Goal: Task Accomplishment & Management: Manage account settings

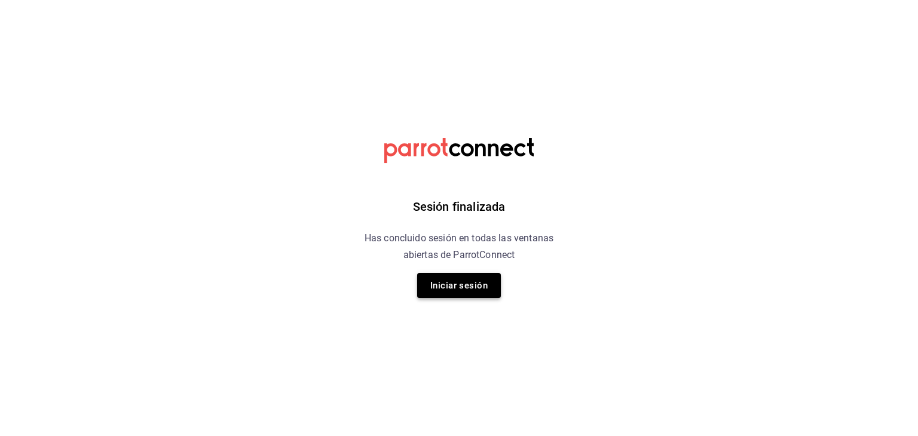
click at [466, 296] on button "Iniciar sesión" at bounding box center [459, 285] width 84 height 25
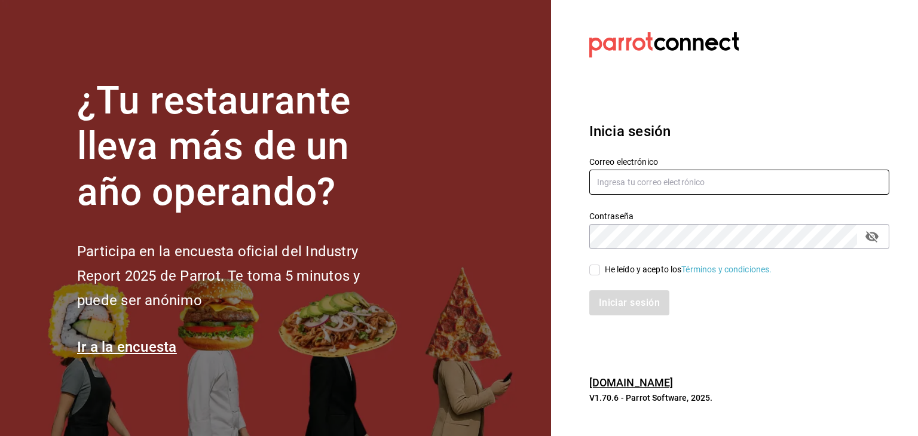
type input "[EMAIL_ADDRESS][DOMAIN_NAME]"
click at [614, 267] on div "He leído y acepto los Términos y condiciones." at bounding box center [688, 269] width 167 height 13
click at [600, 267] on input "He leído y acepto los Términos y condiciones." at bounding box center [594, 270] width 11 height 11
checkbox input "true"
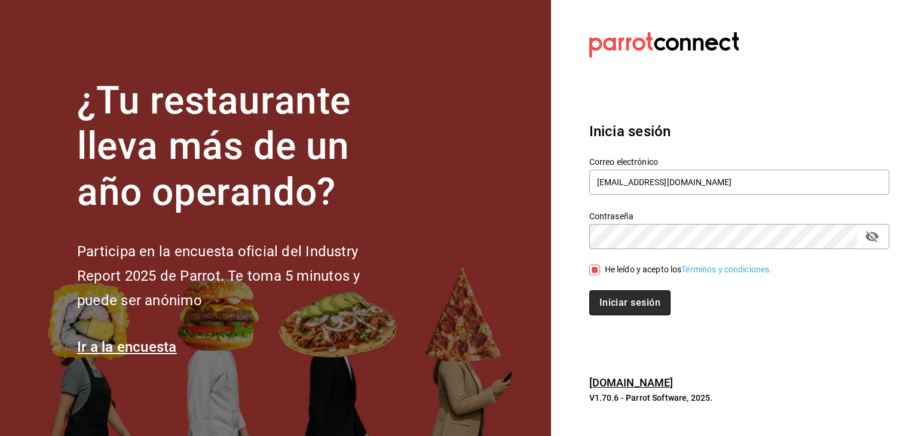
click at [605, 292] on button "Iniciar sesión" at bounding box center [629, 302] width 81 height 25
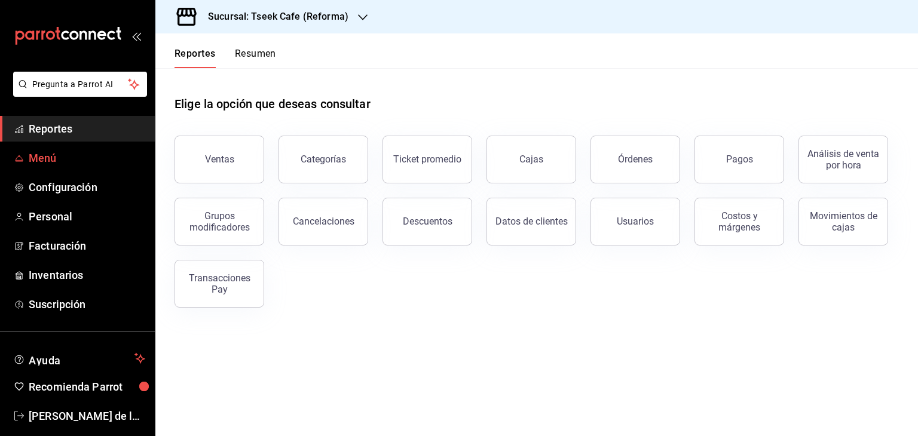
click at [65, 156] on span "Menú" at bounding box center [87, 158] width 117 height 16
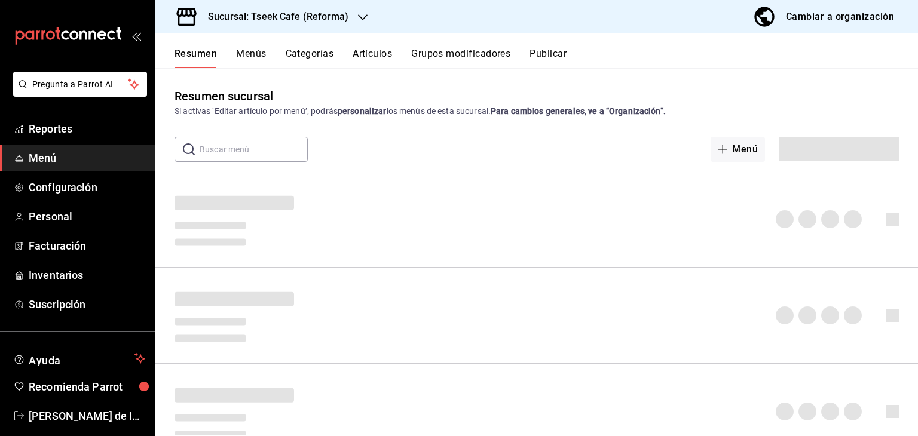
click at [362, 55] on button "Artículos" at bounding box center [371, 58] width 39 height 20
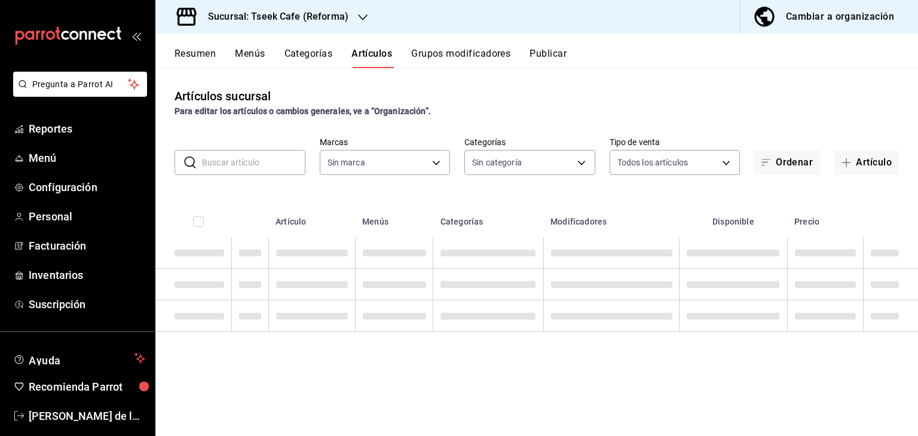
type input "007138e5-69dd-4443-9d50-6c2aa0b03d3e"
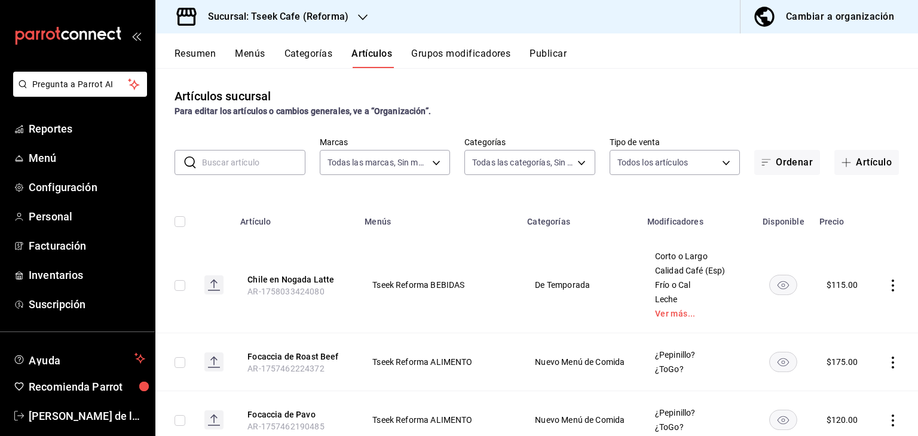
type input "04b94b4b-0db1-4ab9-b9b7-ab8983db5d11,aa94f695-de91-44a9-be04-d47316eb03a9,e4565…"
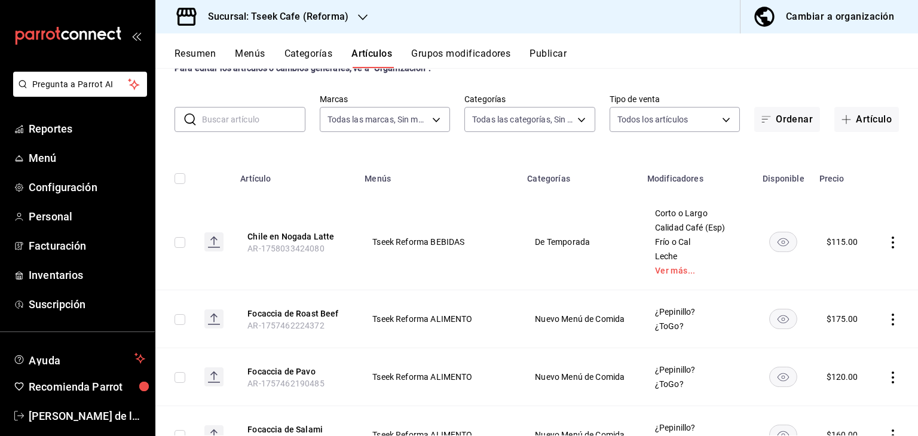
scroll to position [38, 0]
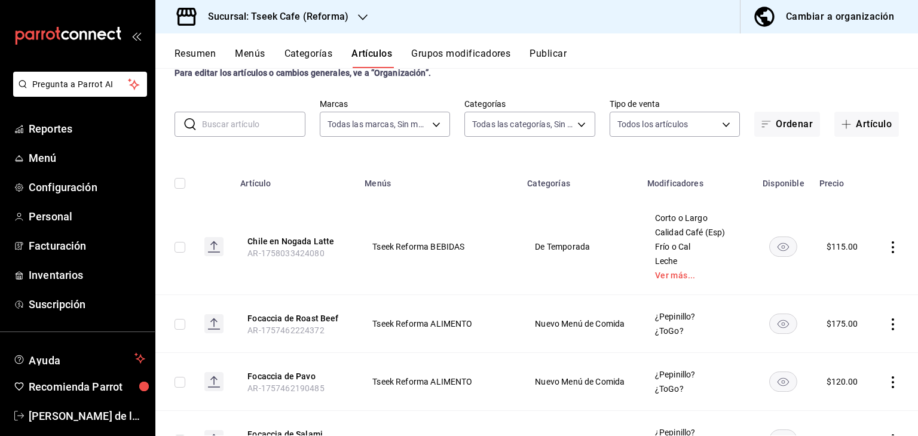
click at [250, 118] on input "text" at bounding box center [253, 124] width 103 height 24
click at [538, 122] on body "Pregunta a Parrot AI Reportes Menú Configuración Personal Facturación Inventari…" at bounding box center [459, 218] width 918 height 436
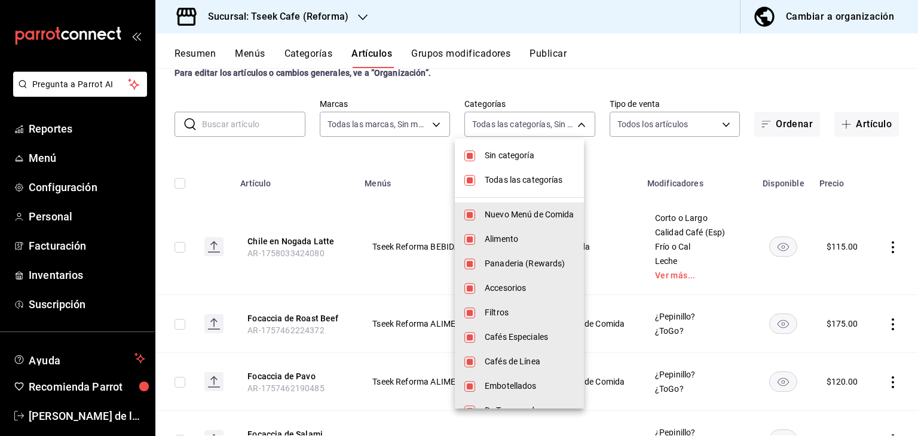
click at [495, 159] on span "Sin categoría" at bounding box center [530, 155] width 90 height 13
checkbox input "false"
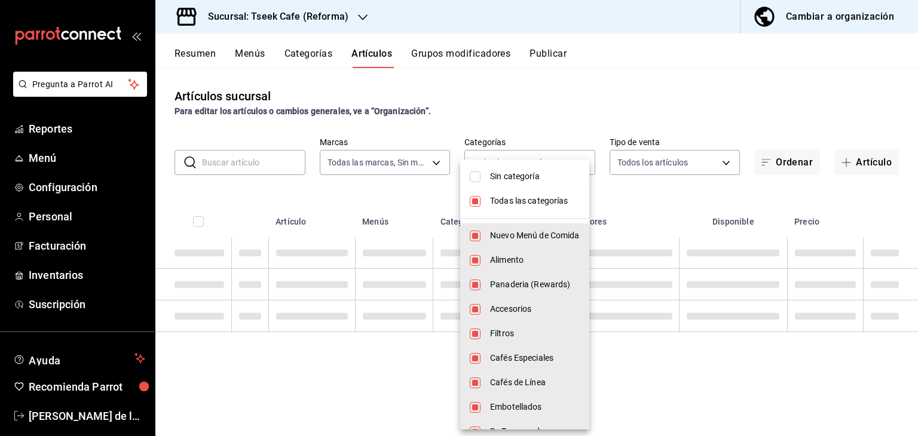
scroll to position [0, 0]
click at [497, 200] on span "Todas las categorías" at bounding box center [535, 201] width 90 height 13
checkbox input "false"
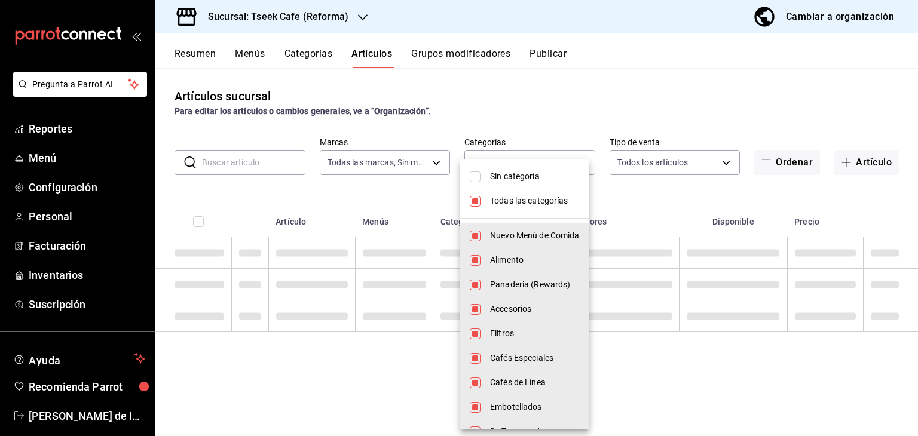
checkbox input "false"
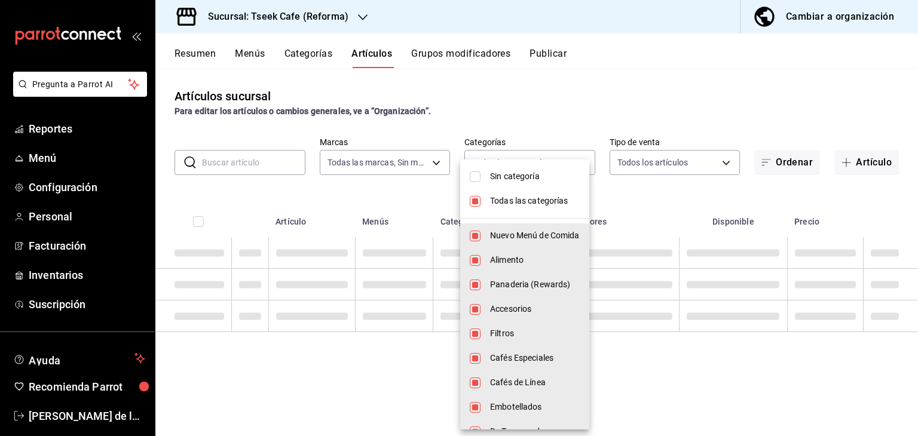
checkbox input "false"
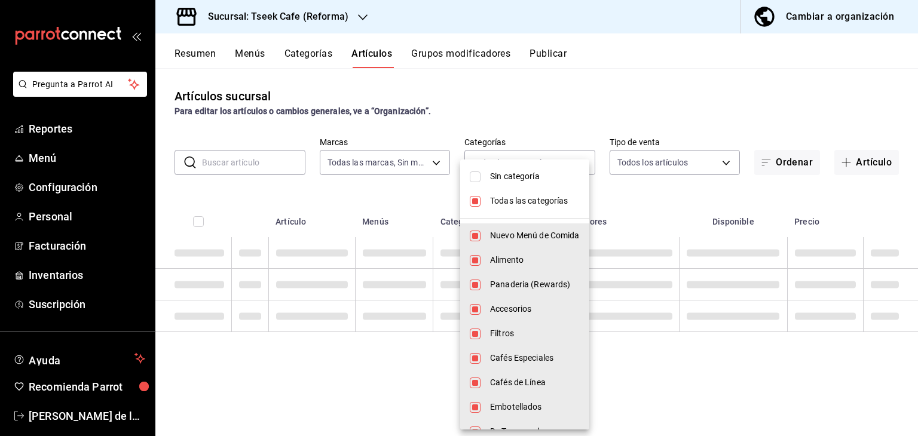
checkbox input "false"
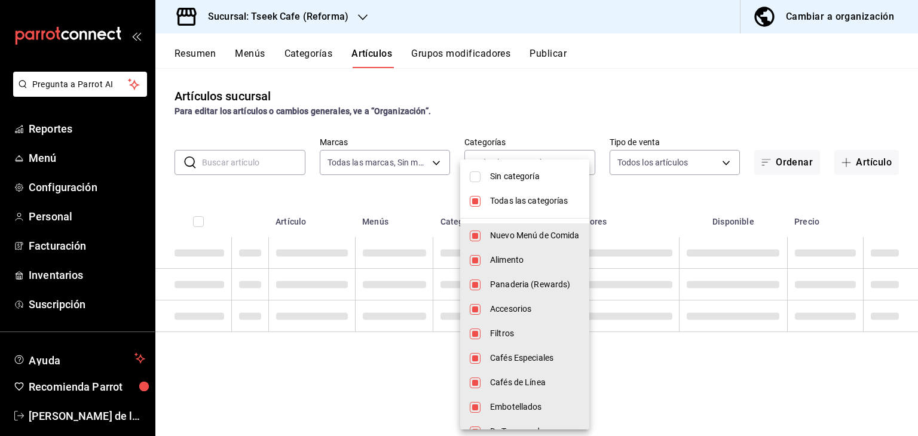
checkbox input "false"
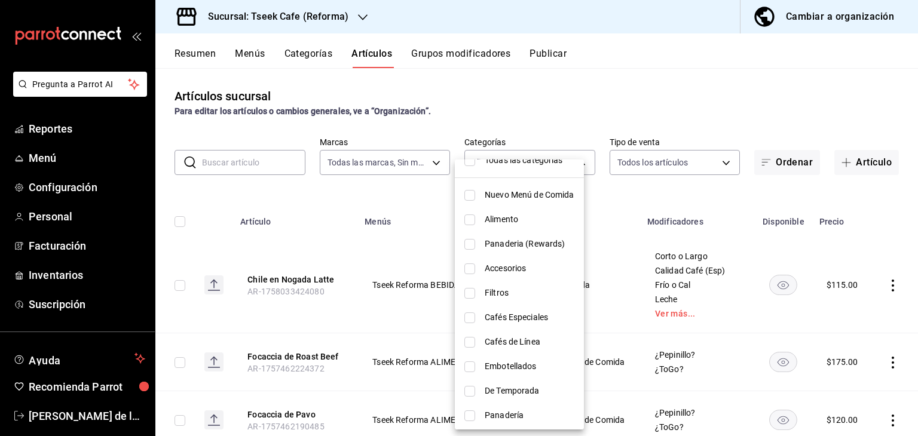
scroll to position [47, 0]
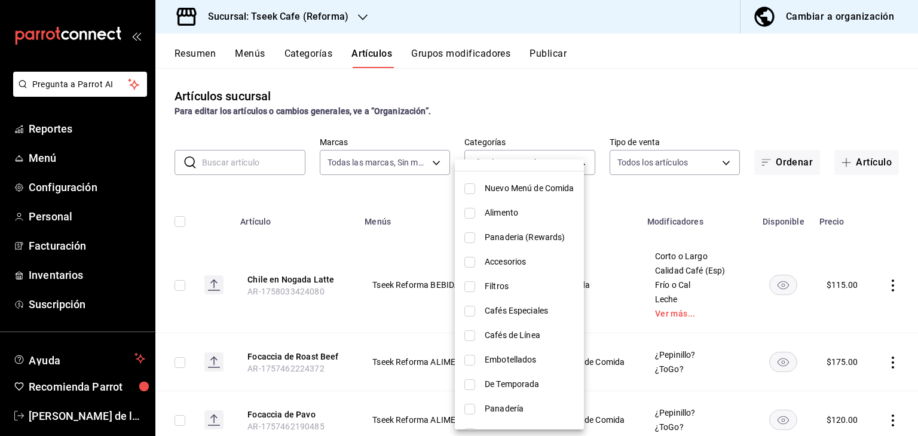
click at [523, 213] on span "Alimento" at bounding box center [530, 213] width 90 height 13
type input "aa94f695-de91-44a9-be04-d47316eb03a9"
checkbox input "true"
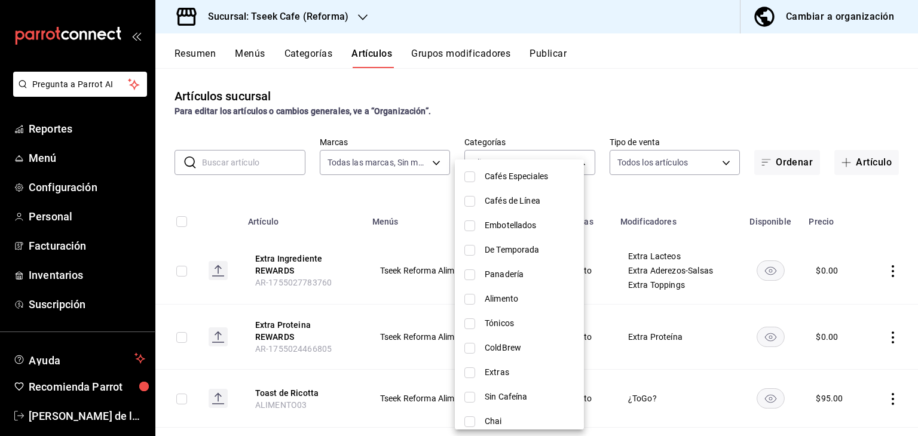
scroll to position [200, 0]
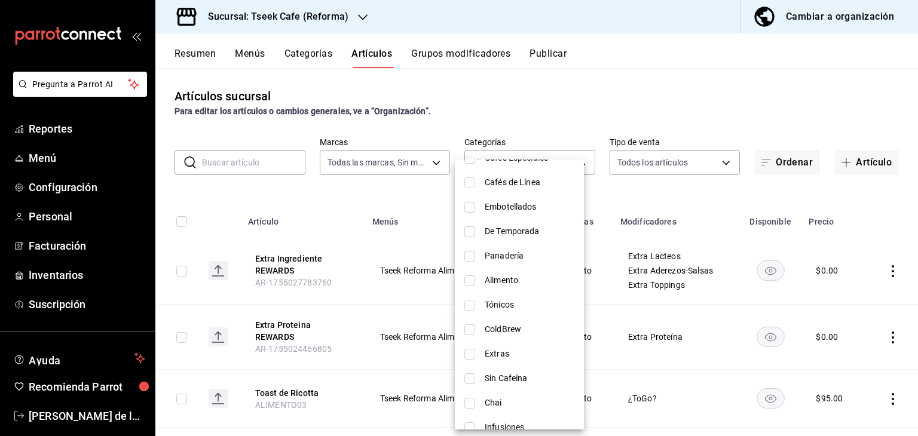
click at [514, 278] on span "Alimento" at bounding box center [530, 280] width 90 height 13
type input "aa94f695-de91-44a9-be04-d47316eb03a9,d65fb8d3-a97d-4693-81b2-9fb8ee63b3a2"
checkbox input "true"
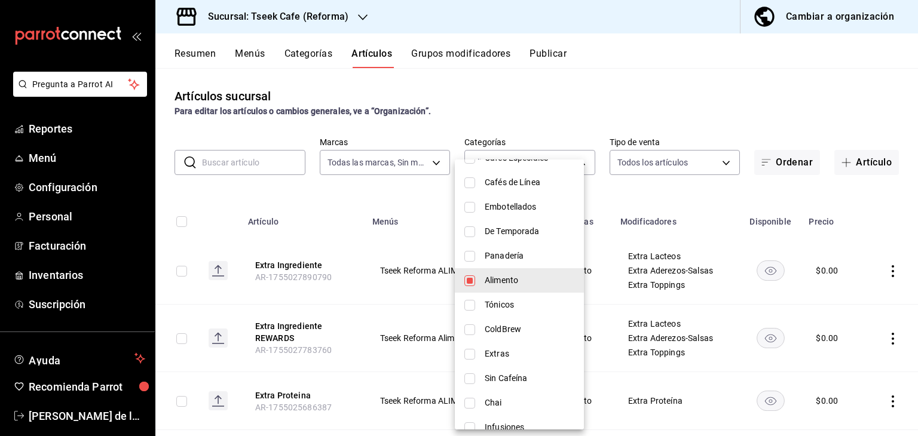
click at [538, 82] on div at bounding box center [459, 218] width 918 height 436
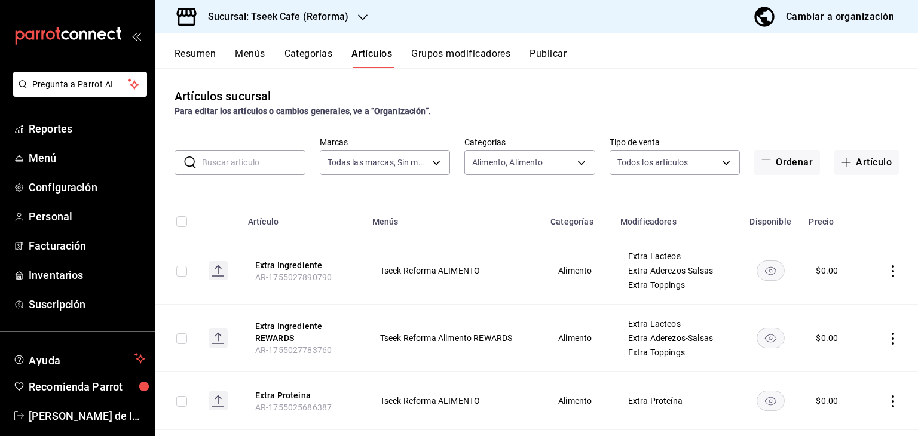
click at [894, 266] on td at bounding box center [892, 271] width 50 height 68
click at [887, 273] on icon "actions" at bounding box center [893, 271] width 12 height 12
click at [841, 303] on span "Editar" at bounding box center [847, 299] width 31 height 13
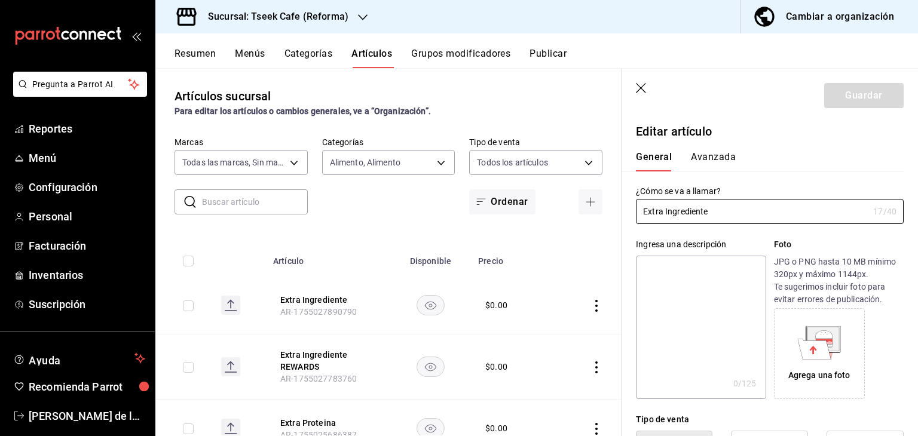
type input "$0.00"
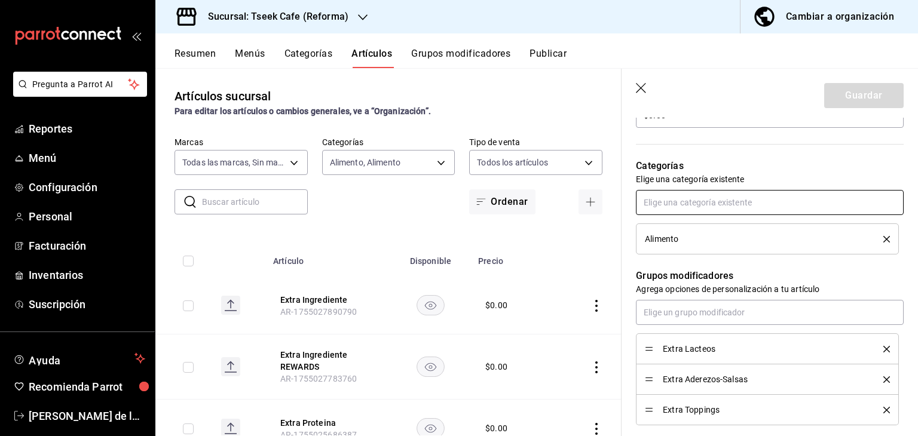
scroll to position [381, 0]
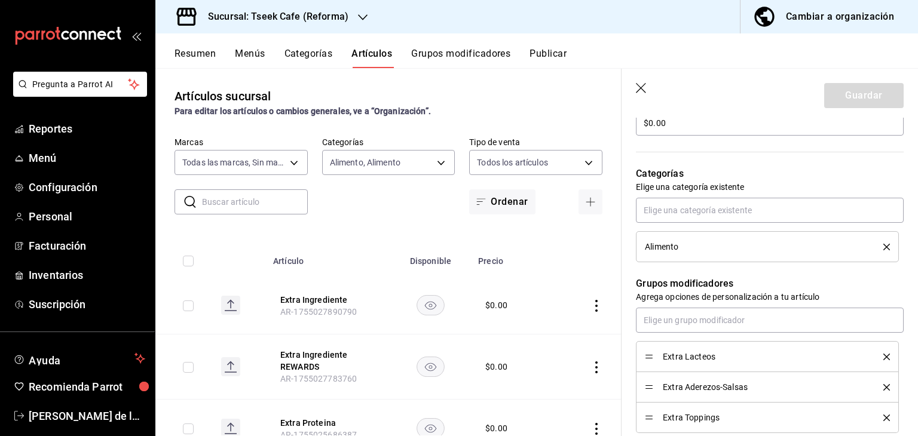
click at [686, 223] on div "Alimento" at bounding box center [770, 230] width 268 height 65
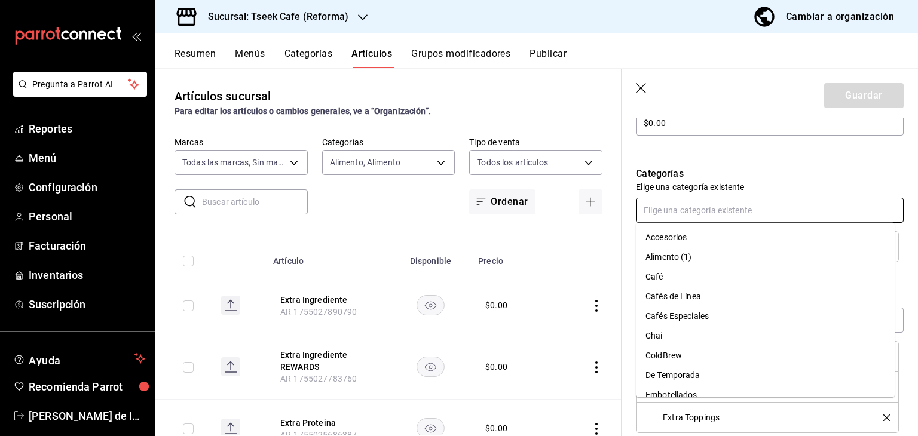
click at [686, 221] on input "text" at bounding box center [770, 210] width 268 height 25
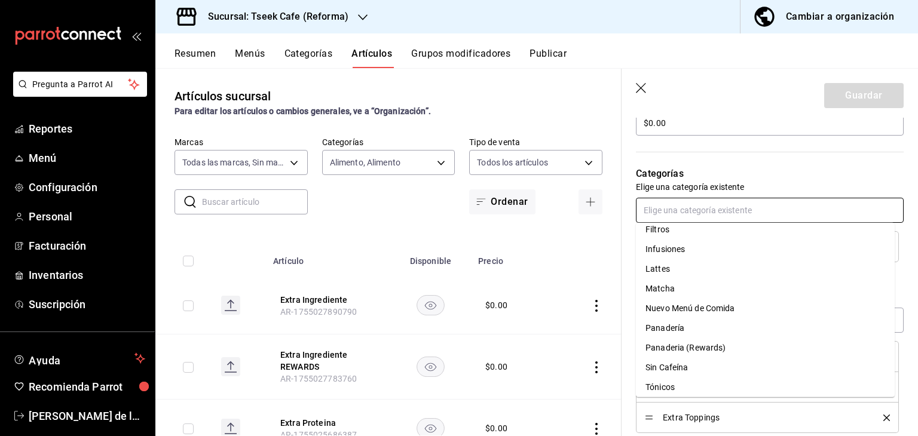
scroll to position [229, 0]
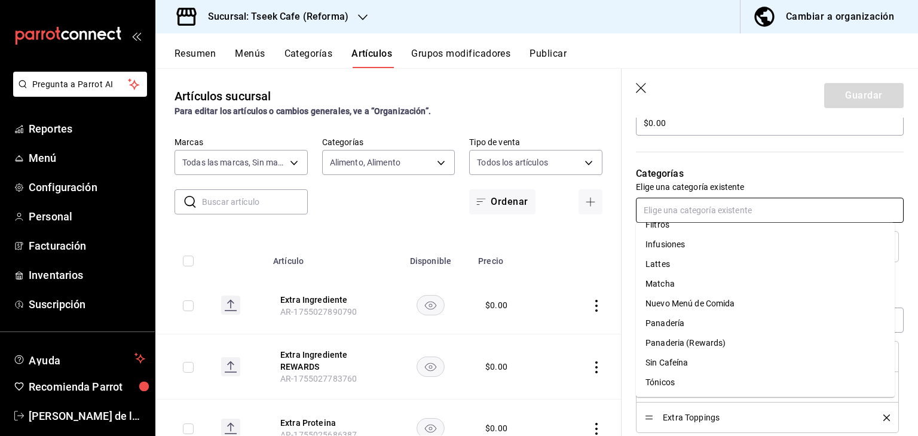
click at [674, 305] on li "Nuevo Menú de Comida" at bounding box center [765, 304] width 259 height 20
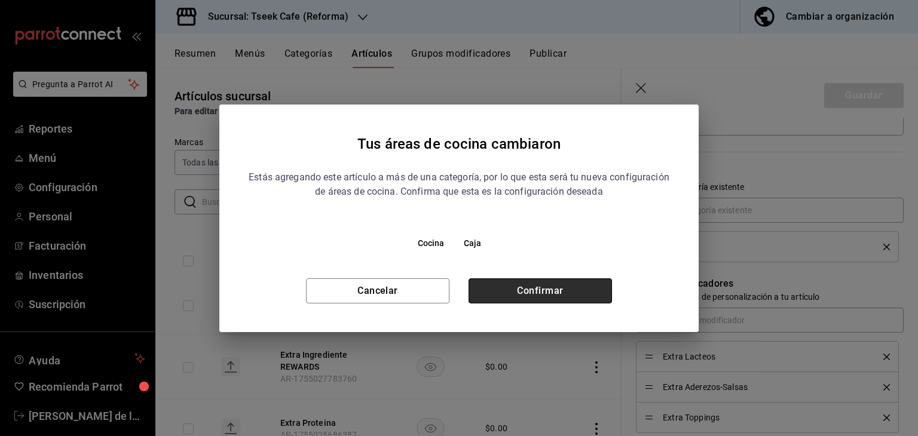
click at [568, 293] on button "Confirmar" at bounding box center [539, 290] width 143 height 25
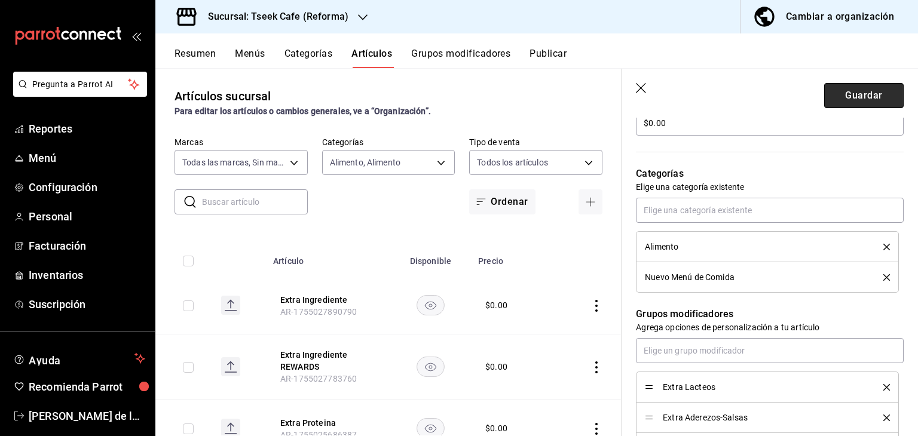
click at [847, 94] on button "Guardar" at bounding box center [863, 95] width 79 height 25
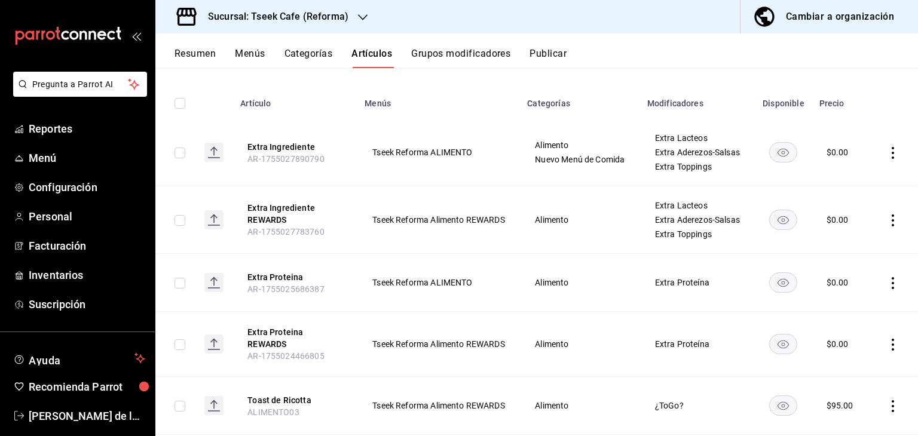
scroll to position [119, 0]
click at [286, 225] on button "Extra Ingrediente REWARDS" at bounding box center [295, 213] width 96 height 24
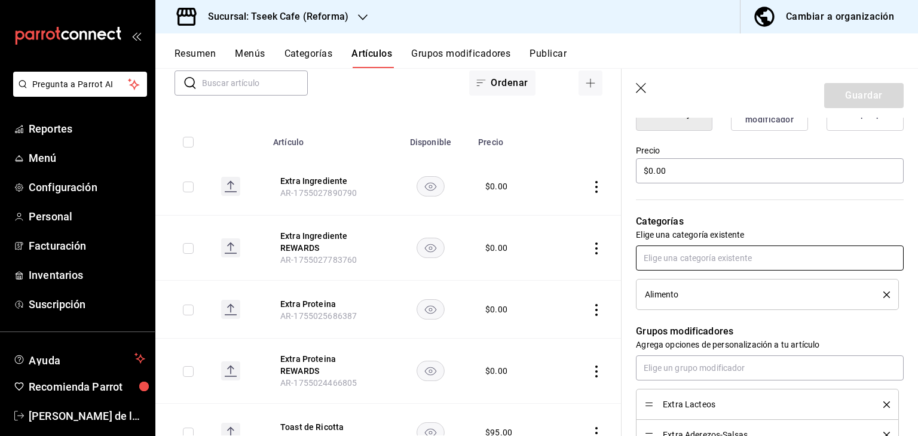
click at [679, 250] on input "text" at bounding box center [770, 258] width 268 height 25
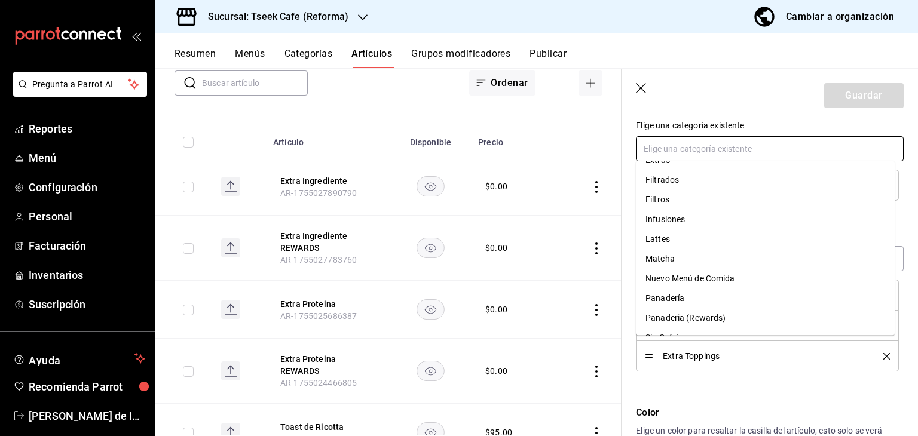
scroll to position [194, 0]
click at [662, 277] on li "Nuevo Menú de Comida" at bounding box center [765, 278] width 259 height 20
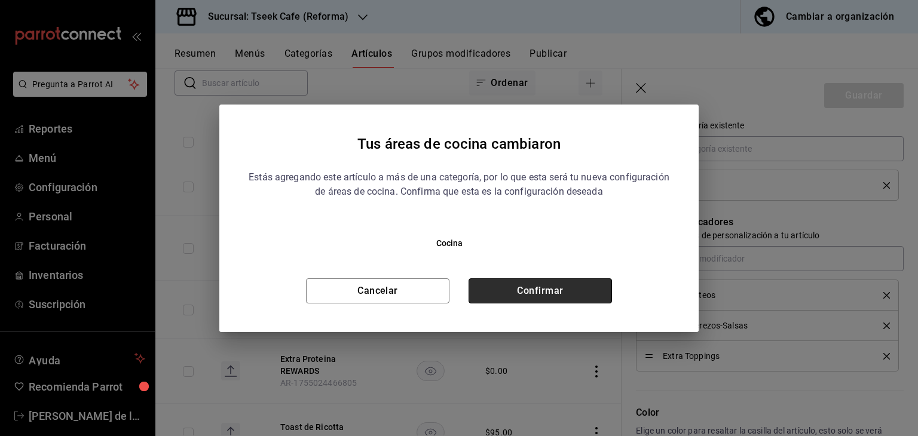
click at [507, 295] on button "Confirmar" at bounding box center [539, 290] width 143 height 25
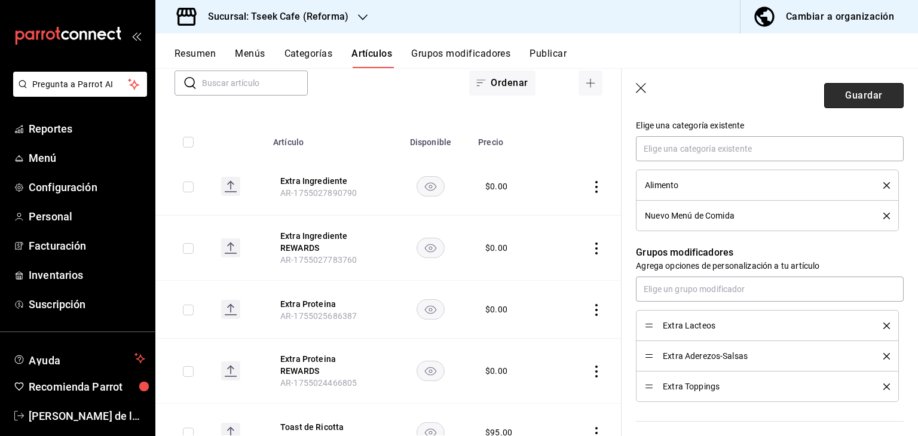
click at [851, 88] on button "Guardar" at bounding box center [863, 95] width 79 height 25
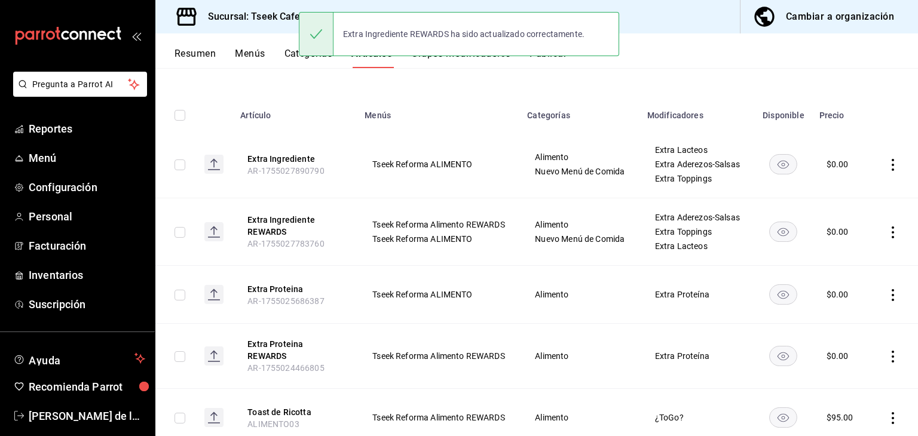
scroll to position [109, 0]
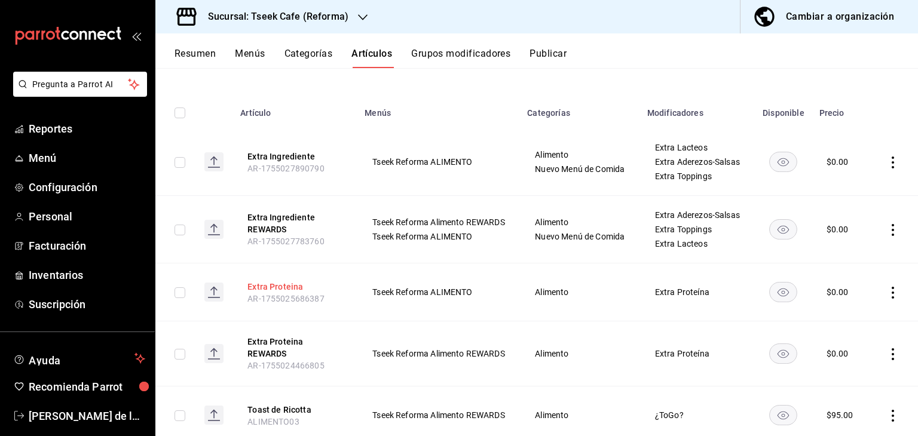
click at [295, 293] on button "Extra Proteina" at bounding box center [295, 287] width 96 height 12
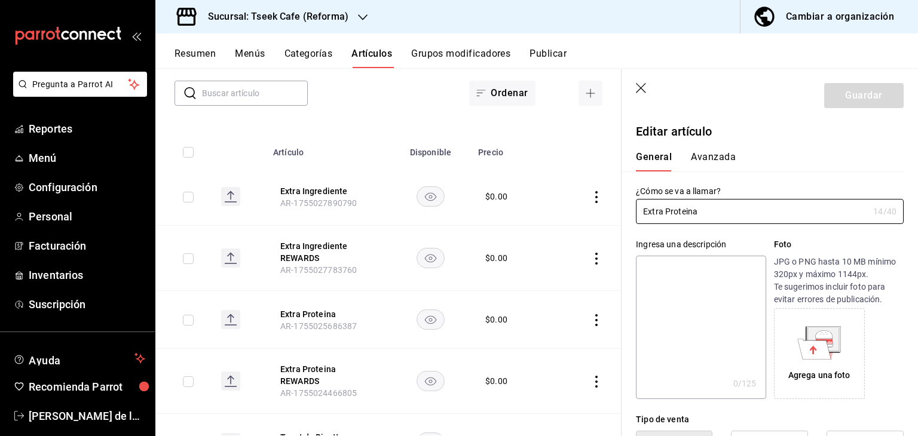
type input "$0.00"
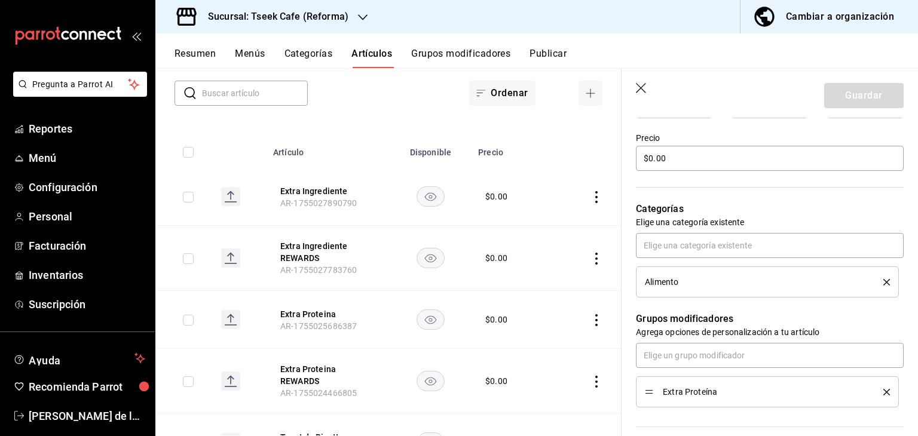
scroll to position [411, 0]
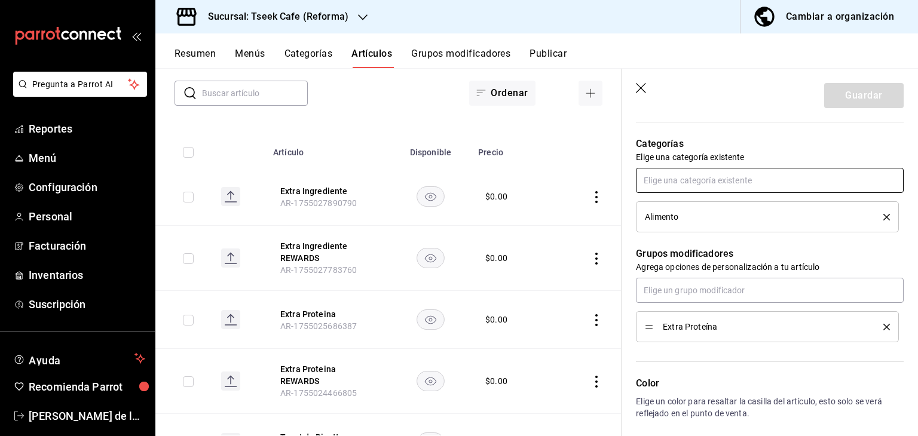
click at [699, 187] on input "text" at bounding box center [770, 180] width 268 height 25
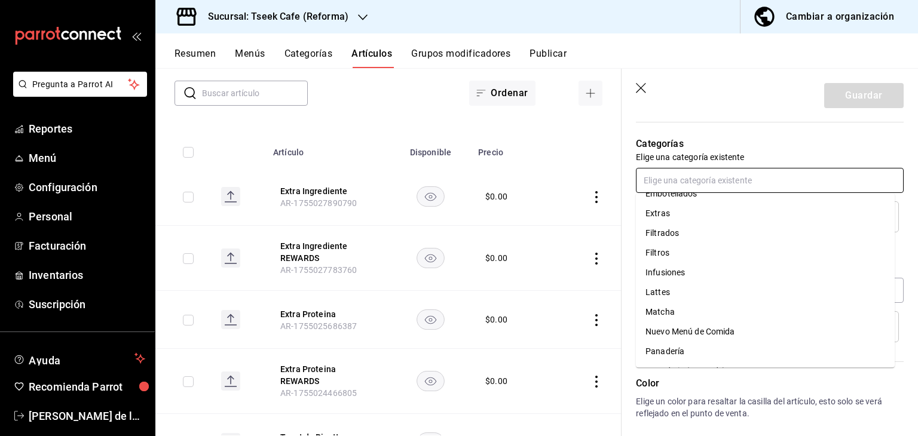
scroll to position [217, 0]
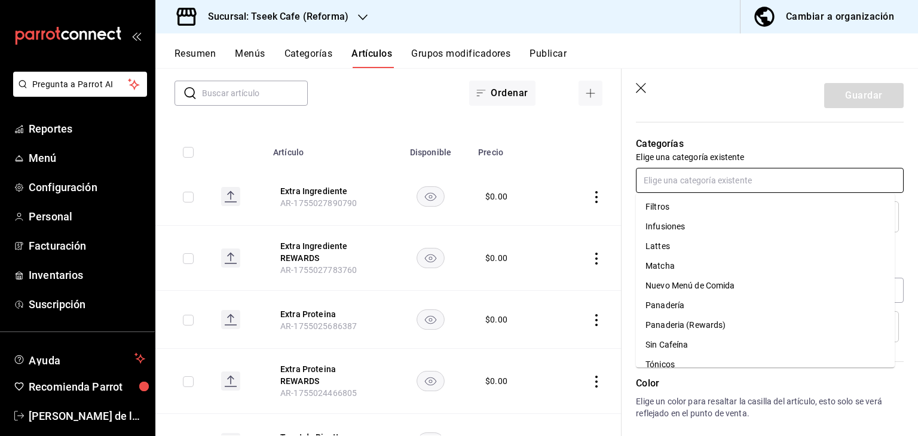
click at [688, 284] on li "Nuevo Menú de Comida" at bounding box center [765, 286] width 259 height 20
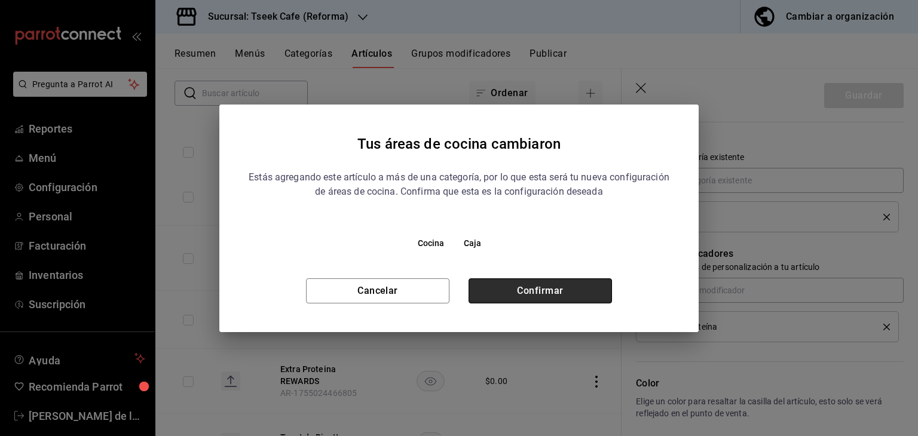
click at [543, 285] on button "Confirmar" at bounding box center [539, 290] width 143 height 25
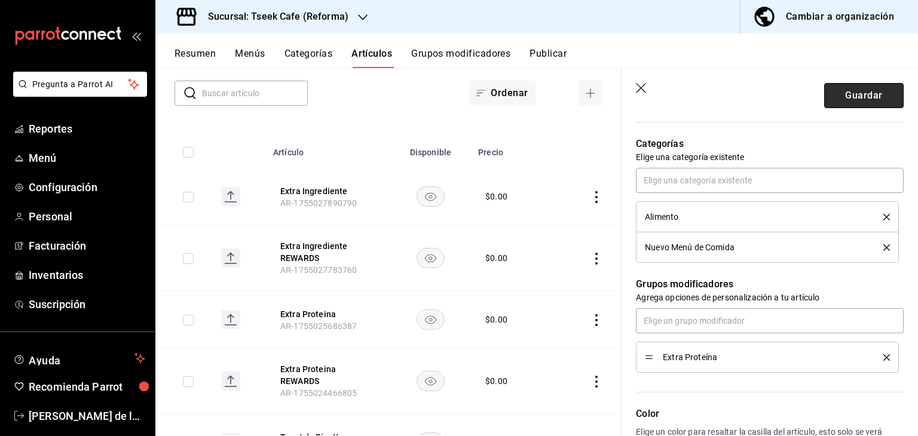
click at [824, 87] on button "Guardar" at bounding box center [863, 95] width 79 height 25
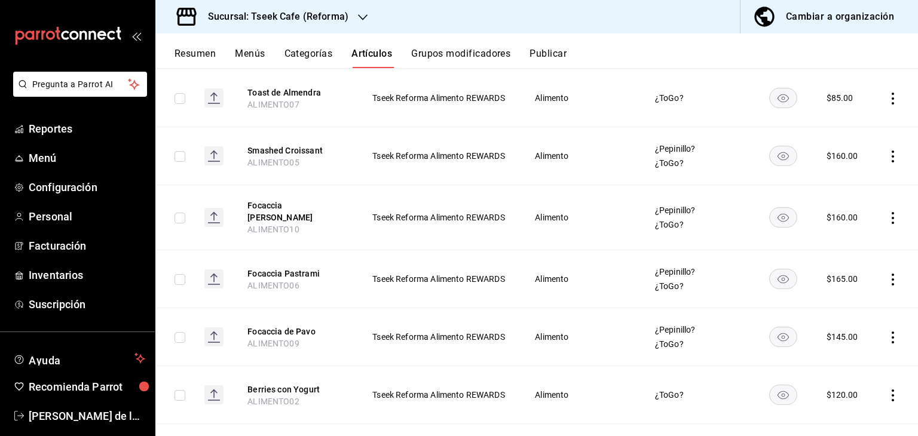
scroll to position [485, 0]
click at [777, 221] on icon "availability-product" at bounding box center [782, 217] width 11 height 8
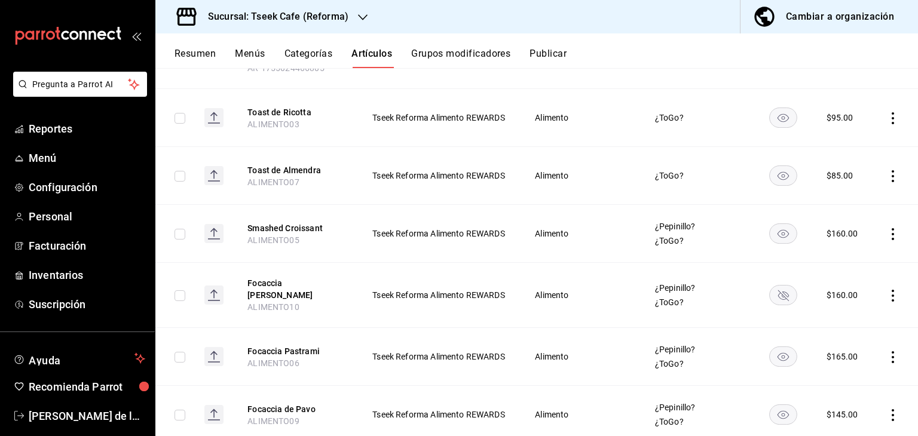
scroll to position [406, 0]
click at [779, 244] on rect "availability-product" at bounding box center [782, 235] width 27 height 20
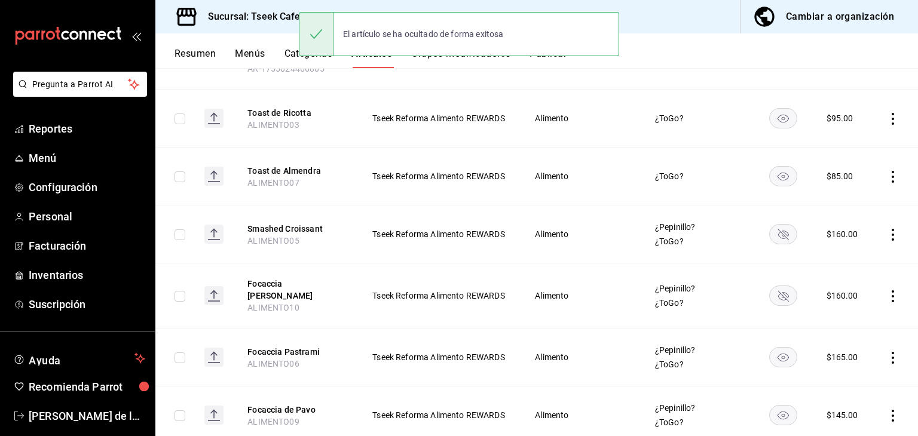
click at [777, 186] on rect "availability-product" at bounding box center [782, 177] width 27 height 20
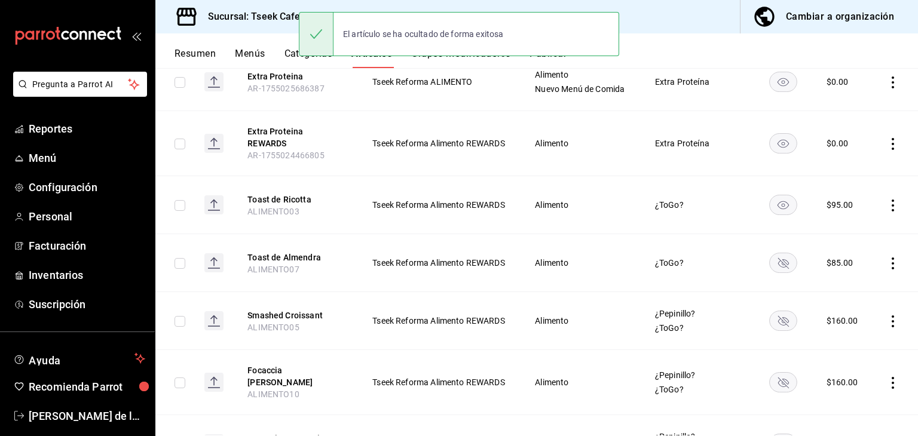
scroll to position [318, 0]
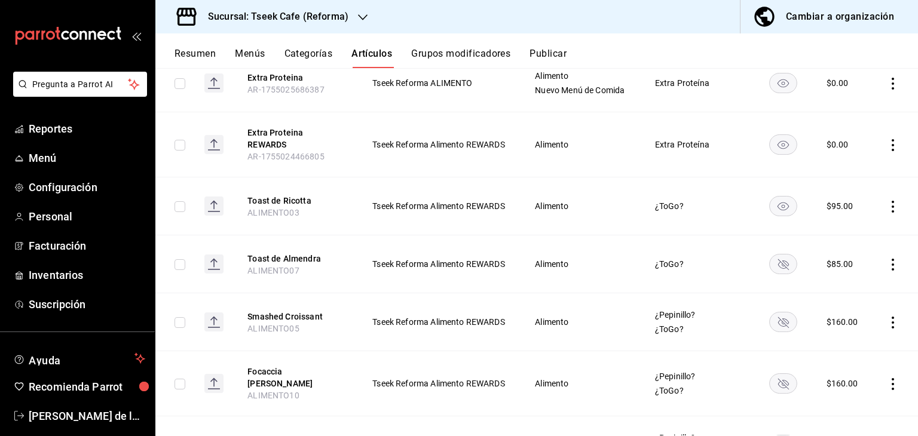
click at [775, 215] on rect "availability-product" at bounding box center [782, 207] width 27 height 20
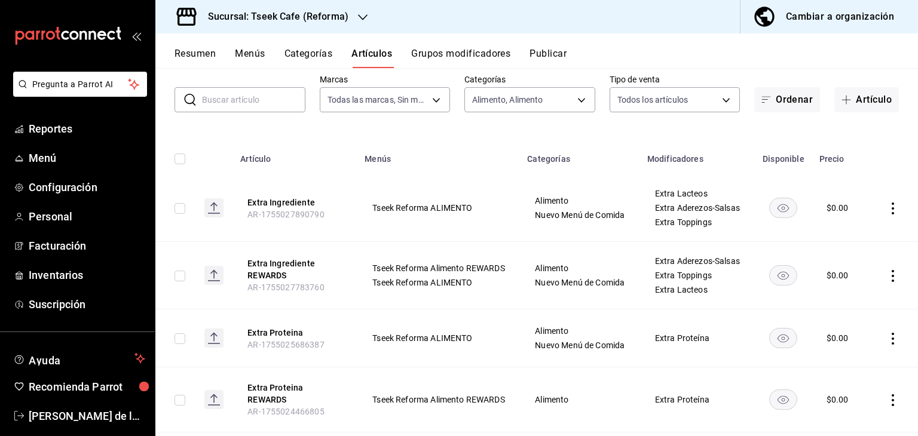
scroll to position [0, 0]
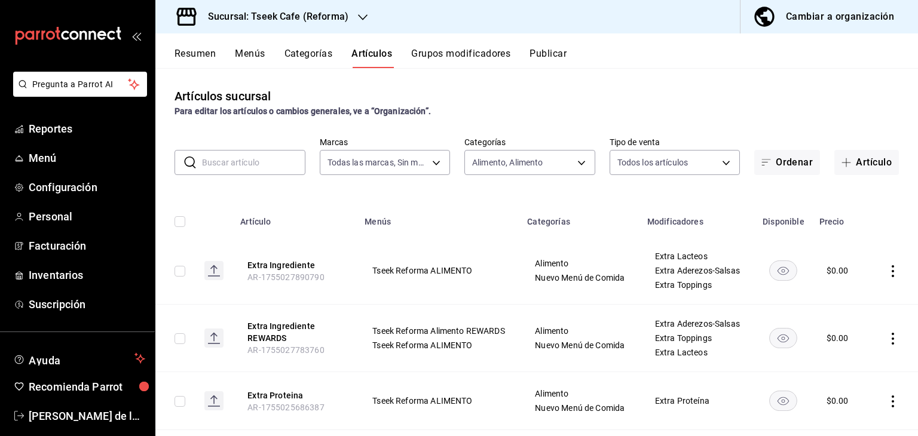
click at [590, 161] on div "​ ​ Marcas Todas las marcas, Sin marca 007138e5-69dd-4443-9d50-6c2aa0b03d3e Cat…" at bounding box center [536, 156] width 762 height 38
click at [569, 165] on body "Pregunta a Parrot AI Reportes Menú Configuración Personal Facturación Inventari…" at bounding box center [459, 218] width 918 height 436
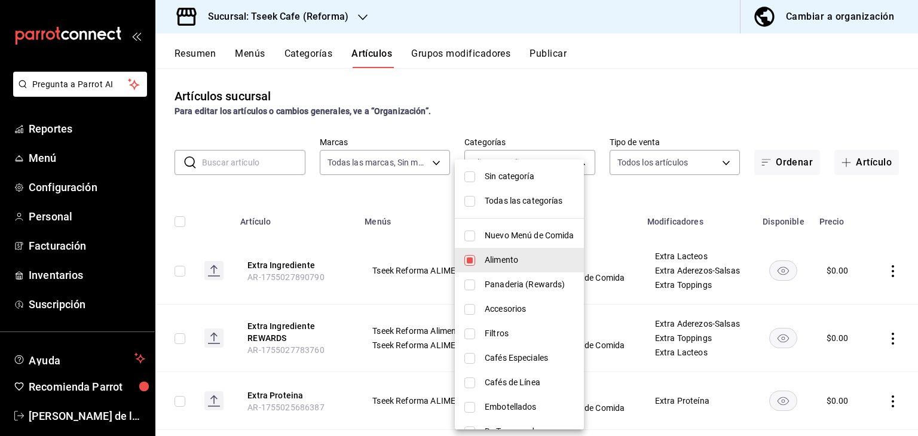
click at [489, 232] on span "Nuevo Menú de Comida" at bounding box center [530, 235] width 90 height 13
type input "aa94f695-de91-44a9-be04-d47316eb03a9,d65fb8d3-a97d-4693-81b2-9fb8ee63b3a2,04b94…"
checkbox input "true"
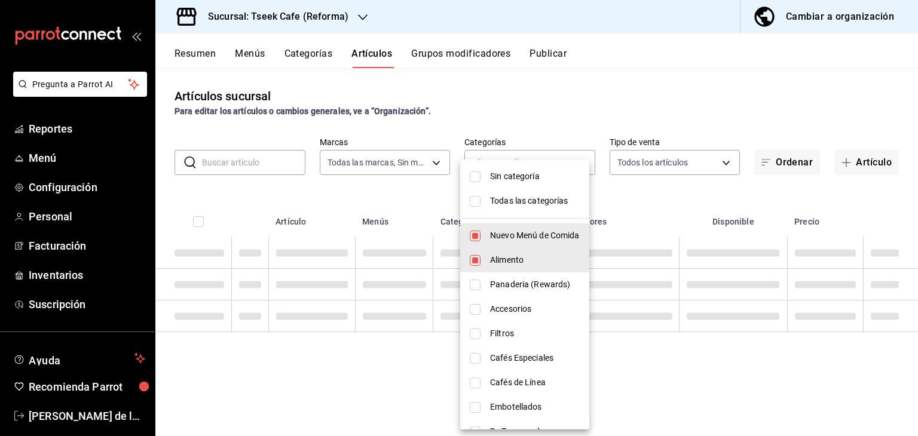
click at [484, 261] on li "Alimento" at bounding box center [524, 260] width 129 height 24
type input "d65fb8d3-a97d-4693-81b2-9fb8ee63b3a2,04b94b4b-0db1-4ab9-b9b7-ab8983db5d11"
checkbox input "false"
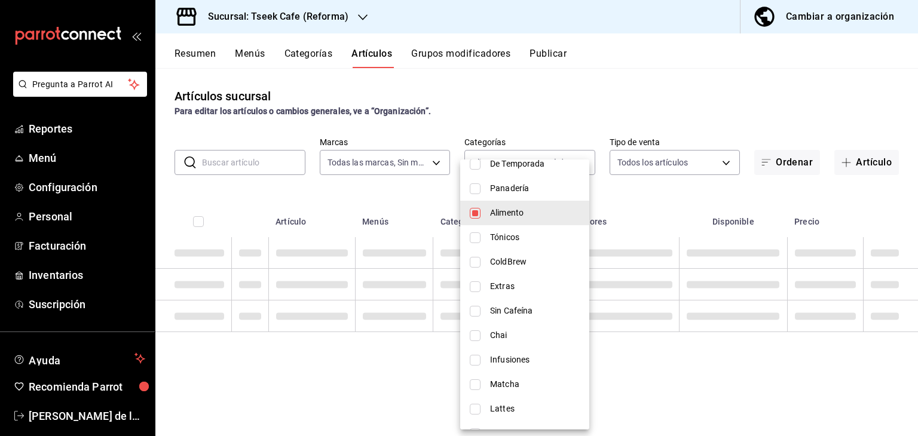
scroll to position [268, 0]
click at [508, 217] on span "Alimento" at bounding box center [535, 213] width 90 height 13
type input "04b94b4b-0db1-4ab9-b9b7-ab8983db5d11"
checkbox input "false"
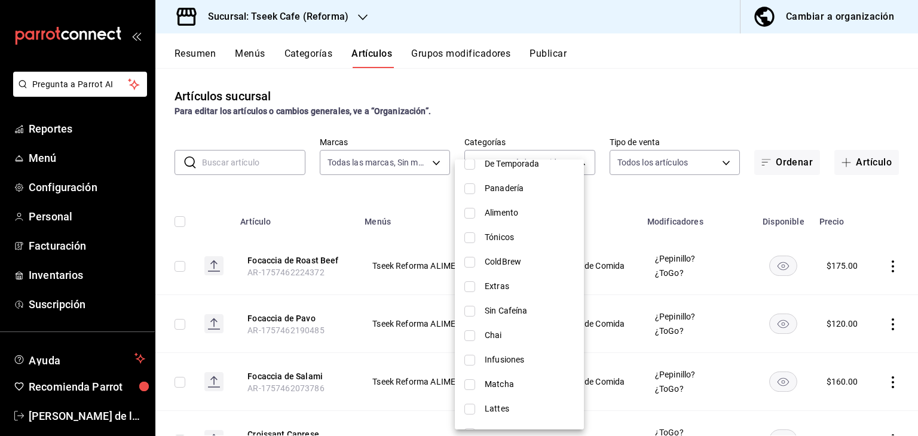
click at [547, 114] on div at bounding box center [459, 218] width 918 height 436
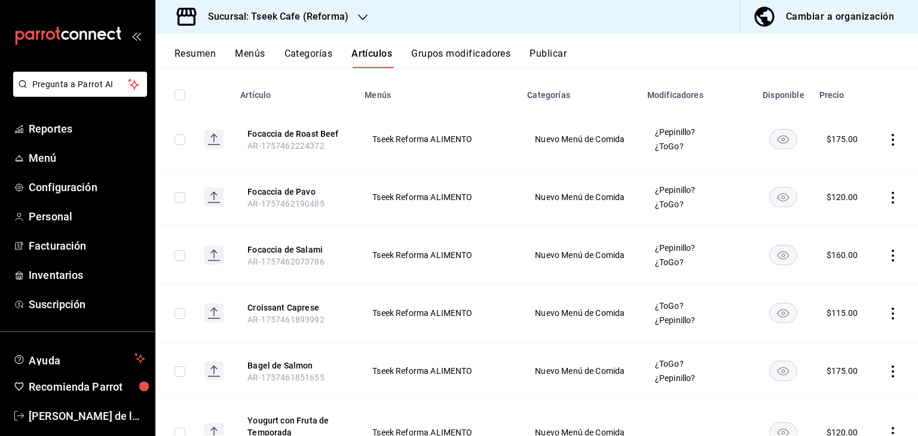
scroll to position [0, 0]
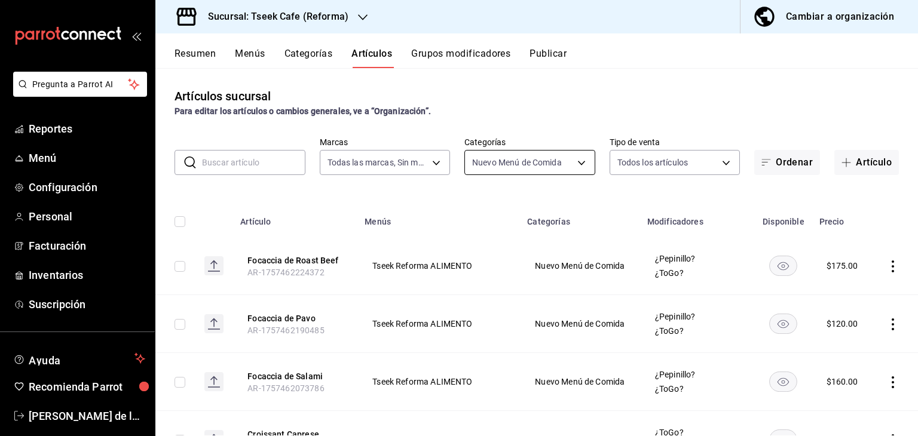
click at [513, 159] on body "Pregunta a Parrot AI Reportes Menú Configuración Personal Facturación Inventari…" at bounding box center [459, 218] width 918 height 436
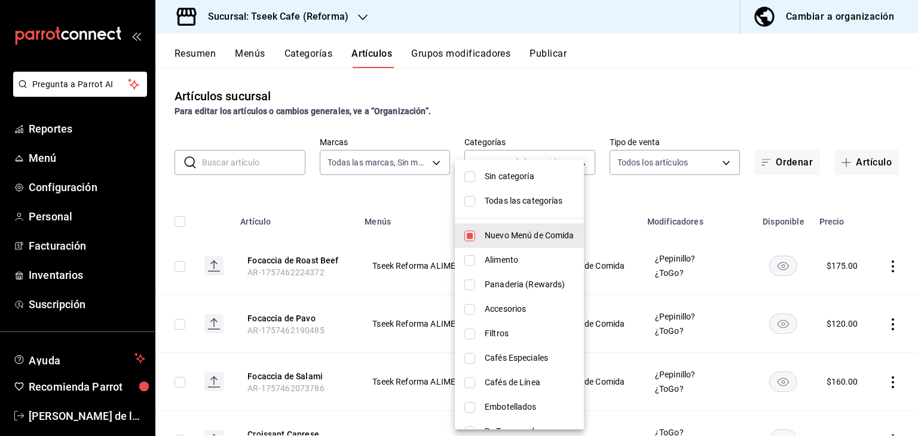
click at [466, 243] on li "Nuevo Menú de Comida" at bounding box center [519, 235] width 129 height 24
checkbox input "false"
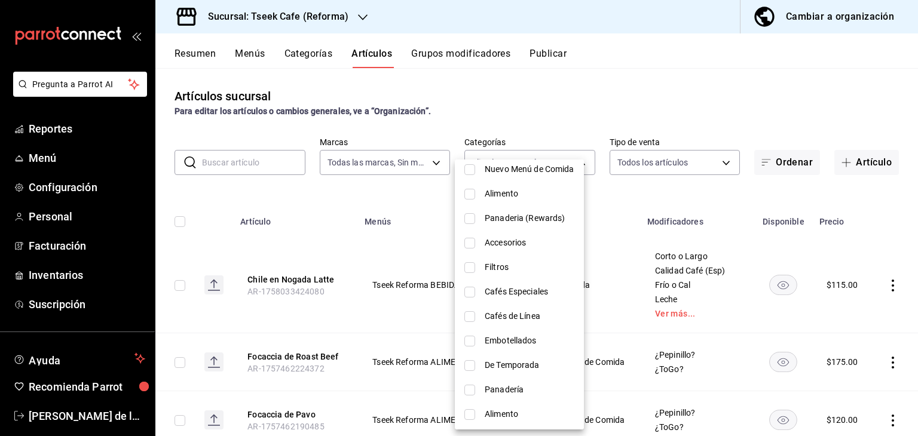
scroll to position [67, 0]
click at [490, 189] on span "Alimento" at bounding box center [530, 193] width 90 height 13
type input "aa94f695-de91-44a9-be04-d47316eb03a9"
checkbox input "true"
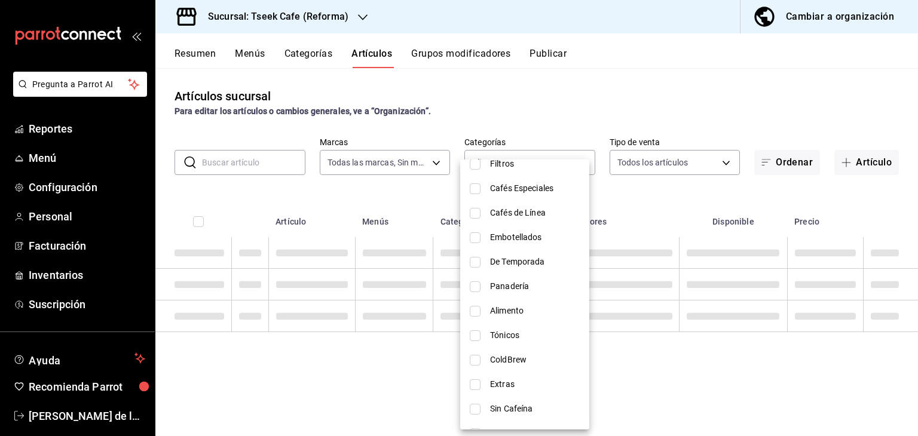
scroll to position [171, 0]
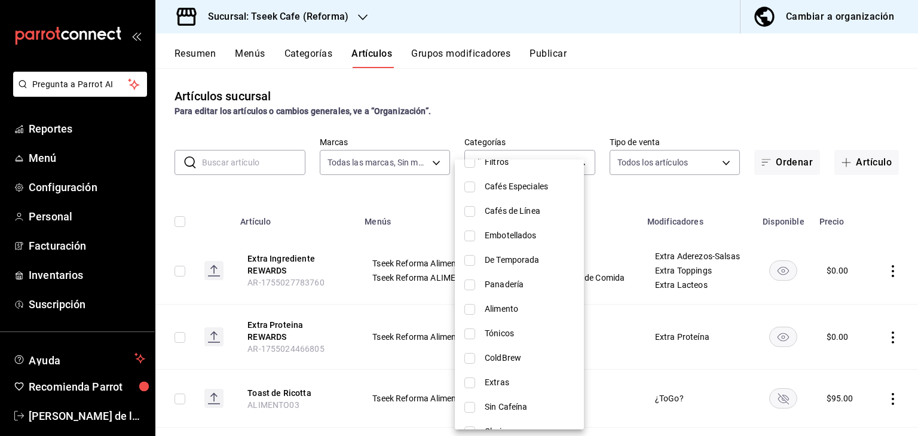
click at [483, 312] on li "Alimento" at bounding box center [519, 309] width 129 height 24
type input "aa94f695-de91-44a9-be04-d47316eb03a9,d65fb8d3-a97d-4693-81b2-9fb8ee63b3a2"
checkbox input "true"
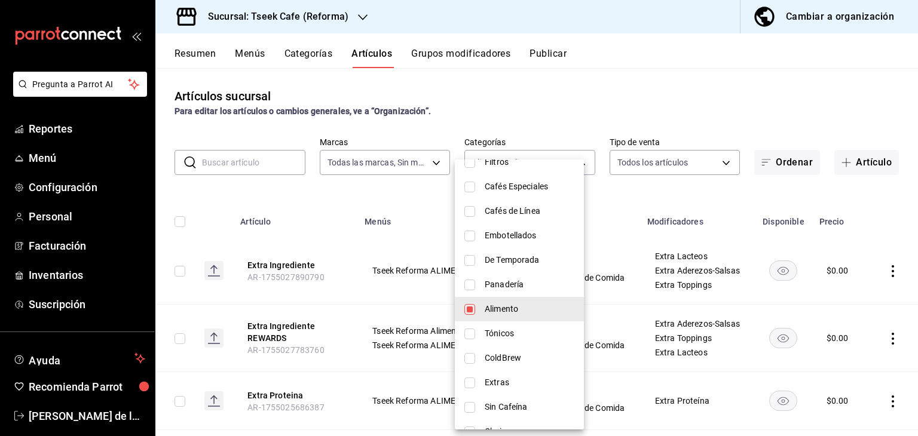
click at [588, 97] on div at bounding box center [459, 218] width 918 height 436
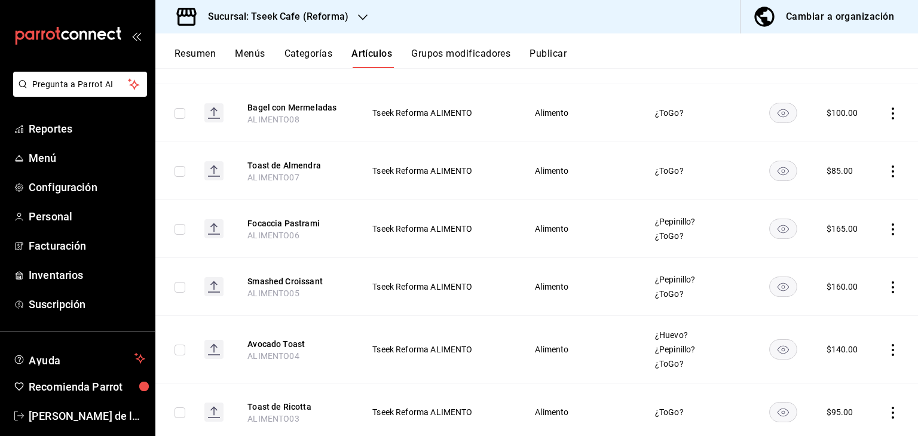
scroll to position [1276, 0]
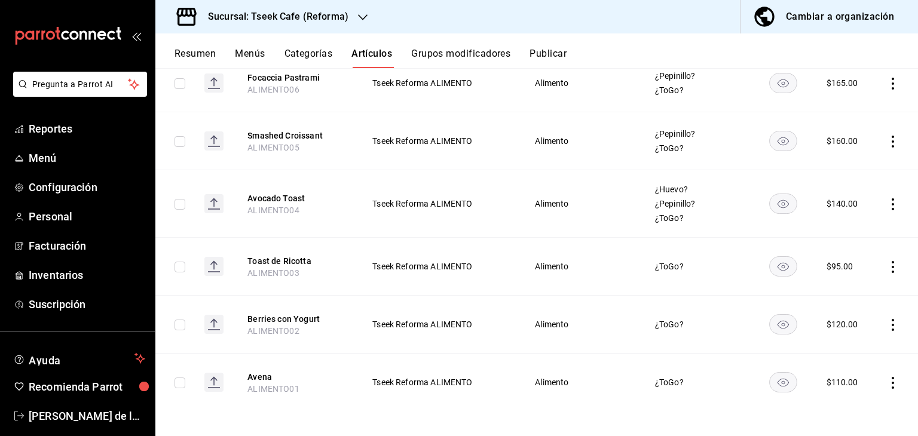
click at [771, 378] on rect "availability-product" at bounding box center [782, 383] width 27 height 20
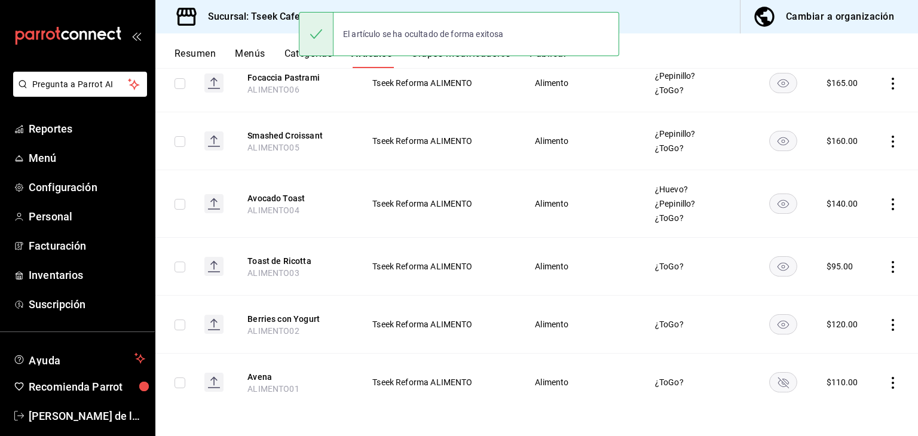
click at [773, 321] on rect "availability-product" at bounding box center [782, 325] width 27 height 20
click at [777, 261] on rect "availability-product" at bounding box center [782, 267] width 27 height 20
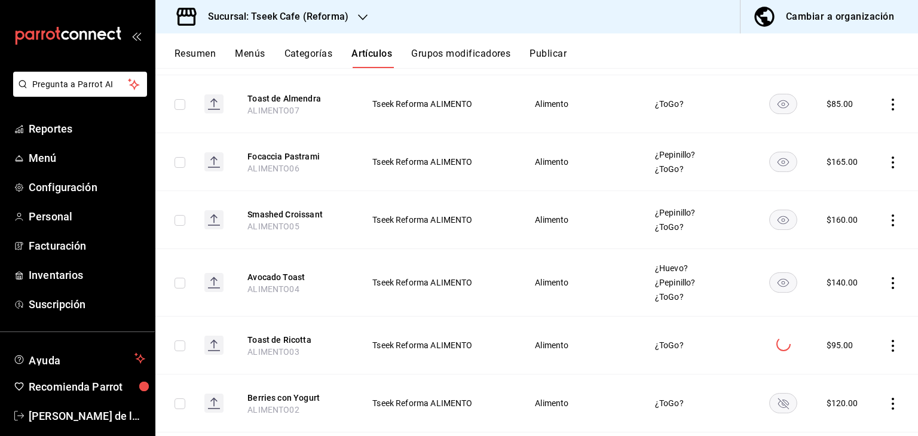
scroll to position [1180, 0]
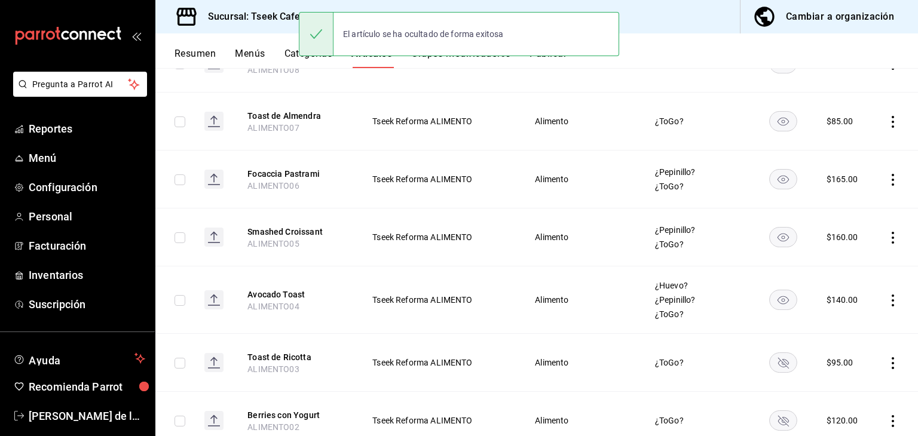
click at [779, 293] on rect "availability-product" at bounding box center [782, 300] width 27 height 20
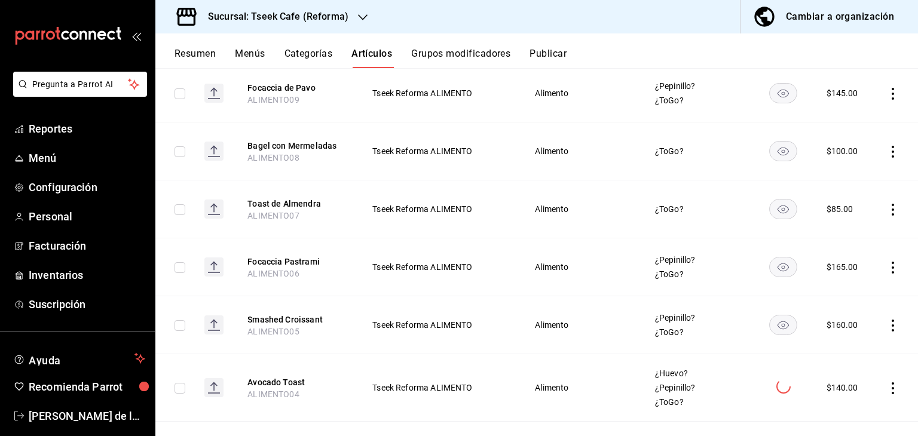
scroll to position [1087, 0]
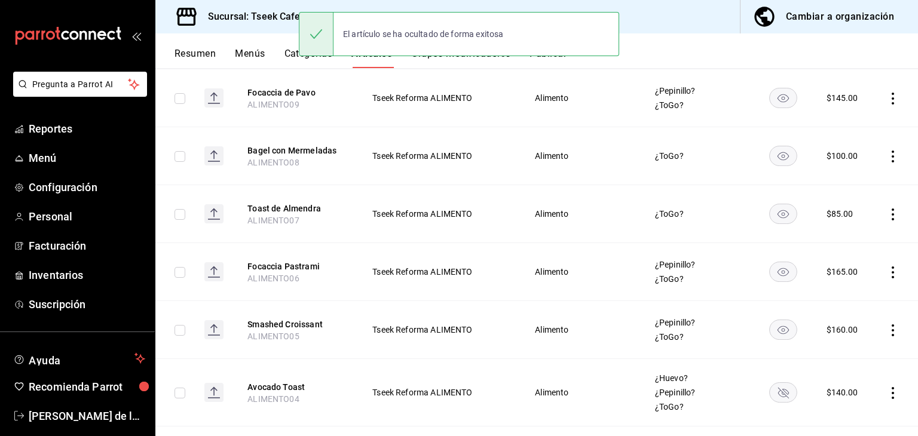
click at [772, 329] on rect "availability-product" at bounding box center [782, 330] width 27 height 20
click at [769, 271] on rect "availability-product" at bounding box center [782, 272] width 27 height 20
click at [777, 210] on icon "availability-product" at bounding box center [782, 214] width 11 height 8
click at [775, 150] on rect "availability-product" at bounding box center [782, 156] width 27 height 20
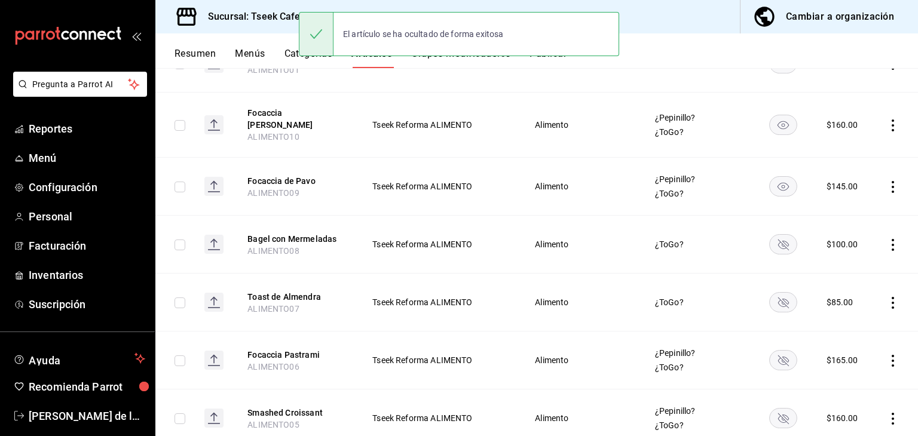
scroll to position [994, 0]
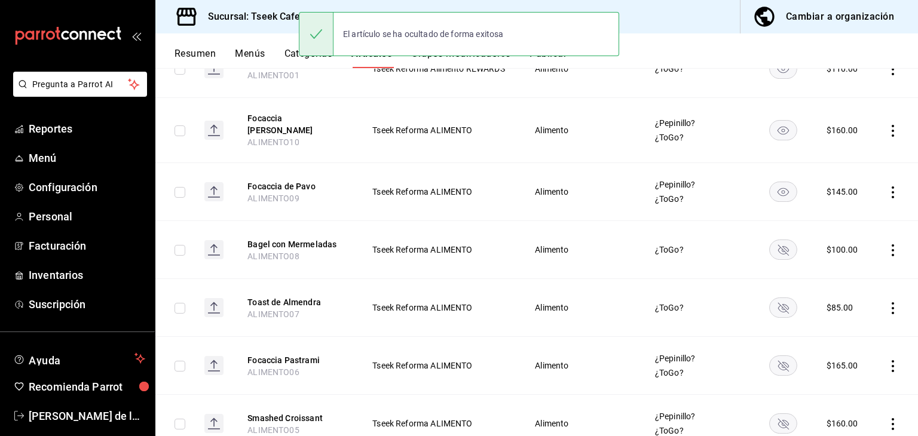
click at [773, 183] on rect "availability-product" at bounding box center [782, 192] width 27 height 20
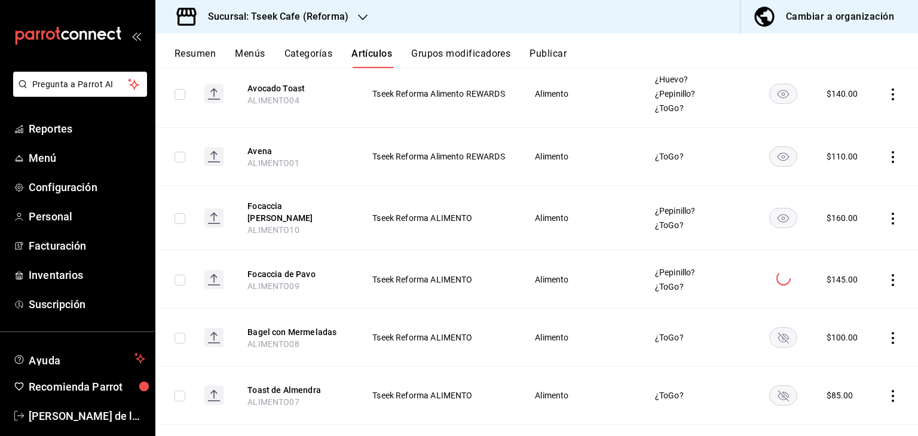
scroll to position [896, 0]
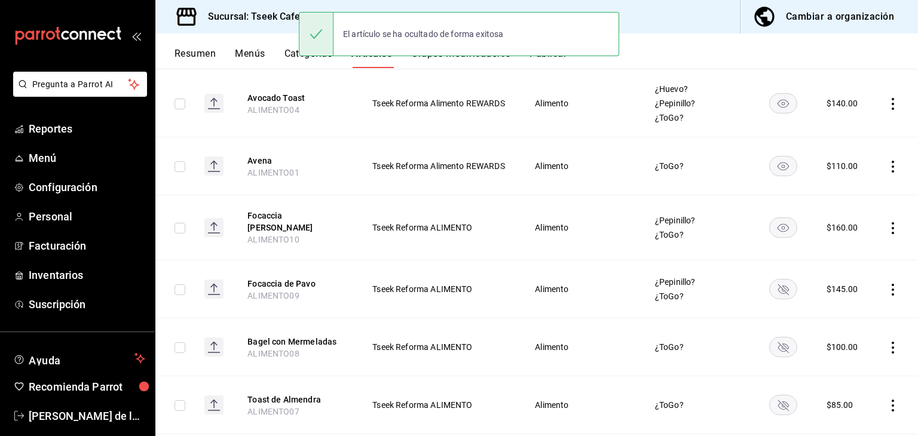
click at [771, 230] on rect "availability-product" at bounding box center [782, 228] width 27 height 20
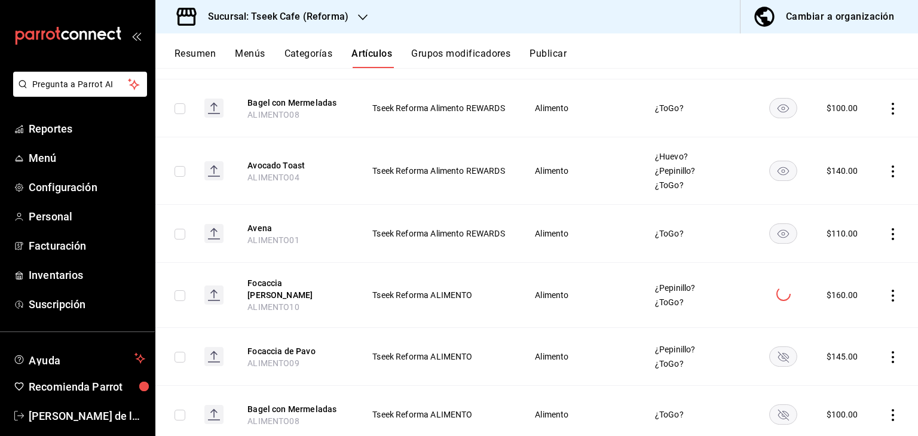
scroll to position [817, 0]
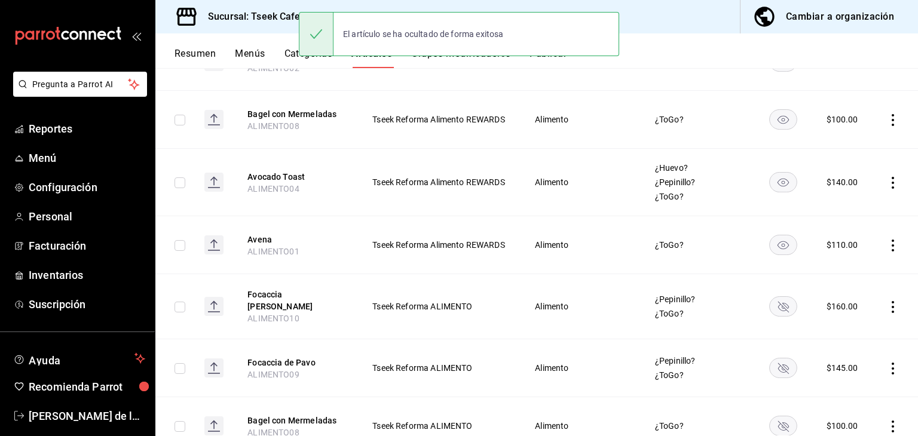
click at [775, 252] on rect "availability-product" at bounding box center [782, 245] width 27 height 20
click at [774, 181] on rect "availability-product" at bounding box center [782, 183] width 27 height 20
click at [779, 122] on rect "availability-product" at bounding box center [782, 120] width 27 height 20
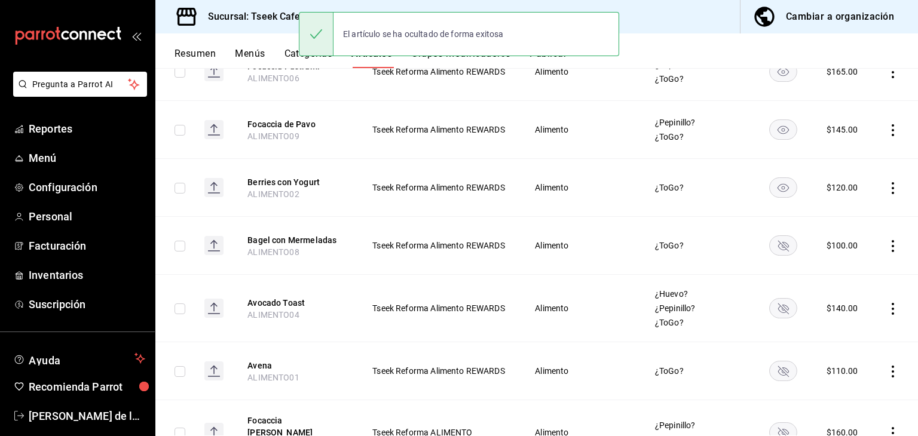
scroll to position [689, 0]
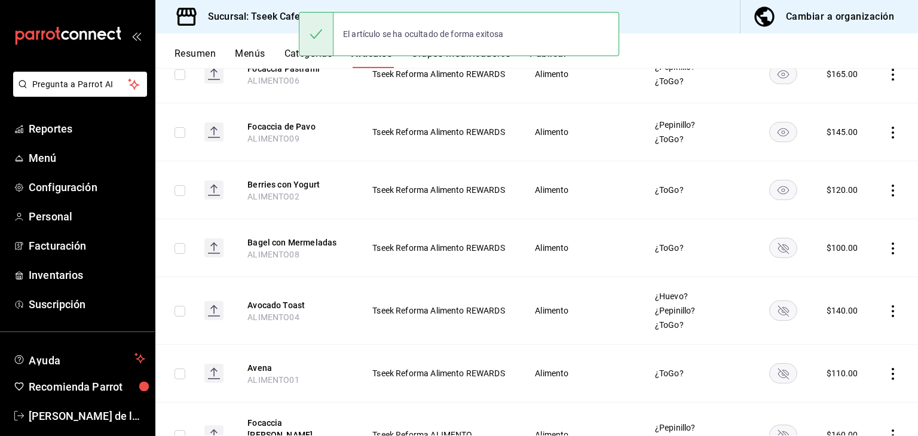
click at [775, 185] on rect "availability-product" at bounding box center [782, 190] width 27 height 20
click at [771, 141] on rect "availability-product" at bounding box center [782, 132] width 27 height 20
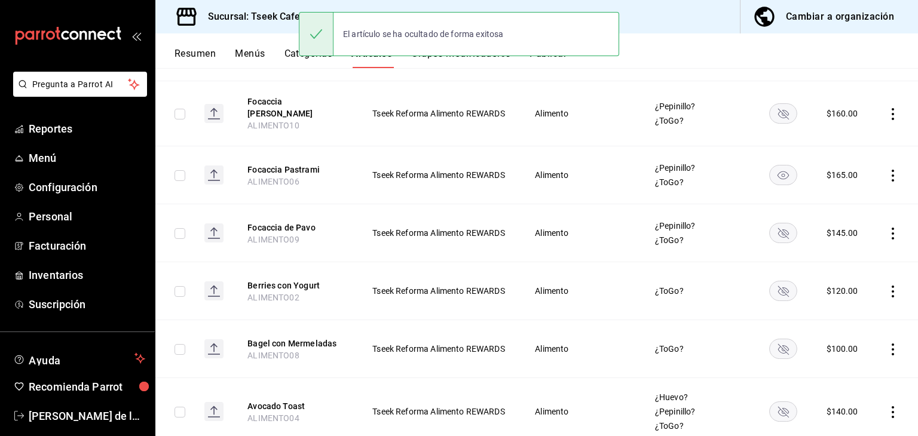
scroll to position [586, 0]
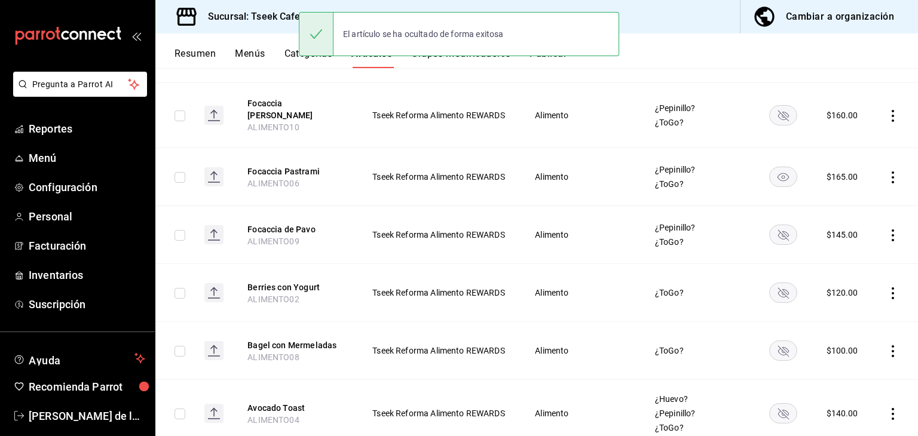
click at [771, 186] on rect "availability-product" at bounding box center [782, 177] width 27 height 20
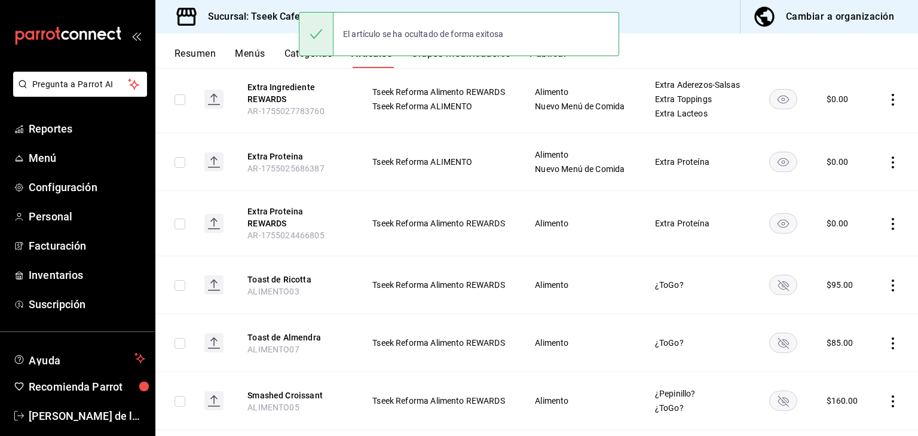
scroll to position [239, 0]
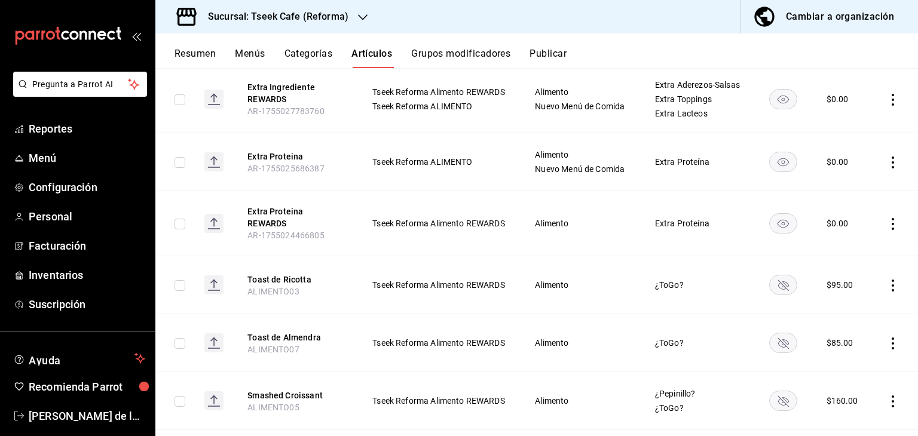
click at [777, 233] on rect "availability-product" at bounding box center [782, 223] width 27 height 20
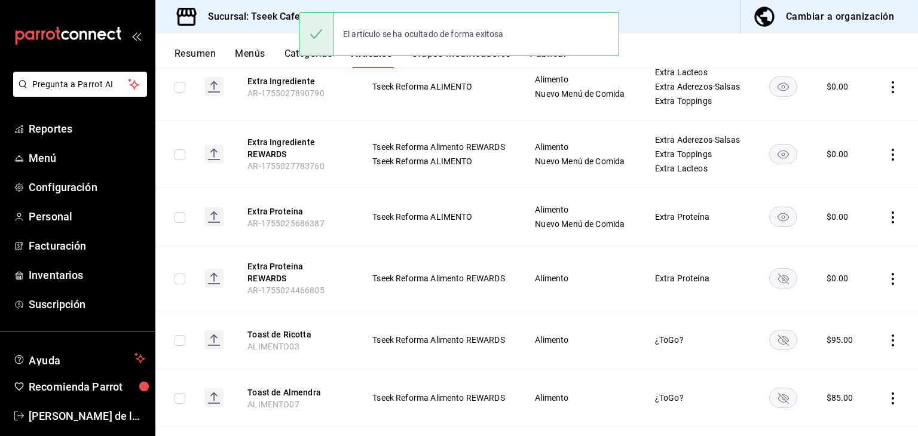
scroll to position [184, 0]
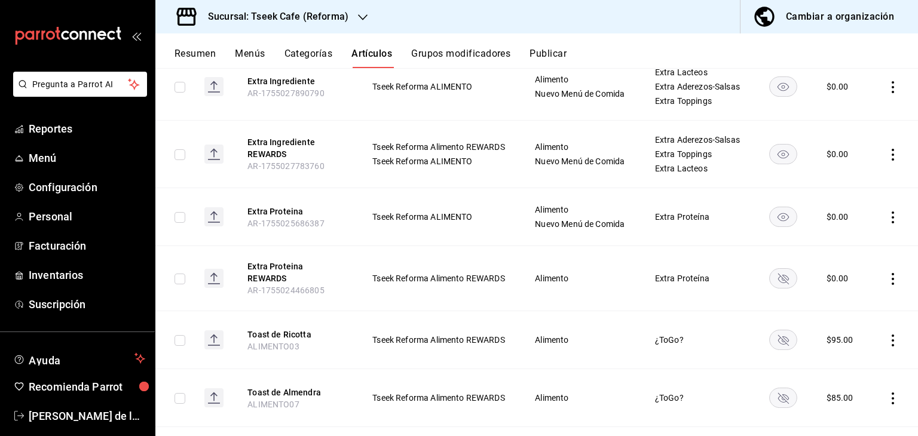
click at [301, 54] on button "Categorías" at bounding box center [308, 58] width 48 height 20
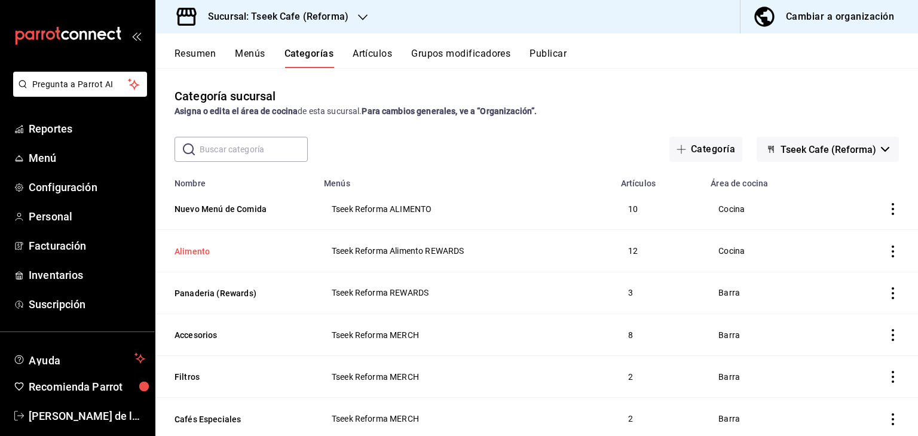
click at [225, 255] on button "Alimento" at bounding box center [233, 252] width 119 height 12
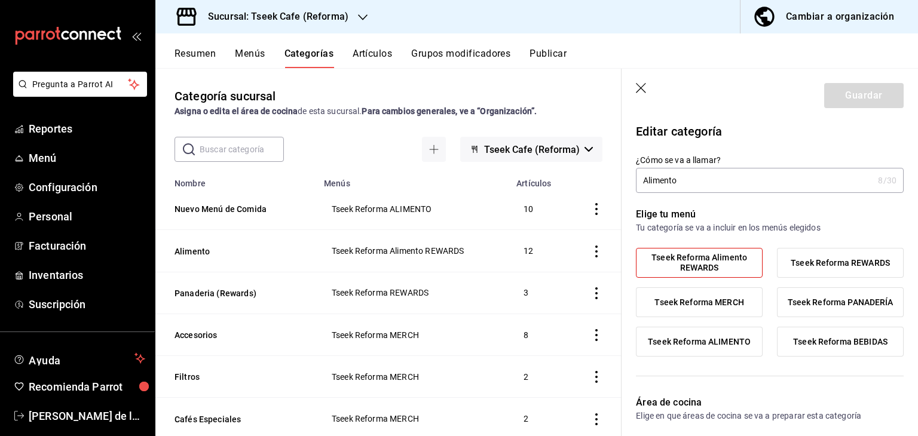
click at [637, 91] on icon "button" at bounding box center [641, 88] width 10 height 10
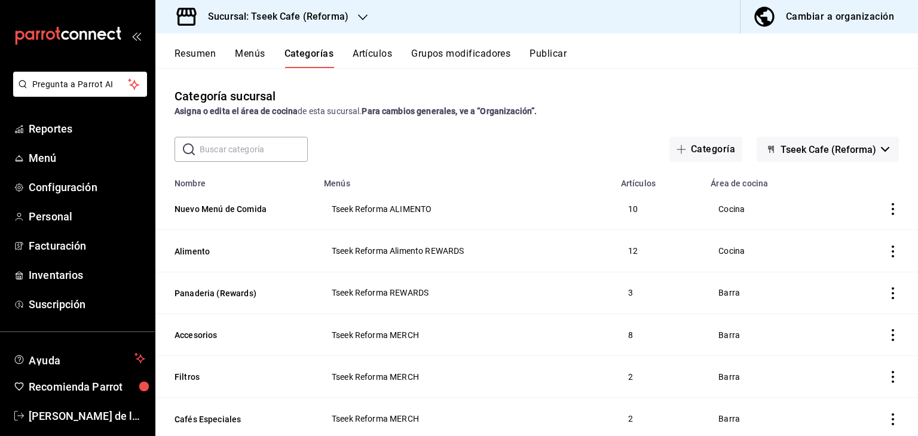
click at [887, 254] on icon "actions" at bounding box center [893, 252] width 12 height 12
click at [826, 328] on div at bounding box center [822, 329] width 22 height 12
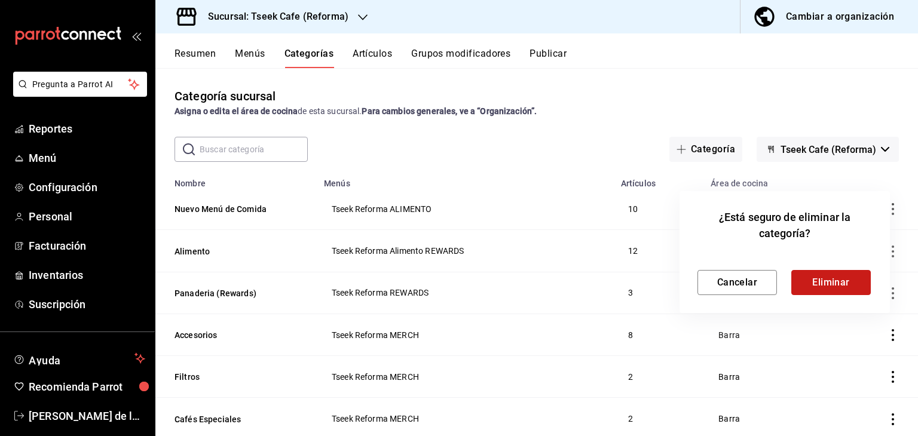
click at [842, 283] on button "Eliminar" at bounding box center [830, 282] width 79 height 25
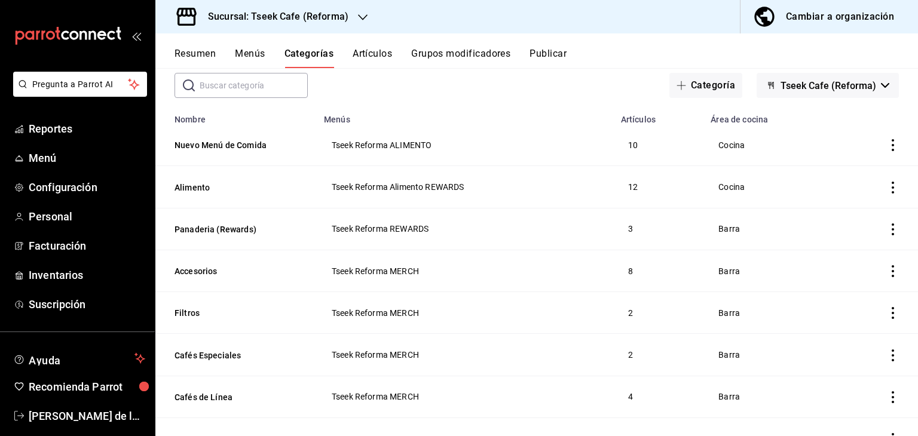
scroll to position [65, 0]
click at [887, 191] on icon "actions" at bounding box center [893, 187] width 12 height 12
click at [848, 216] on span "Editar" at bounding box center [847, 215] width 31 height 13
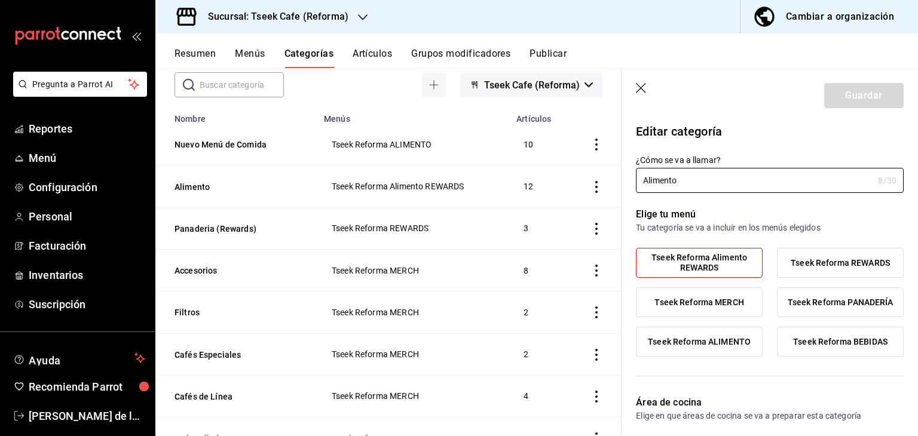
type input "2abe467d-a900-4522-8ec6-38a851cbbdce"
radio input "false"
radio input "true"
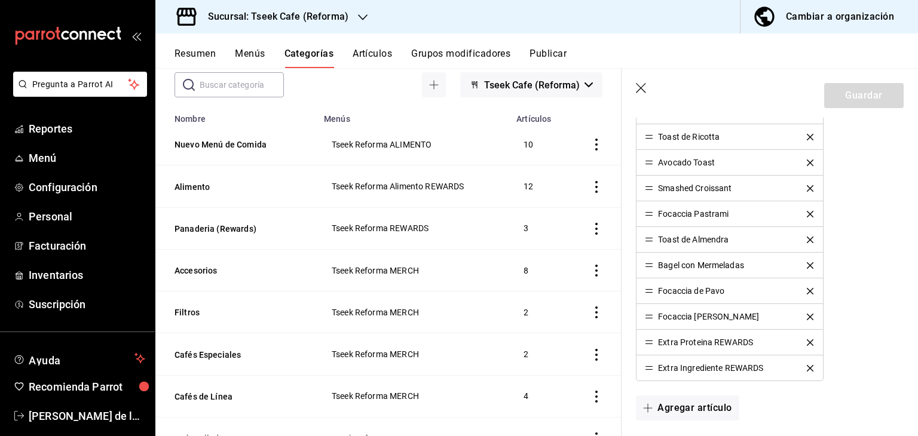
scroll to position [478, 0]
click at [807, 366] on icon "delete" at bounding box center [810, 369] width 7 height 7
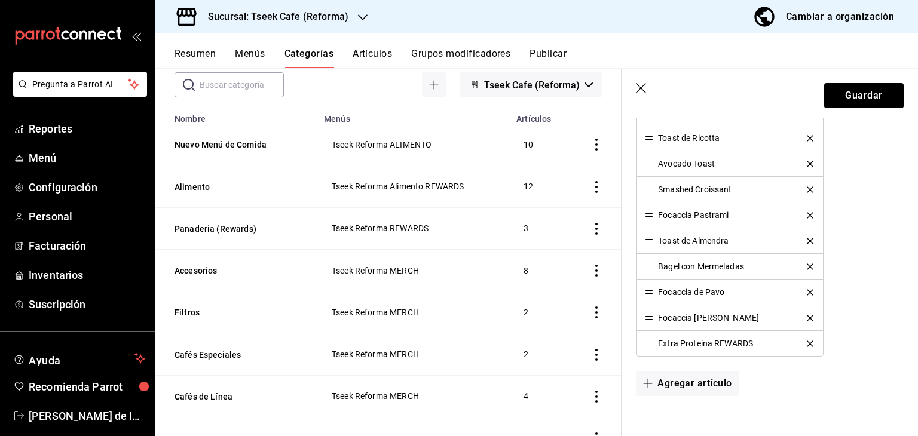
click at [807, 341] on icon "delete" at bounding box center [810, 344] width 7 height 7
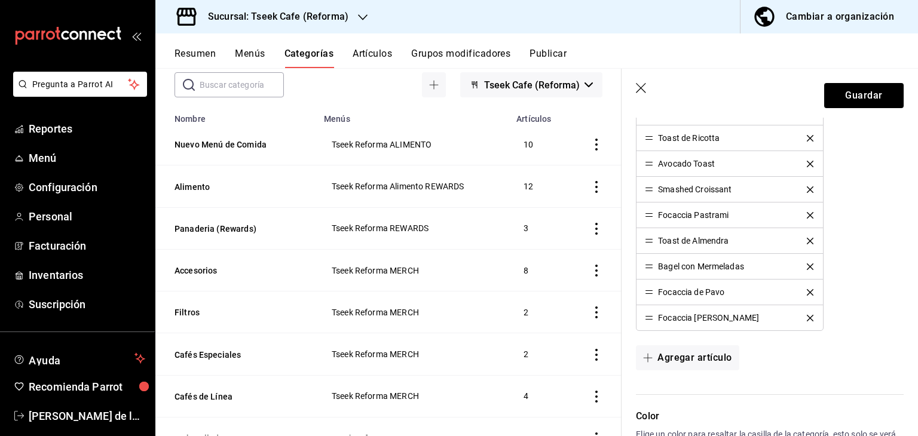
click at [807, 318] on icon "delete" at bounding box center [810, 318] width 7 height 7
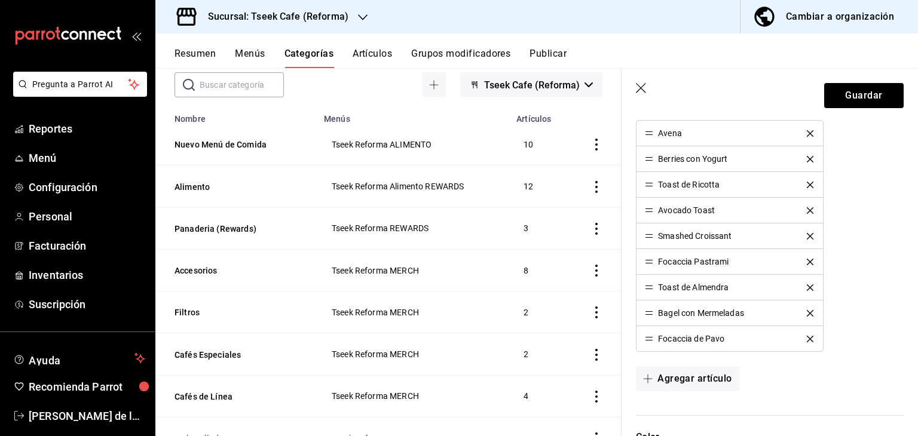
scroll to position [430, 0]
click at [807, 337] on icon "delete" at bounding box center [810, 340] width 7 height 7
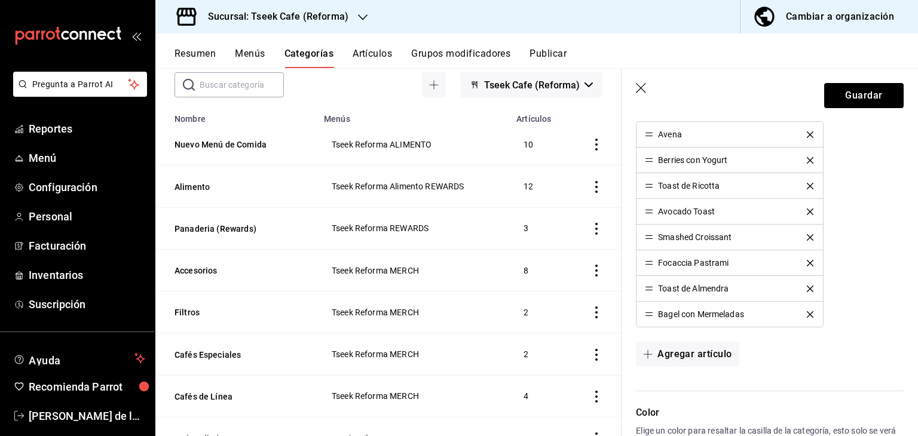
click at [802, 316] on div "Bagel con Mermeladas" at bounding box center [729, 314] width 169 height 8
click at [807, 311] on icon "delete" at bounding box center [810, 314] width 7 height 7
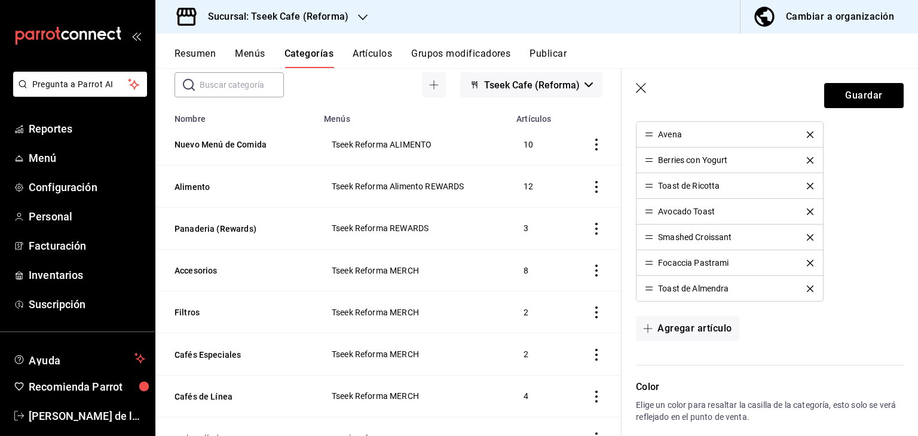
click at [807, 287] on icon "delete" at bounding box center [810, 289] width 7 height 7
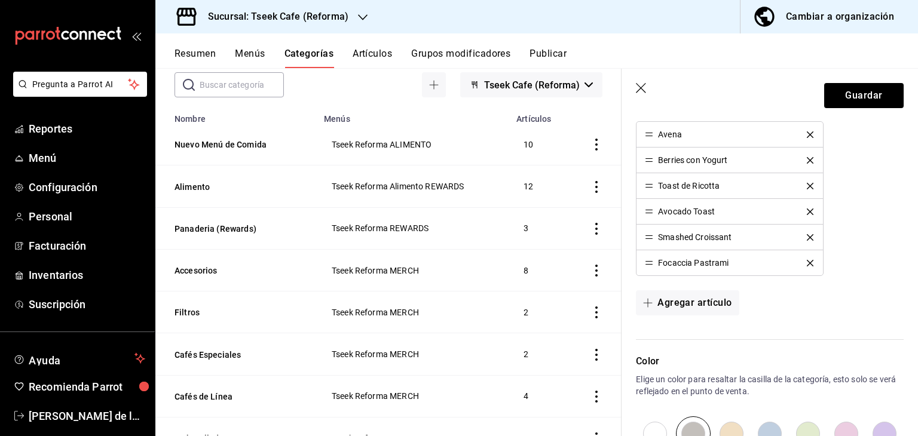
click at [803, 265] on div "Focaccia Pastrami" at bounding box center [729, 263] width 169 height 8
click at [803, 271] on li "Focaccia Pastrami" at bounding box center [729, 262] width 186 height 25
click at [803, 266] on li "Focaccia Pastrami" at bounding box center [729, 262] width 186 height 25
click at [803, 265] on div "Focaccia Pastrami" at bounding box center [729, 263] width 169 height 8
click at [802, 259] on div "Focaccia Pastrami" at bounding box center [729, 263] width 169 height 8
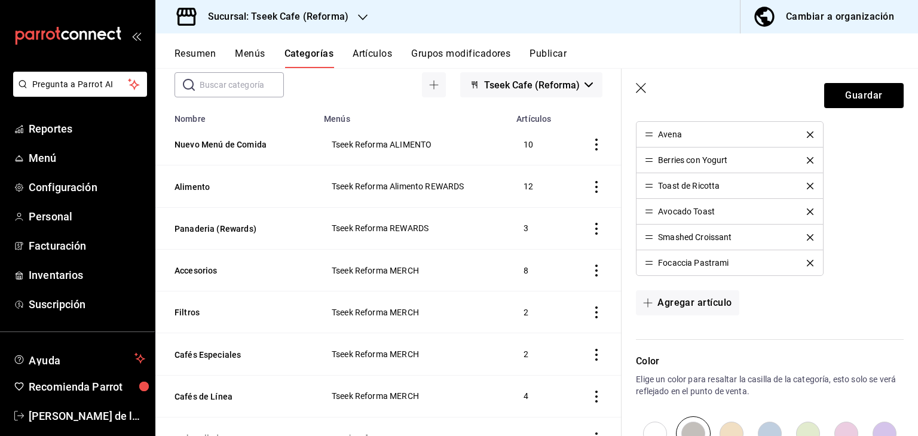
click at [804, 265] on div "Focaccia Pastrami" at bounding box center [729, 263] width 169 height 8
click at [807, 260] on icon "delete" at bounding box center [810, 263] width 7 height 7
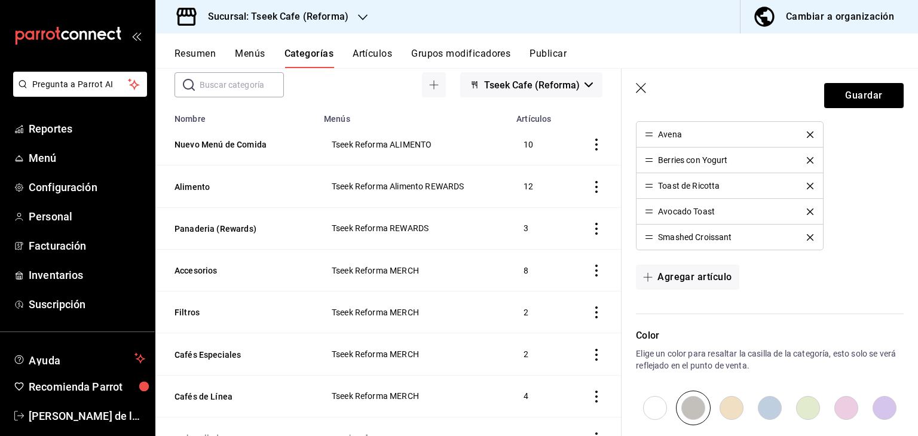
click at [807, 235] on icon "delete" at bounding box center [810, 237] width 7 height 7
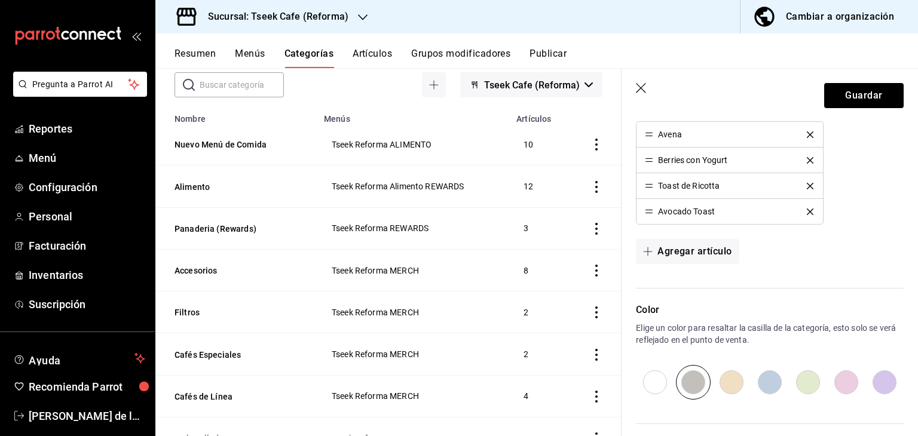
click at [807, 210] on icon "delete" at bounding box center [810, 212] width 7 height 7
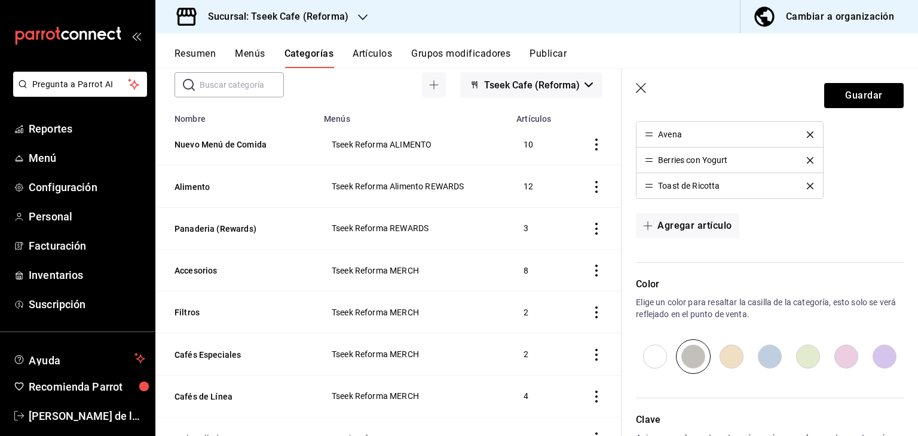
click at [807, 184] on icon "delete" at bounding box center [810, 186] width 7 height 7
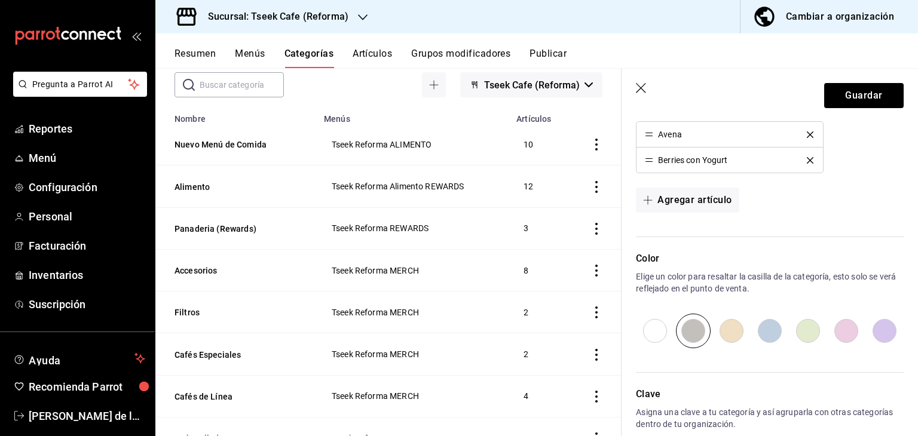
click at [807, 158] on icon "delete" at bounding box center [810, 160] width 7 height 7
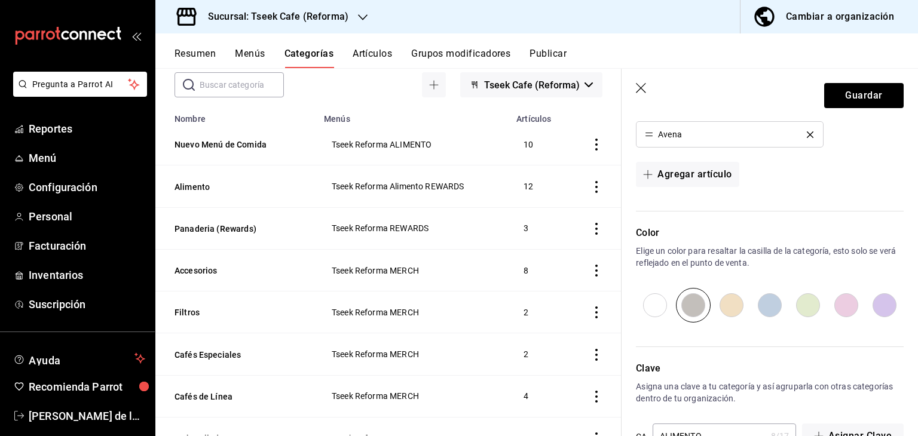
click at [807, 136] on icon "delete" at bounding box center [810, 134] width 7 height 7
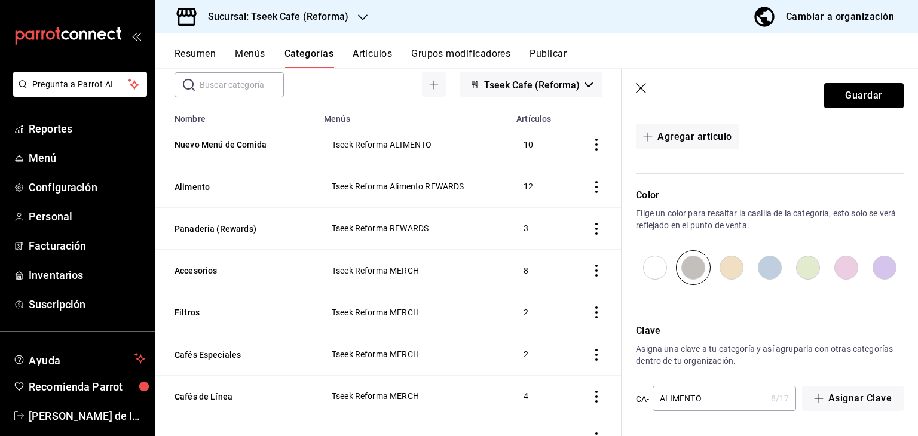
scroll to position [427, 0]
click at [853, 94] on button "Guardar" at bounding box center [863, 95] width 79 height 25
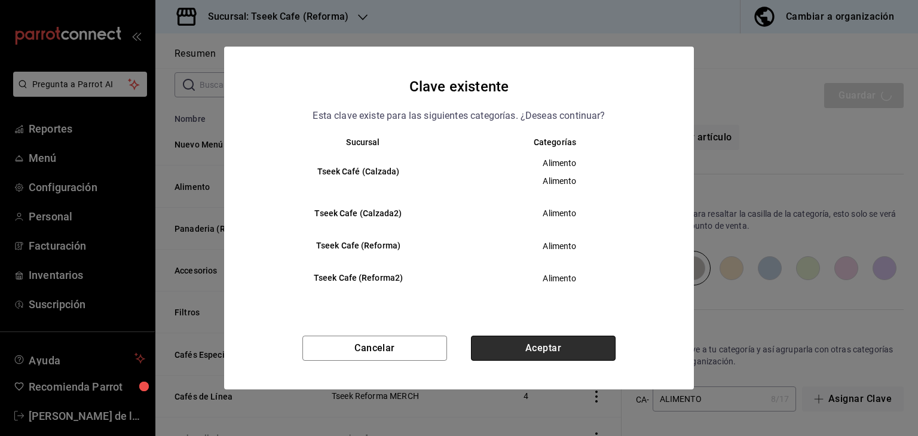
click at [571, 357] on button "Aceptar" at bounding box center [543, 348] width 145 height 25
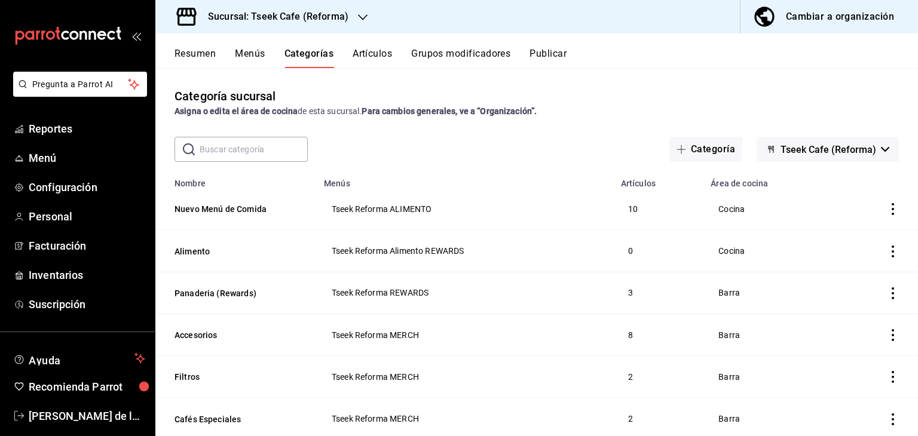
click at [889, 250] on icon "actions" at bounding box center [893, 252] width 12 height 12
click at [824, 326] on div at bounding box center [822, 329] width 22 height 12
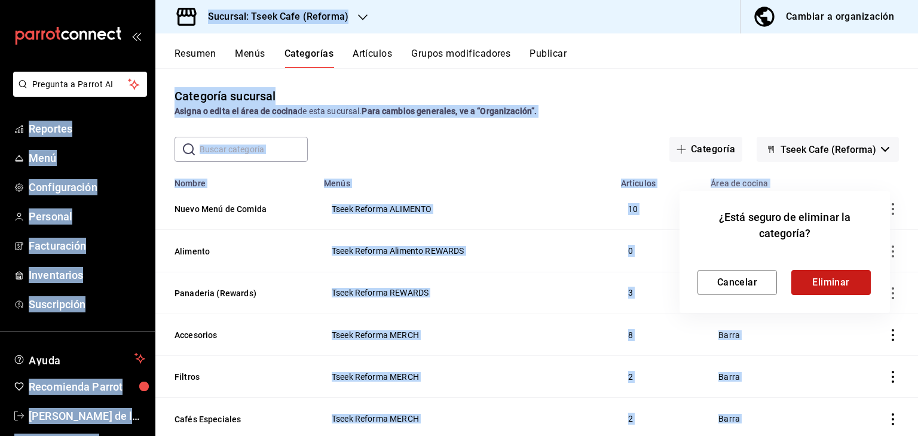
click at [826, 278] on button "Eliminar" at bounding box center [830, 282] width 79 height 25
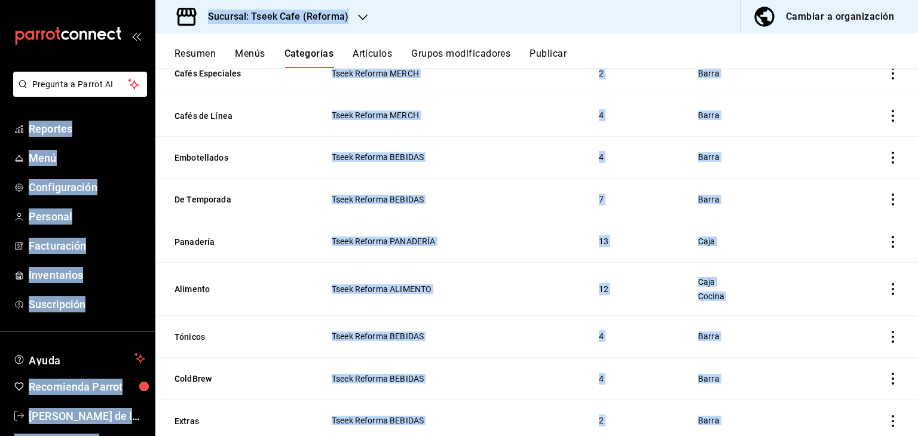
scroll to position [305, 0]
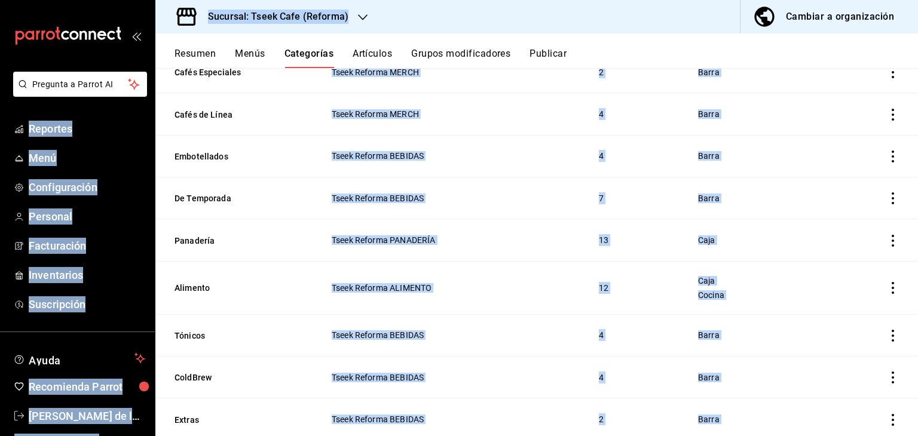
click at [887, 286] on icon "actions" at bounding box center [893, 288] width 12 height 12
click at [846, 318] on span "Editar" at bounding box center [847, 316] width 31 height 13
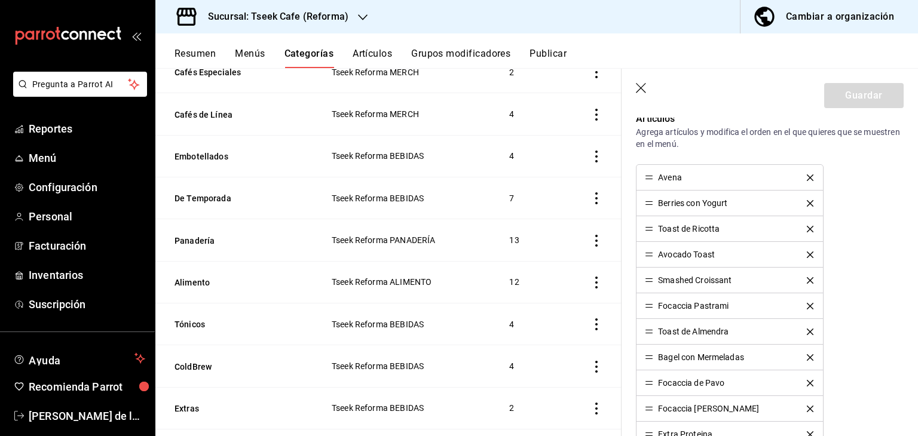
scroll to position [389, 0]
click at [807, 174] on icon "delete" at bounding box center [810, 176] width 7 height 7
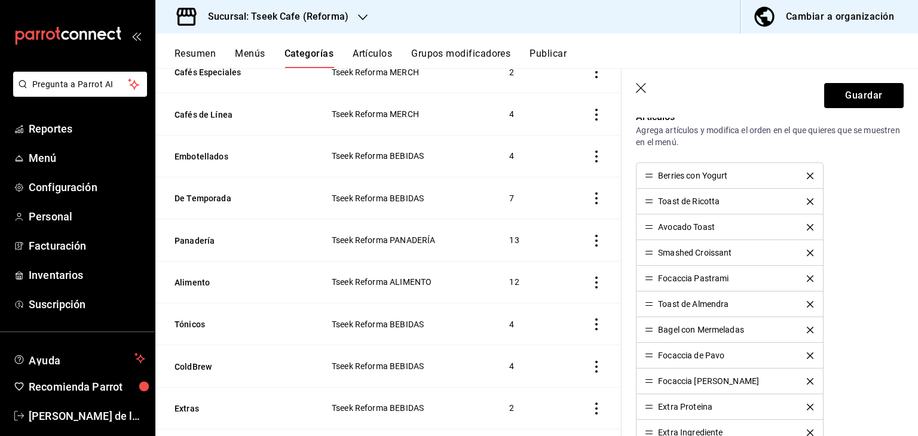
click at [807, 173] on icon "delete" at bounding box center [810, 176] width 7 height 7
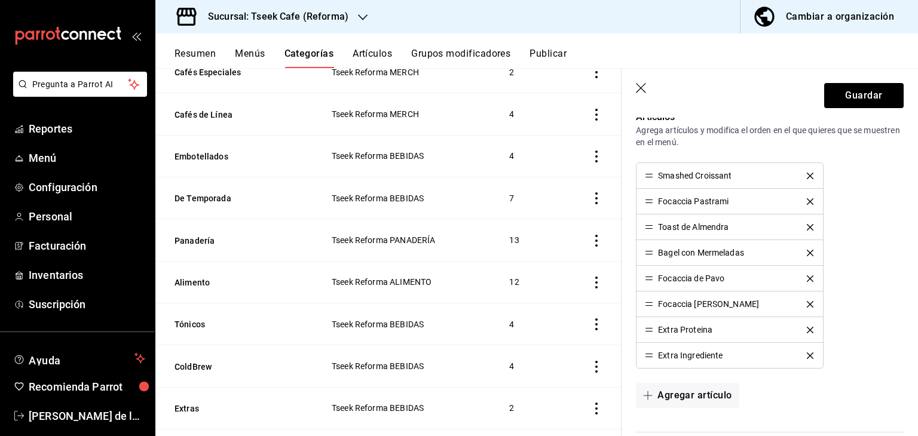
click at [807, 173] on icon "delete" at bounding box center [810, 176] width 7 height 7
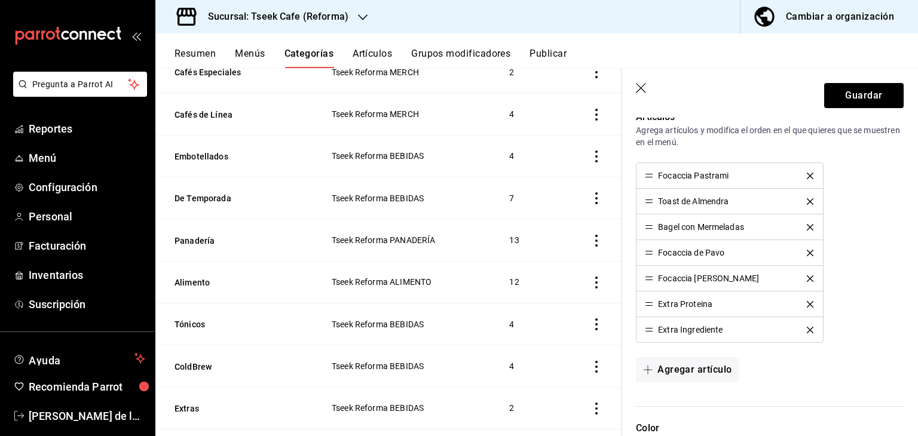
click at [807, 173] on icon "delete" at bounding box center [810, 176] width 7 height 7
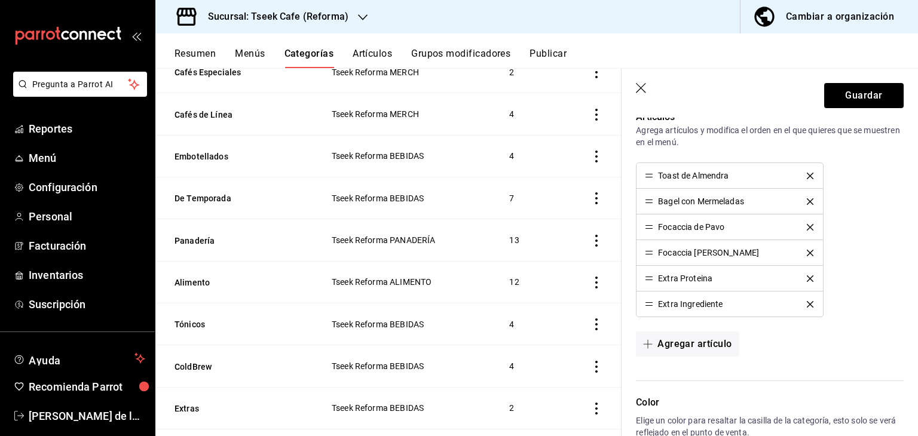
click at [807, 173] on icon "delete" at bounding box center [810, 176] width 7 height 7
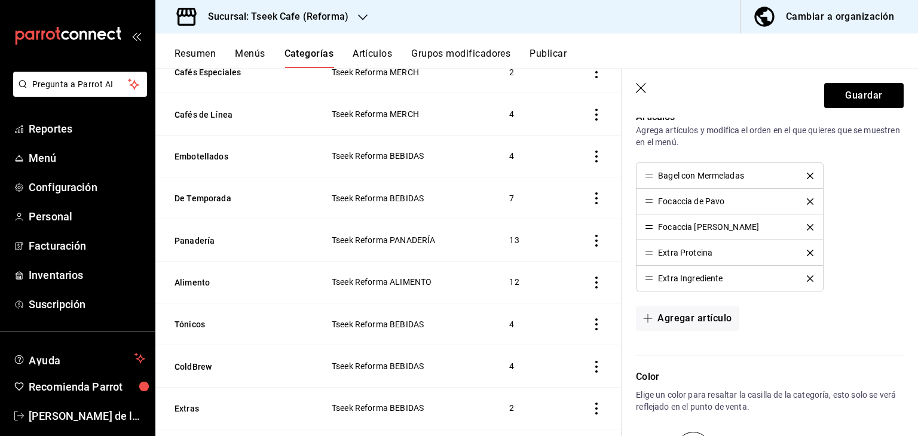
click at [807, 173] on icon "delete" at bounding box center [810, 176] width 7 height 7
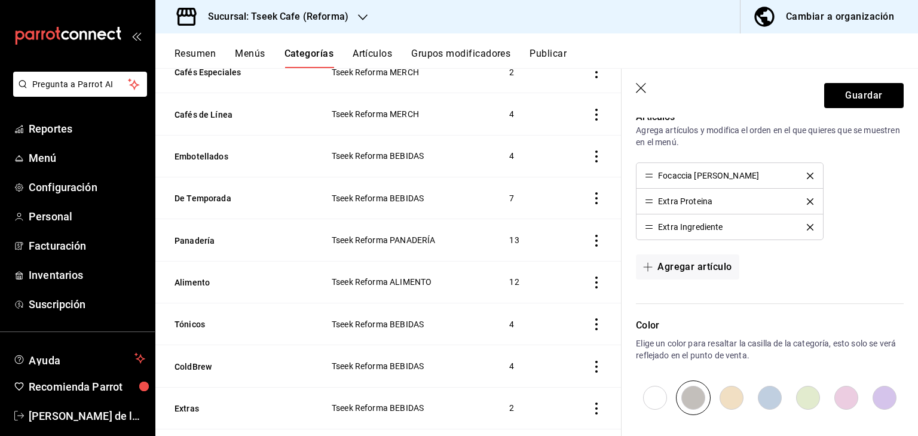
click at [807, 173] on icon "delete" at bounding box center [810, 176] width 7 height 7
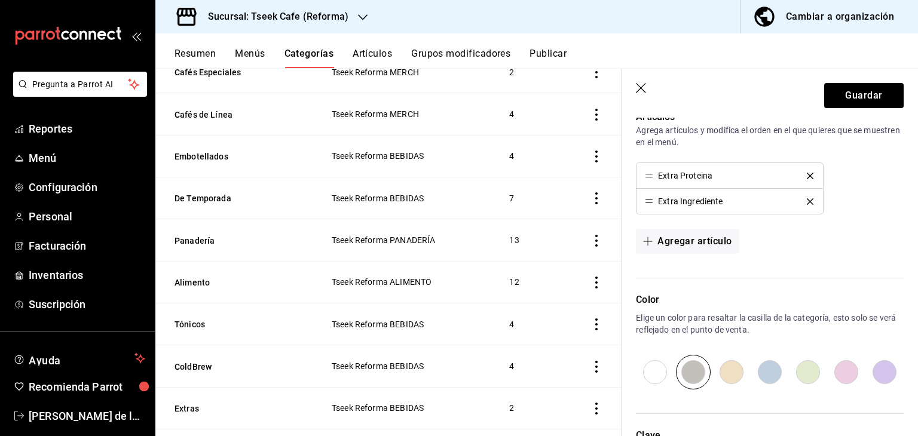
click at [807, 173] on icon "delete" at bounding box center [810, 176] width 7 height 7
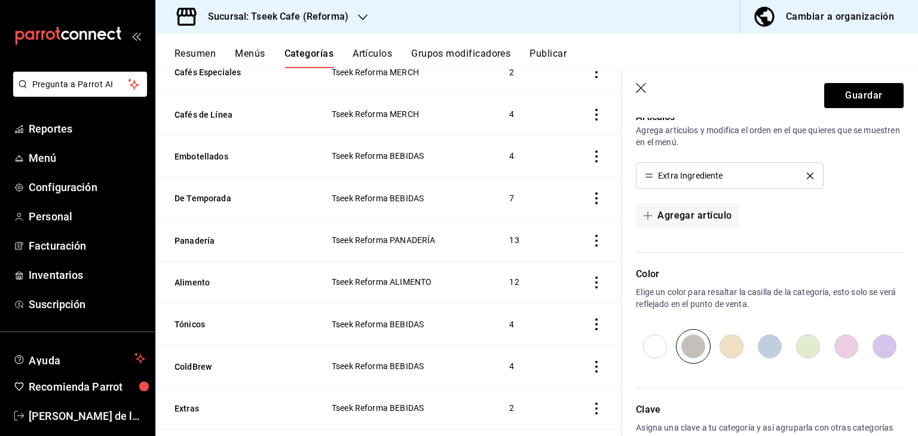
click at [807, 173] on icon "delete" at bounding box center [810, 176] width 7 height 7
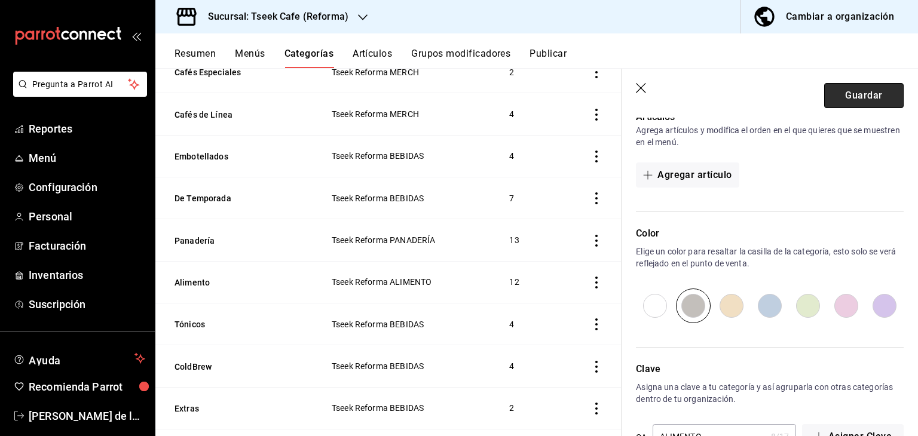
click at [837, 99] on button "Guardar" at bounding box center [863, 95] width 79 height 25
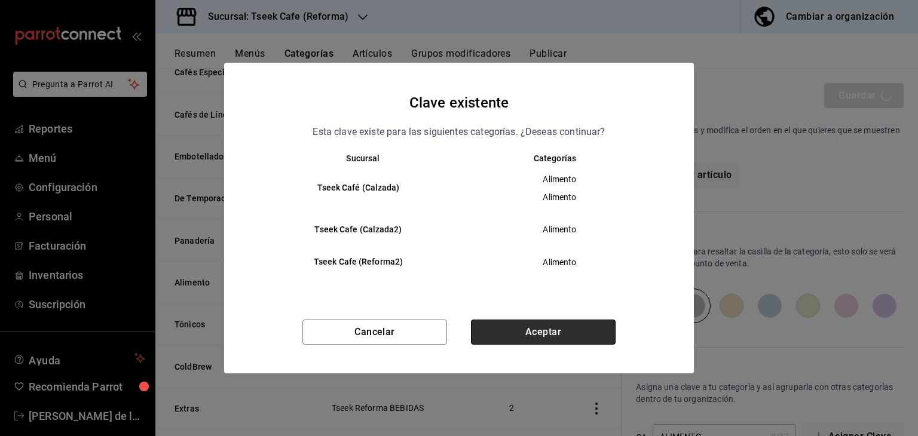
click at [550, 333] on button "Aceptar" at bounding box center [543, 332] width 145 height 25
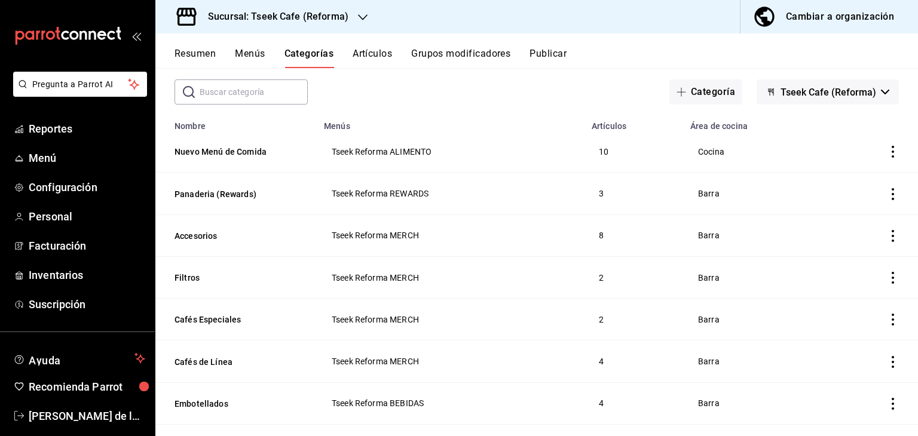
scroll to position [59, 0]
click at [252, 155] on button "Nuevo Menú de Comida" at bounding box center [233, 151] width 119 height 12
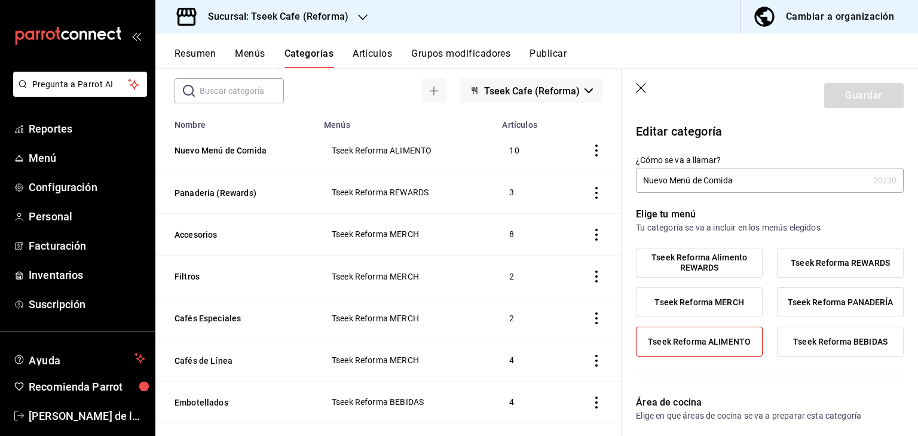
type input "2abe467d-a900-4522-8ec6-38a851cbbdce"
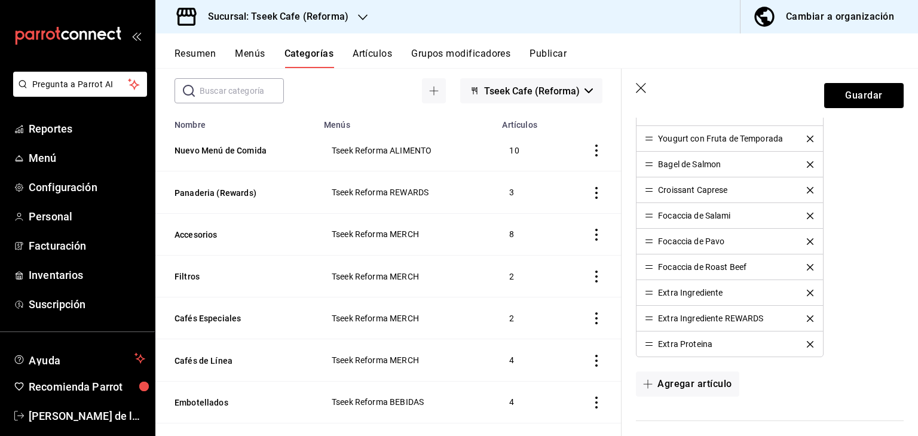
scroll to position [454, 0]
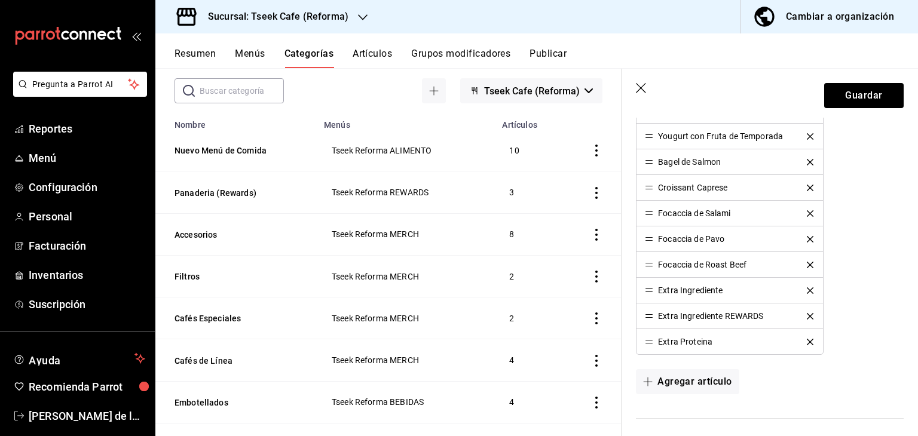
type input "Nuevo Menú de Alimento"
click at [807, 315] on icon "delete" at bounding box center [810, 316] width 7 height 7
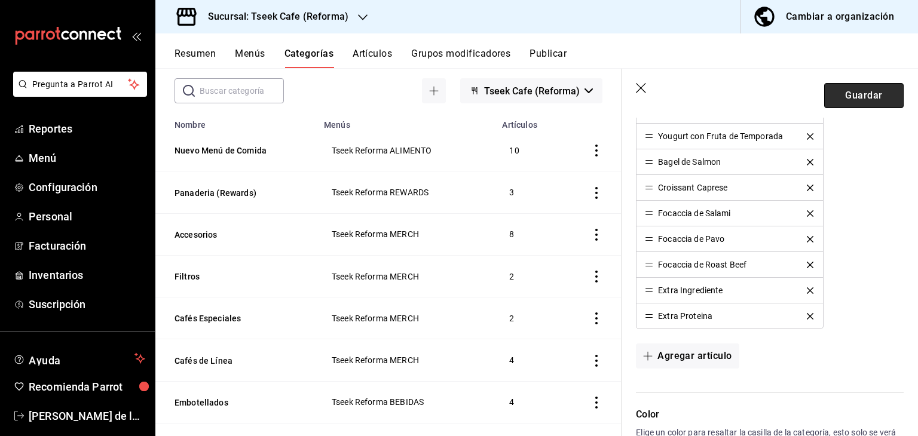
click at [856, 99] on button "Guardar" at bounding box center [863, 95] width 79 height 25
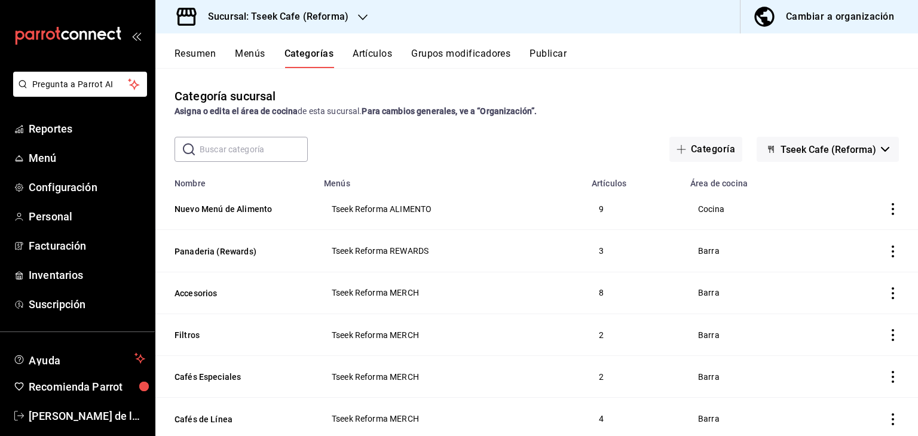
click at [489, 133] on div "Categoría sucursal Asigna o edita el área de cocina de esta sucursal. Para camb…" at bounding box center [536, 251] width 762 height 367
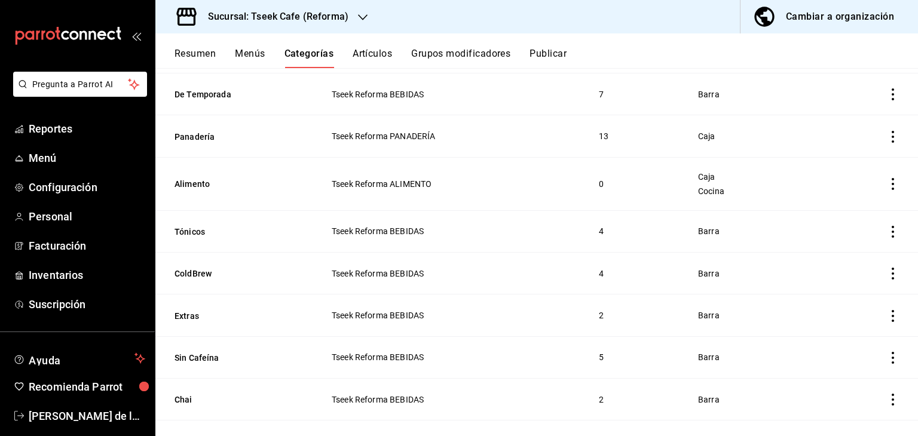
scroll to position [411, 0]
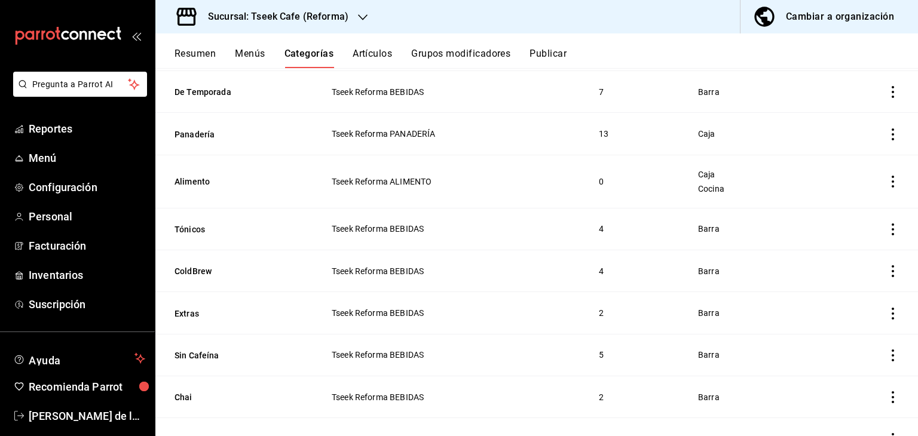
click at [887, 180] on icon "actions" at bounding box center [893, 182] width 12 height 12
click at [826, 261] on div at bounding box center [822, 259] width 22 height 12
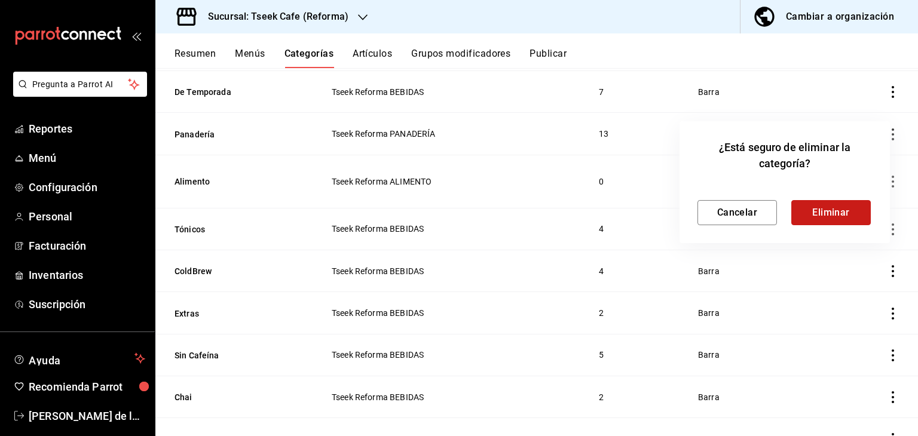
click at [810, 209] on button "Eliminar" at bounding box center [830, 212] width 79 height 25
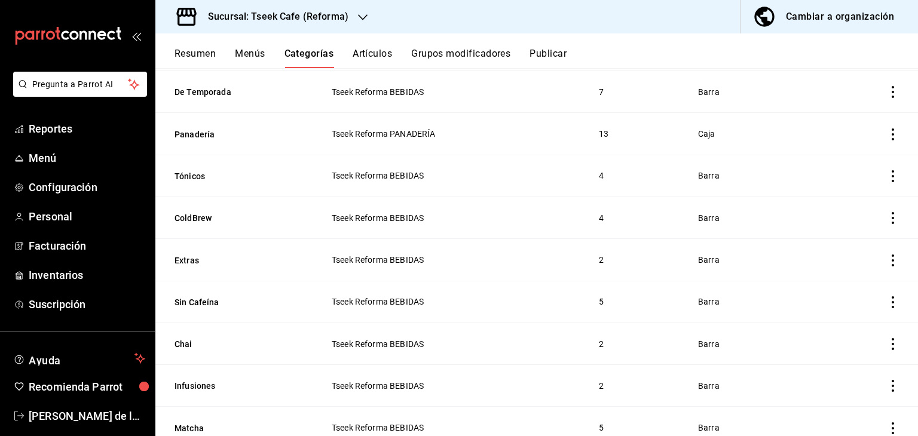
click at [557, 48] on button "Publicar" at bounding box center [547, 58] width 37 height 20
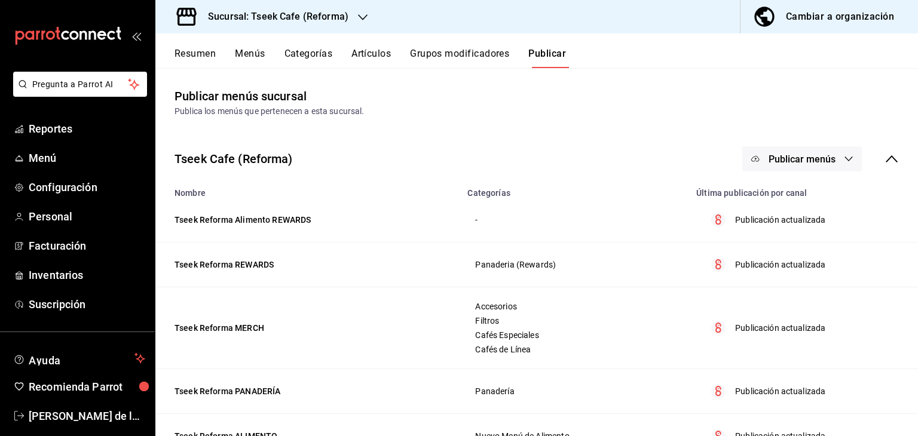
click at [658, 104] on div "Publicar menús sucursal Publica los menús que pertenecen a esta sucursal." at bounding box center [536, 102] width 762 height 30
click at [557, 51] on button "Publicar" at bounding box center [547, 58] width 38 height 20
click at [554, 58] on button "Publicar" at bounding box center [547, 58] width 38 height 20
click at [789, 154] on span "Publicar menús" at bounding box center [801, 159] width 67 height 11
click at [775, 191] on div at bounding box center [764, 197] width 33 height 19
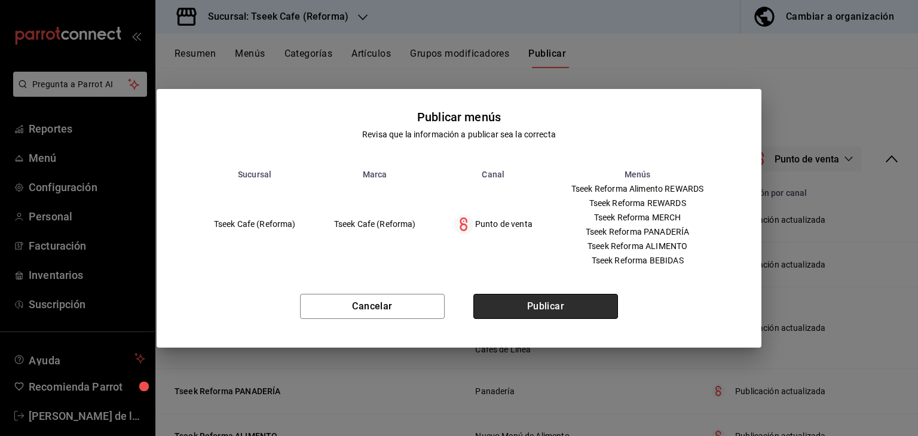
click at [519, 302] on button "Publicar" at bounding box center [545, 306] width 145 height 25
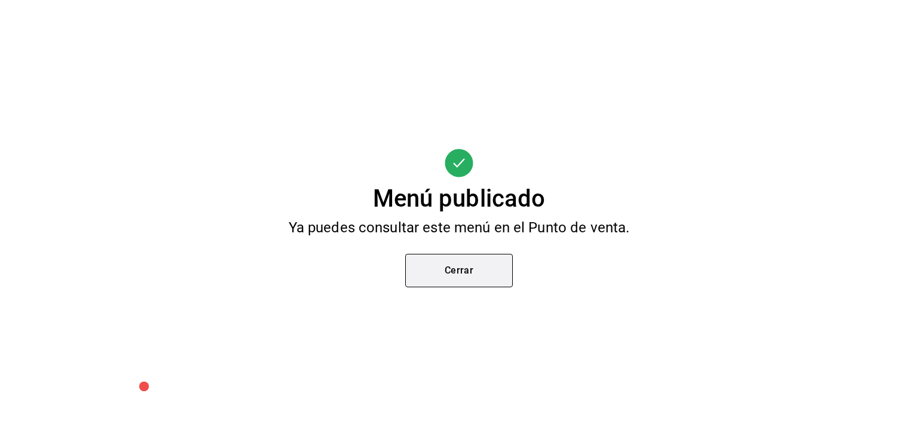
click at [476, 262] on button "Cerrar" at bounding box center [459, 270] width 108 height 33
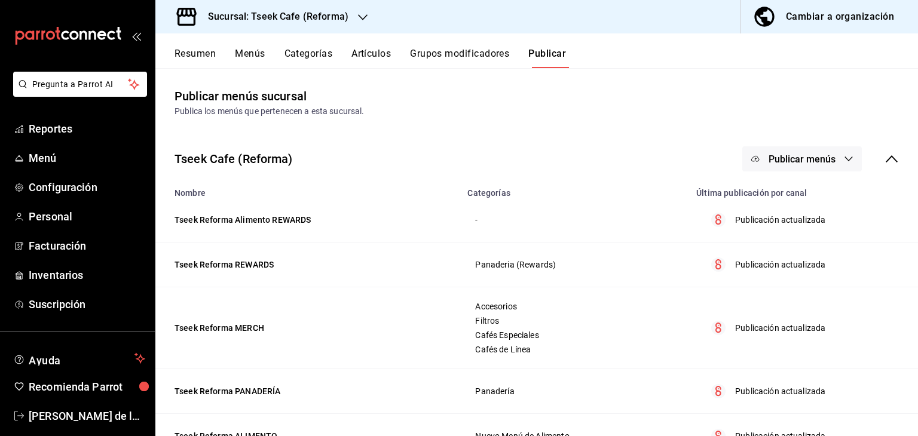
click at [338, 23] on h3 "Sucursal: Tseek Cafe (Reforma)" at bounding box center [273, 17] width 150 height 14
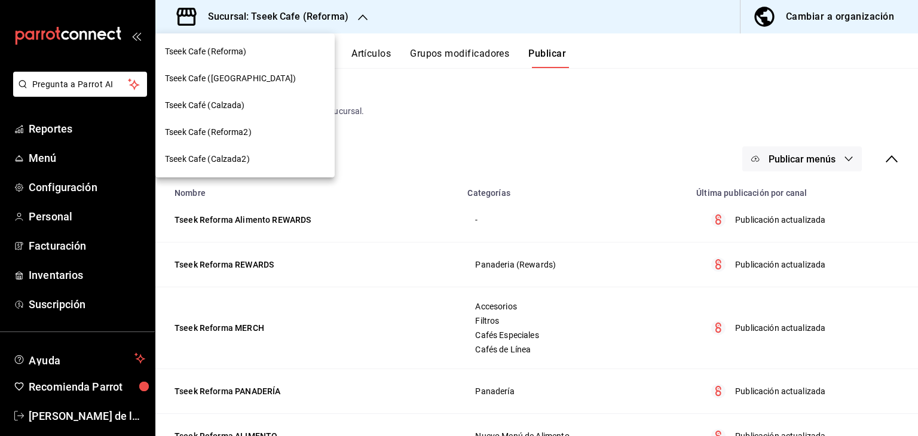
click at [263, 100] on div "Tseek Café (Calzada)" at bounding box center [245, 105] width 160 height 13
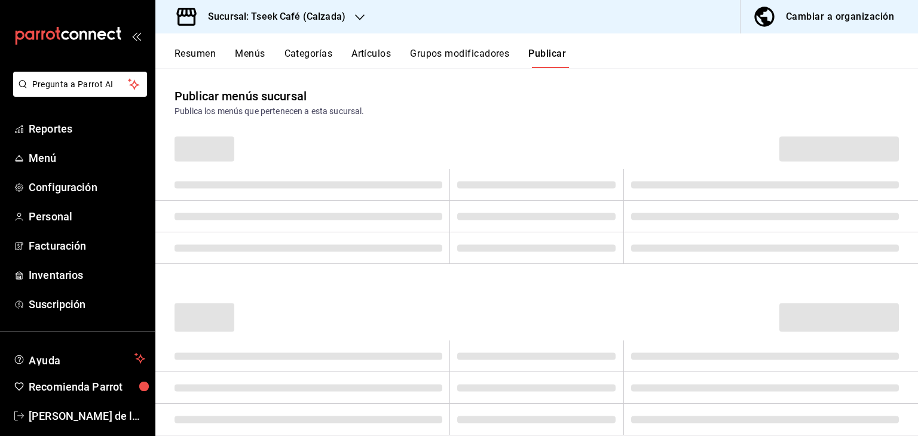
click at [374, 58] on button "Artículos" at bounding box center [370, 58] width 39 height 20
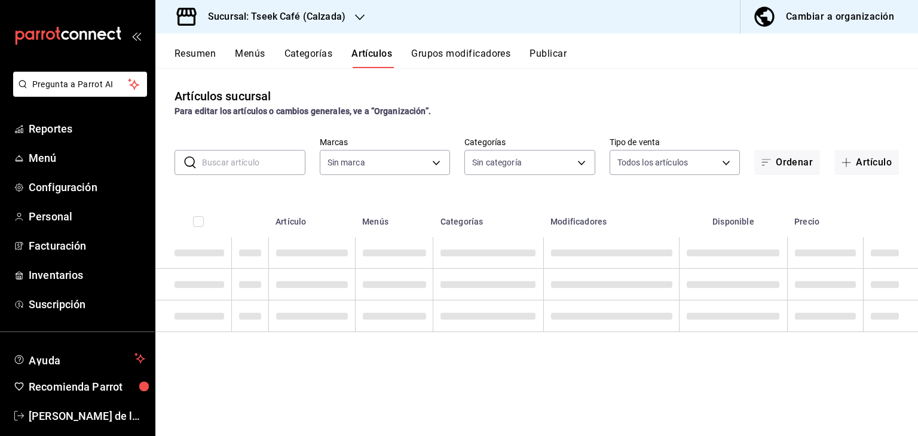
type input "e23fe89f-748d-402a-8ad0-1abd438b27ab,3d98822e-13c4-469b-a7ba-1b5a5abc5a69,b700f…"
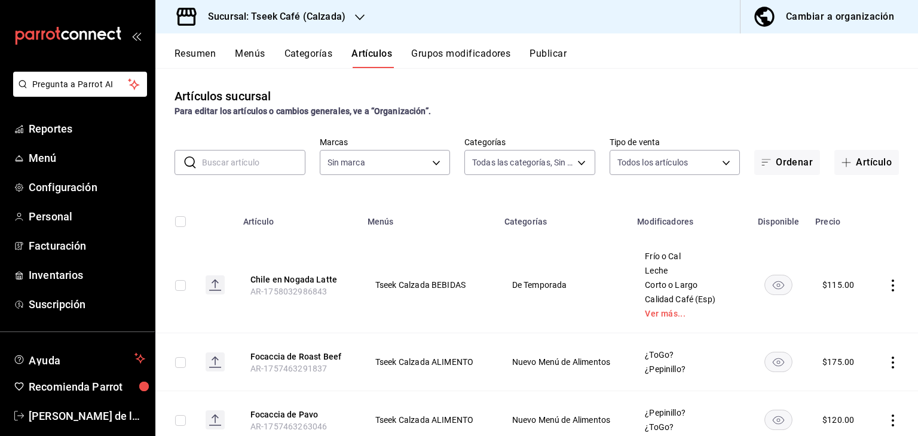
type input "18d9f73d-61ed-4fc8-a0ec-87c929603494"
click at [489, 164] on body "Pregunta a Parrot AI Reportes Menú Configuración Personal Facturación Inventari…" at bounding box center [459, 218] width 918 height 436
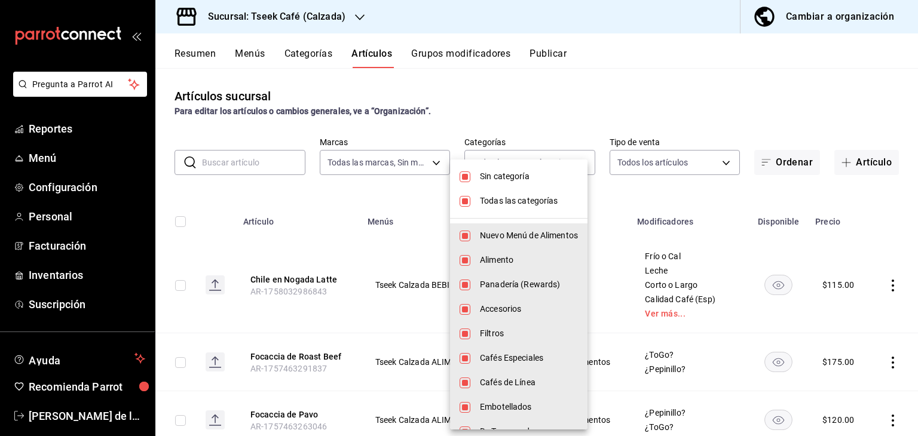
click at [488, 200] on span "Todas las categorías" at bounding box center [529, 201] width 98 height 13
checkbox input "false"
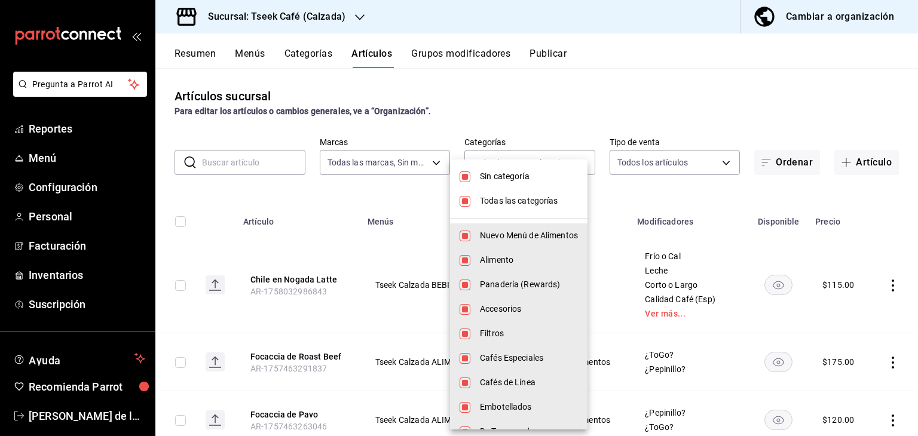
checkbox input "false"
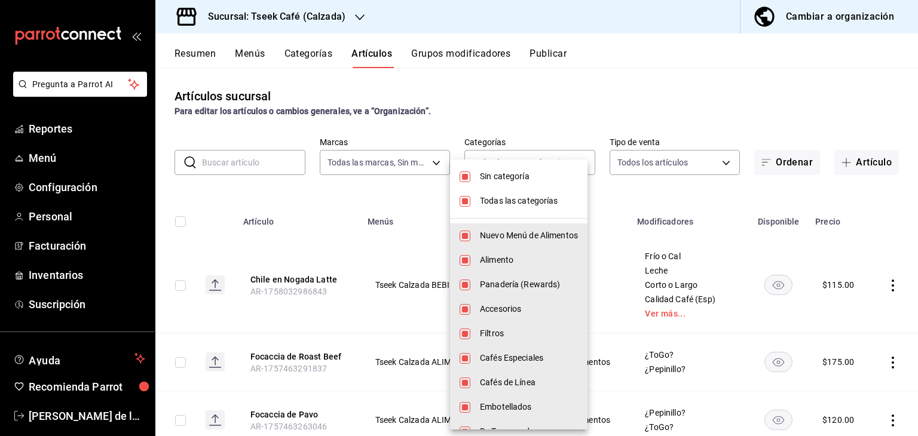
checkbox input "false"
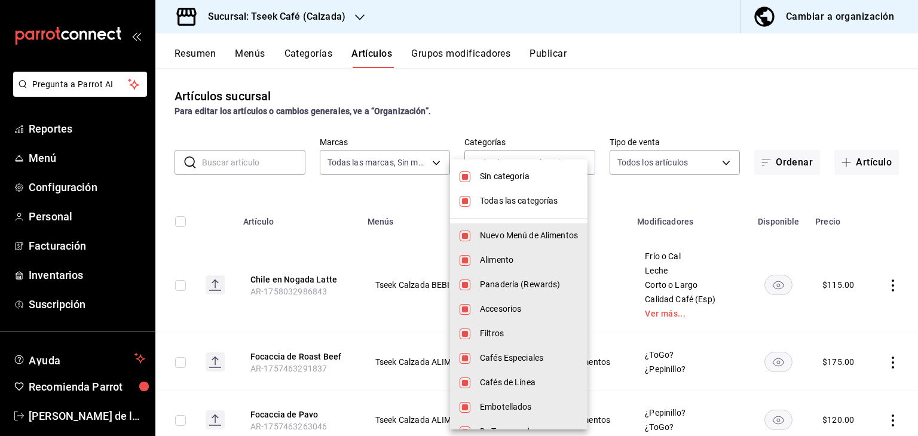
checkbox input "false"
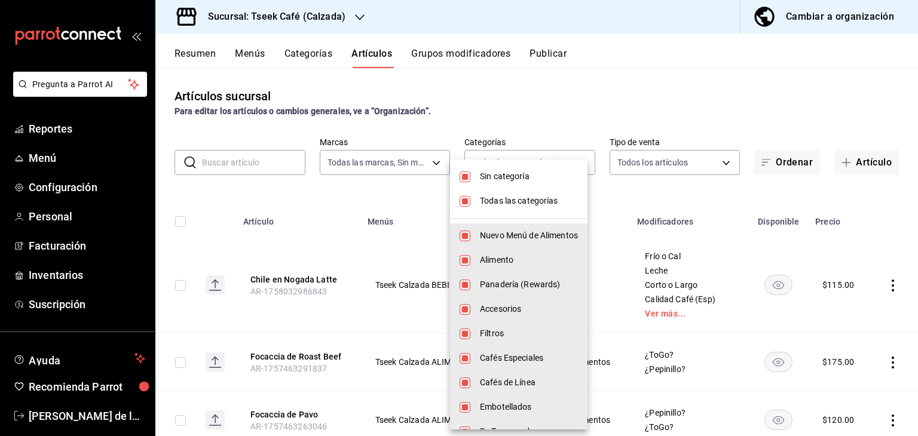
checkbox input "false"
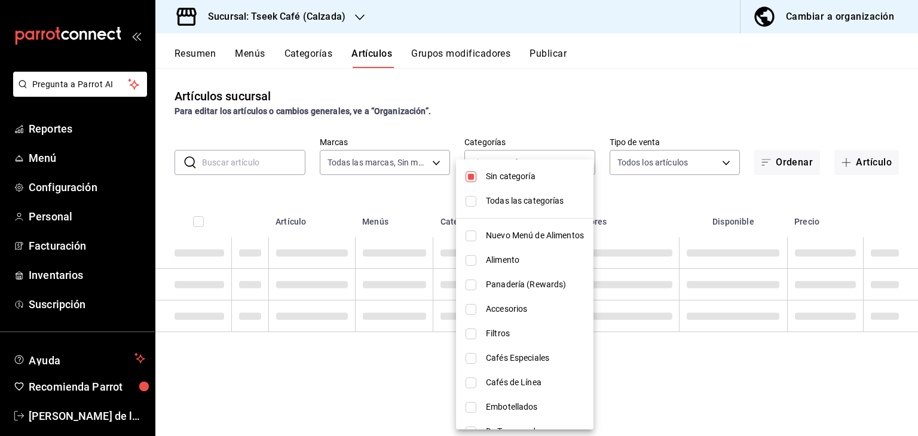
click at [486, 170] on span "Sin categoría" at bounding box center [535, 176] width 98 height 13
checkbox input "false"
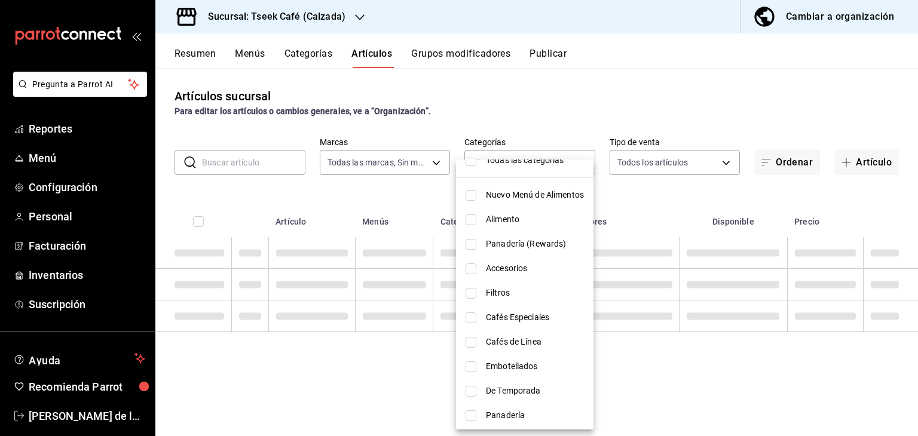
scroll to position [44, 0]
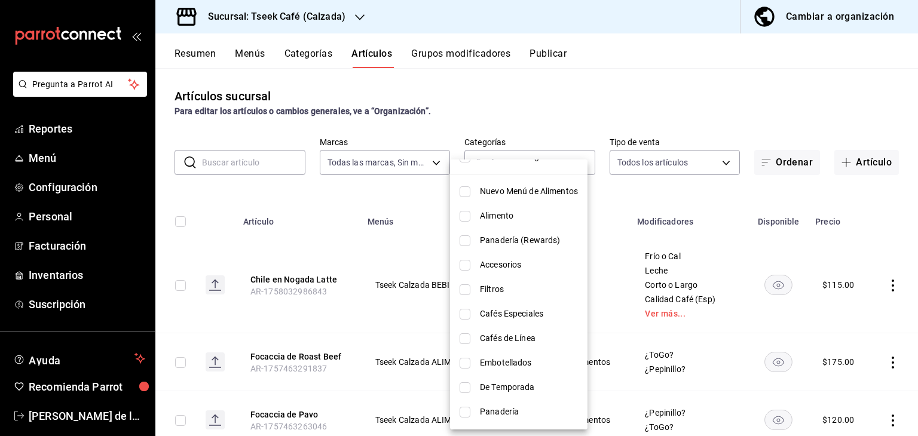
click at [481, 217] on span "Alimento" at bounding box center [529, 216] width 98 height 13
type input "3d98822e-13c4-469b-a7ba-1b5a5abc5a69"
checkbox input "true"
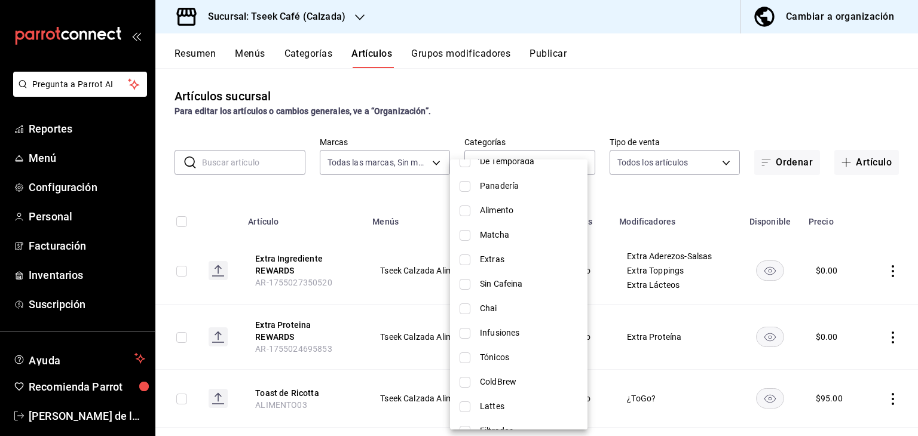
scroll to position [272, 0]
click at [502, 207] on span "Alimento" at bounding box center [529, 208] width 98 height 13
type input "3d98822e-13c4-469b-a7ba-1b5a5abc5a69,5e4cebb3-386e-4093-a888-5062a198503d"
checkbox input "true"
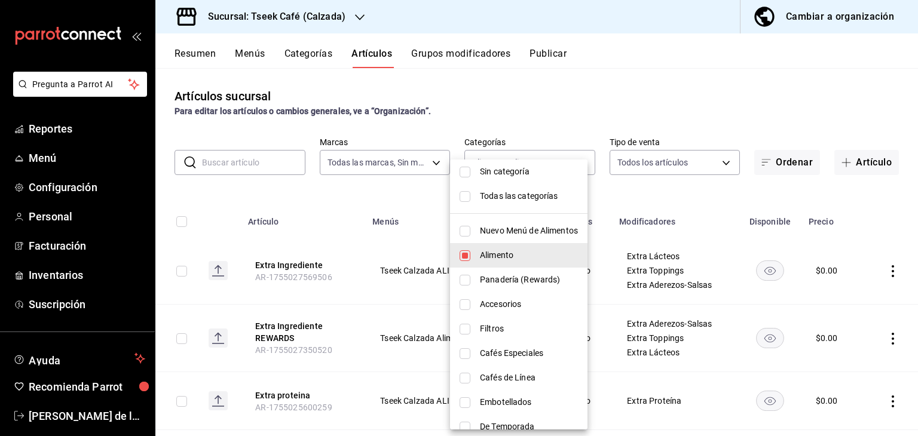
scroll to position [0, 0]
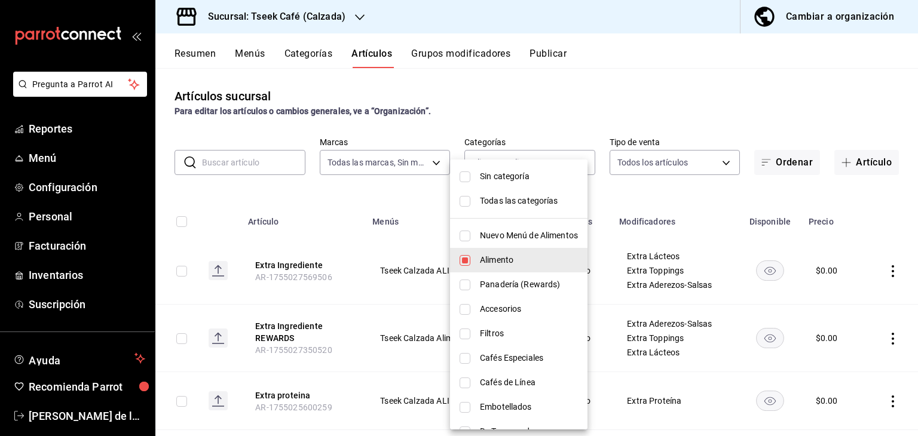
click at [575, 94] on div at bounding box center [459, 218] width 918 height 436
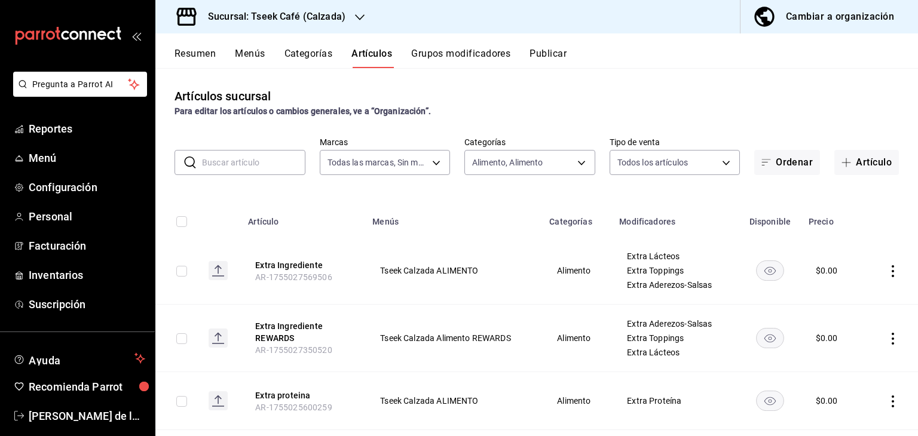
click at [887, 268] on icon "actions" at bounding box center [893, 271] width 12 height 12
click at [822, 300] on icon at bounding box center [818, 299] width 14 height 14
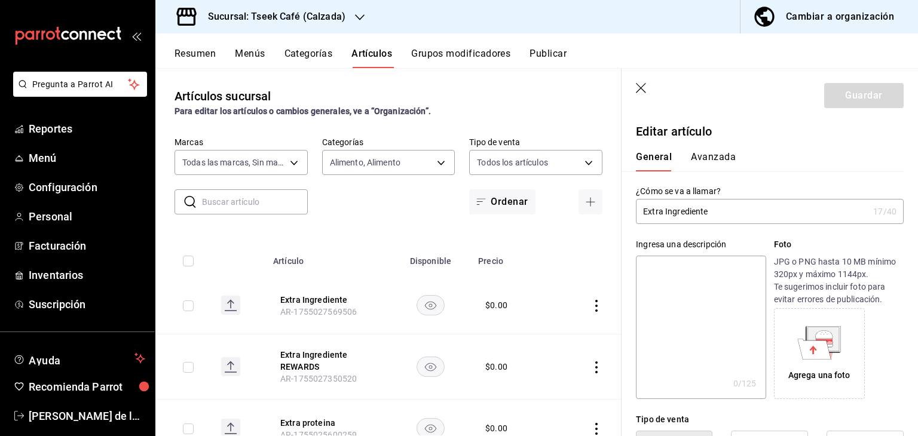
type input "$0.00"
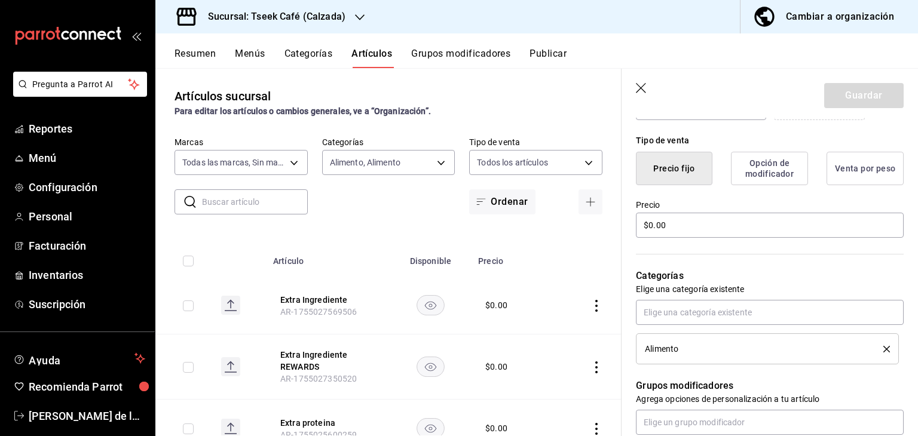
scroll to position [280, 0]
drag, startPoint x: 699, startPoint y: 333, endPoint x: 709, endPoint y: 305, distance: 30.4
click at [709, 305] on div "Alimento" at bounding box center [770, 331] width 268 height 65
click at [709, 305] on input "text" at bounding box center [770, 311] width 268 height 25
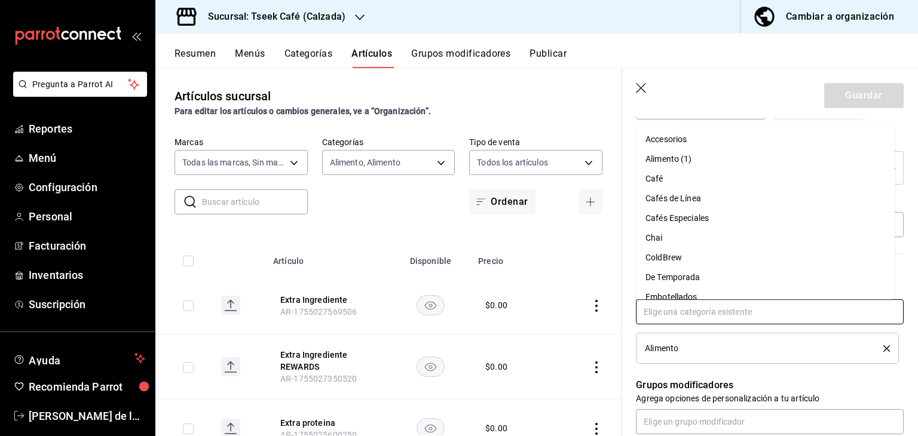
click at [708, 315] on input "text" at bounding box center [770, 311] width 268 height 25
drag, startPoint x: 708, startPoint y: 315, endPoint x: 852, endPoint y: 367, distance: 153.1
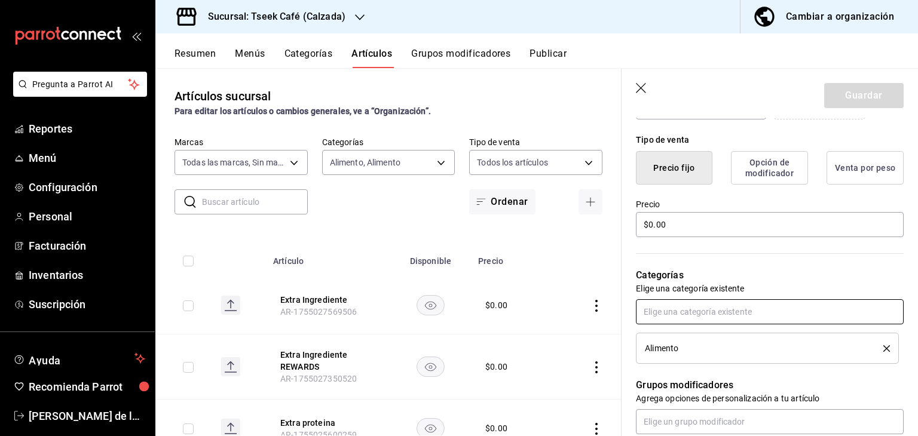
click at [765, 313] on input "text" at bounding box center [770, 311] width 268 height 25
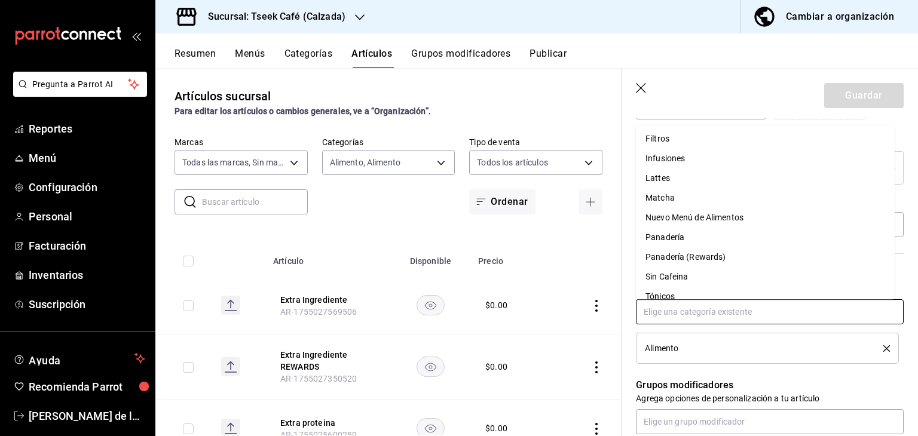
scroll to position [220, 0]
click at [722, 211] on li "Nuevo Menú de Alimentos" at bounding box center [765, 216] width 259 height 20
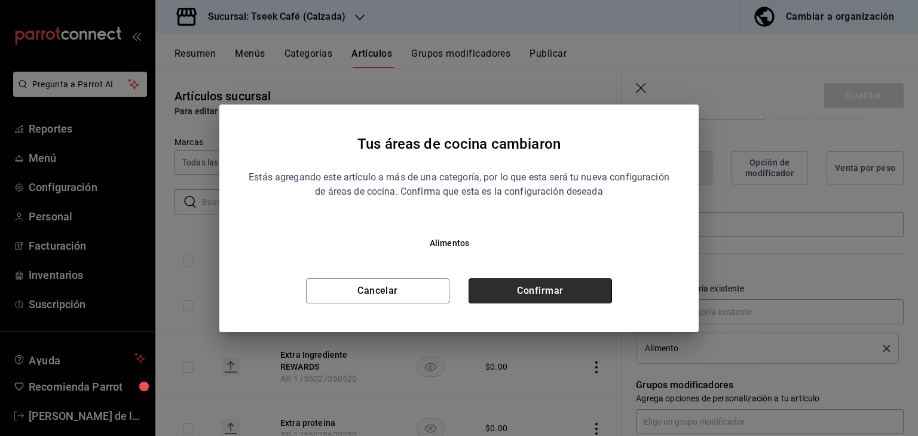
click at [521, 283] on button "Confirmar" at bounding box center [539, 290] width 143 height 25
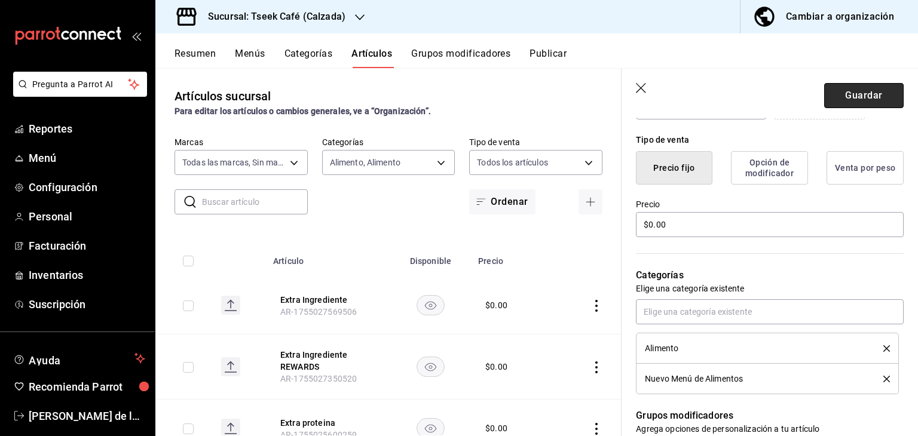
click at [847, 89] on button "Guardar" at bounding box center [863, 95] width 79 height 25
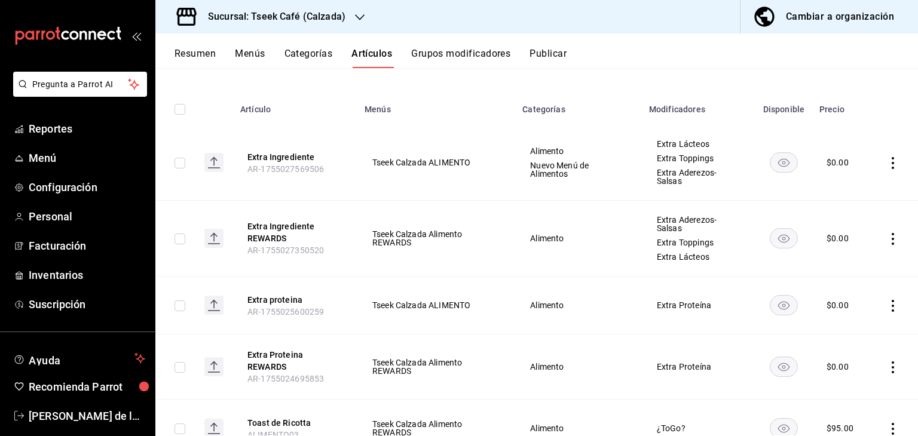
scroll to position [114, 0]
click at [887, 238] on icon "actions" at bounding box center [893, 238] width 12 height 12
click at [832, 311] on div at bounding box center [822, 314] width 22 height 12
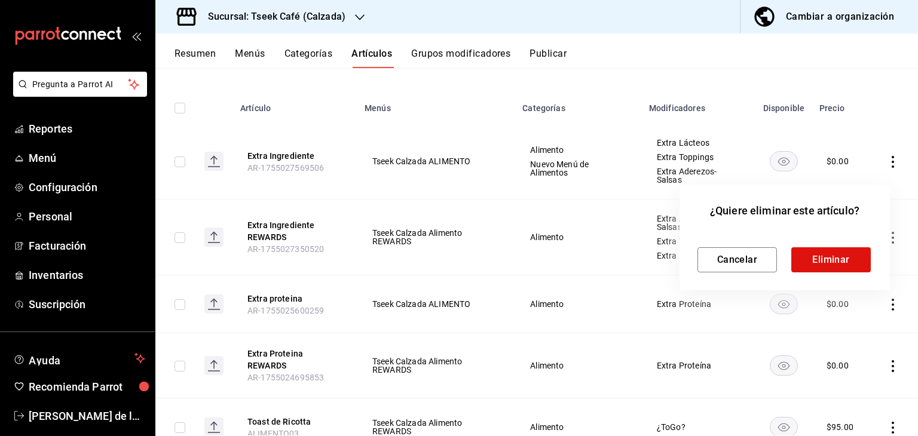
click at [781, 252] on div "Cancelar Eliminar" at bounding box center [784, 259] width 174 height 25
click at [760, 259] on button "Cancelar" at bounding box center [736, 259] width 79 height 25
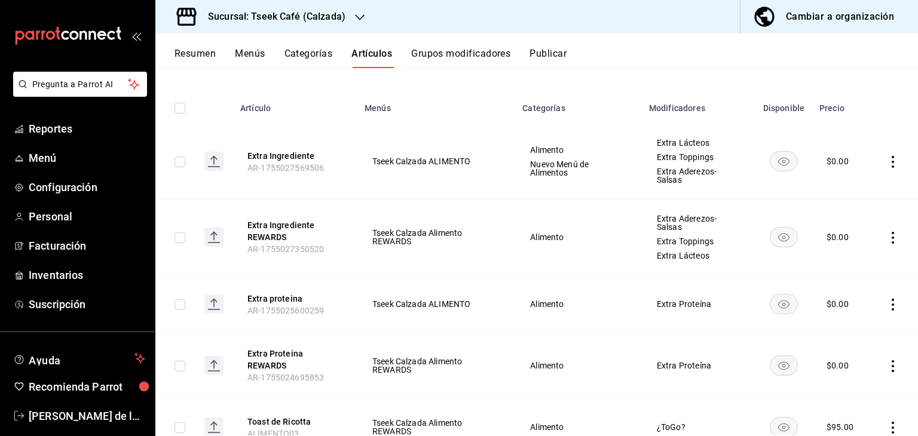
click at [776, 239] on rect "availability-product" at bounding box center [783, 237] width 27 height 20
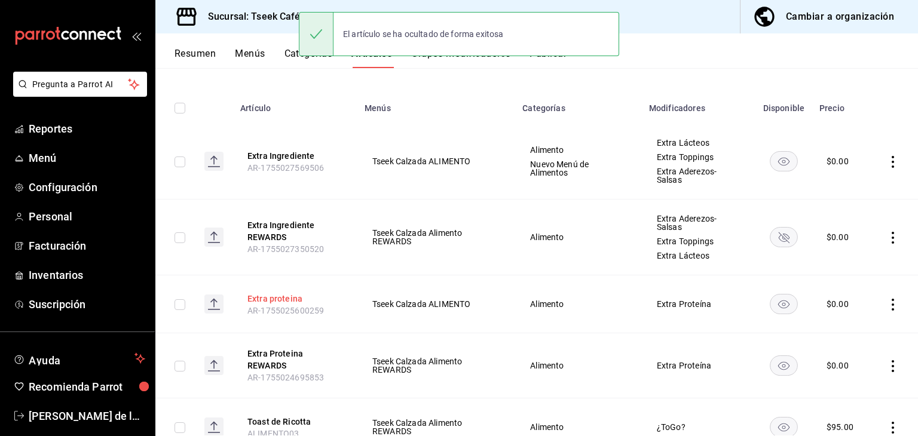
click at [293, 298] on button "Extra proteina" at bounding box center [295, 299] width 96 height 12
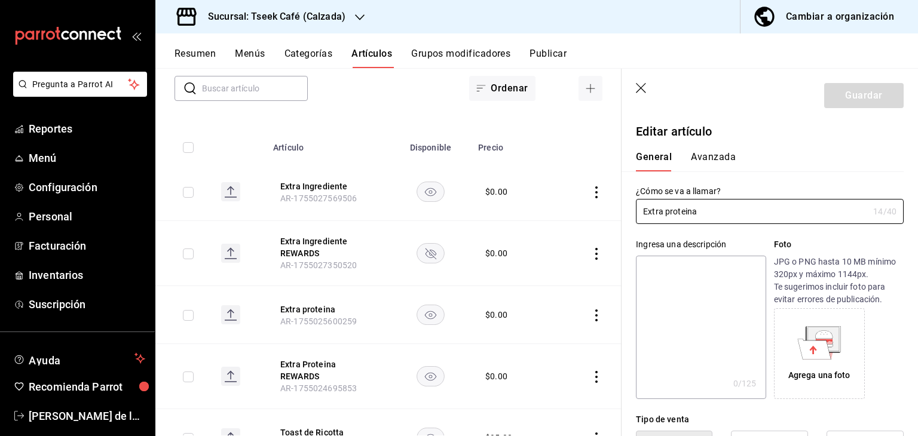
type input "$0.00"
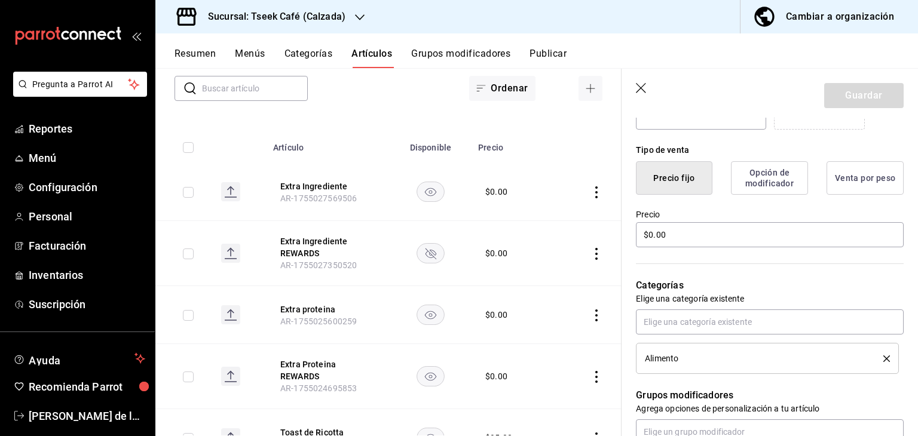
scroll to position [270, 0]
click at [676, 317] on input "text" at bounding box center [770, 321] width 268 height 25
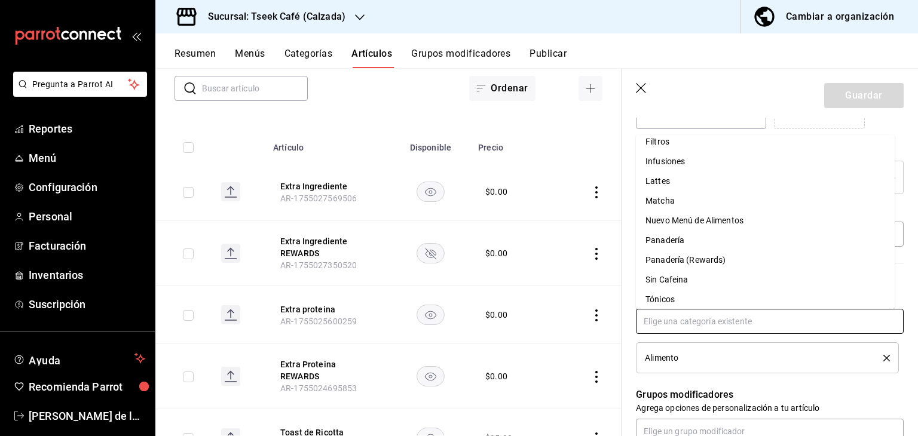
scroll to position [229, 0]
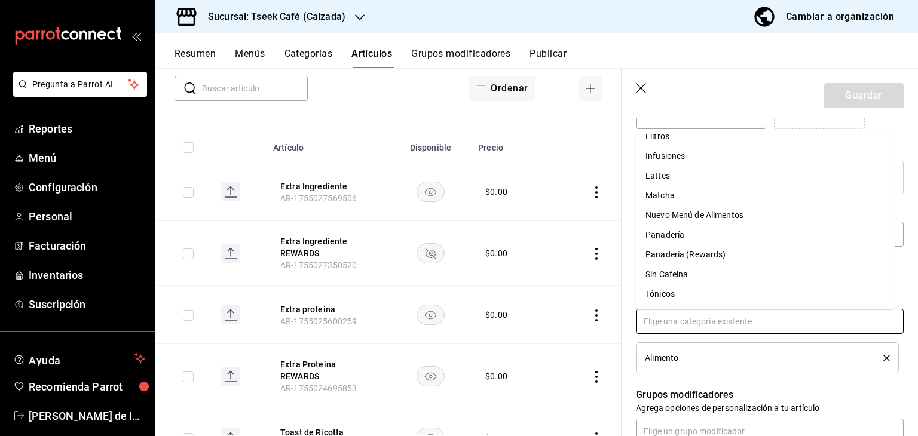
click at [695, 220] on li "Nuevo Menú de Alimentos" at bounding box center [765, 216] width 259 height 20
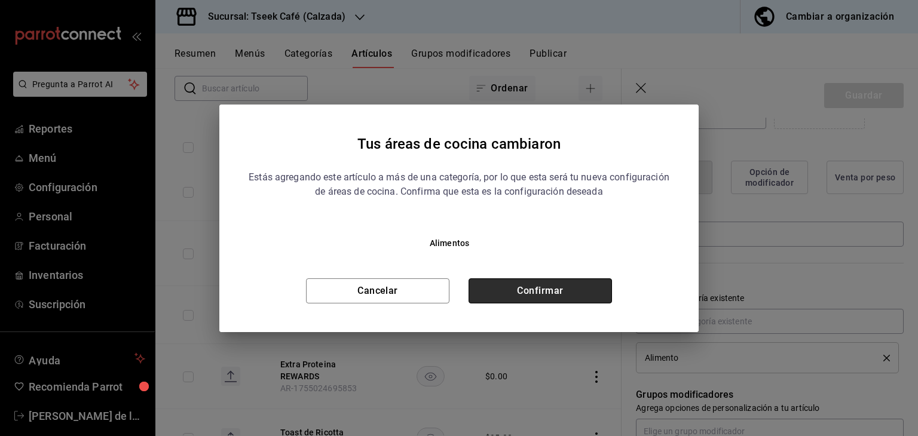
click at [537, 284] on button "Confirmar" at bounding box center [539, 290] width 143 height 25
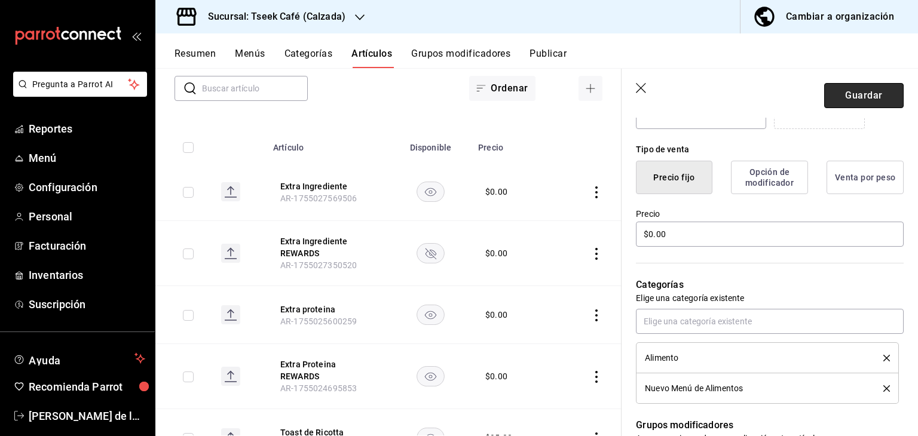
click at [856, 94] on button "Guardar" at bounding box center [863, 95] width 79 height 25
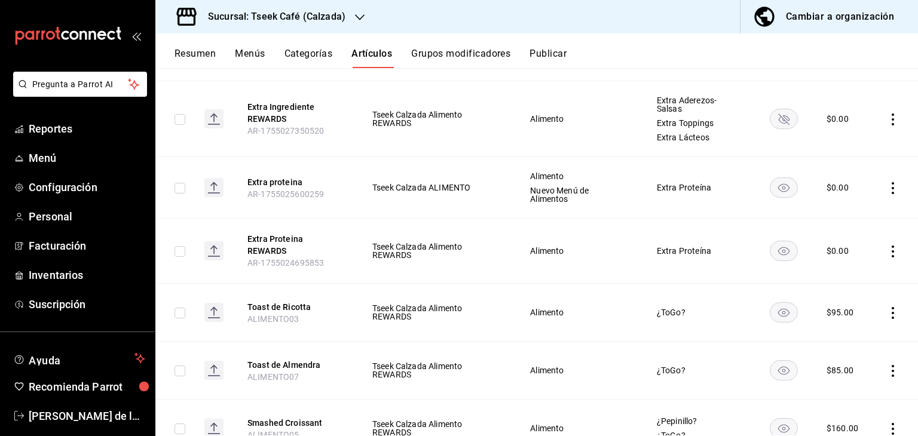
scroll to position [234, 0]
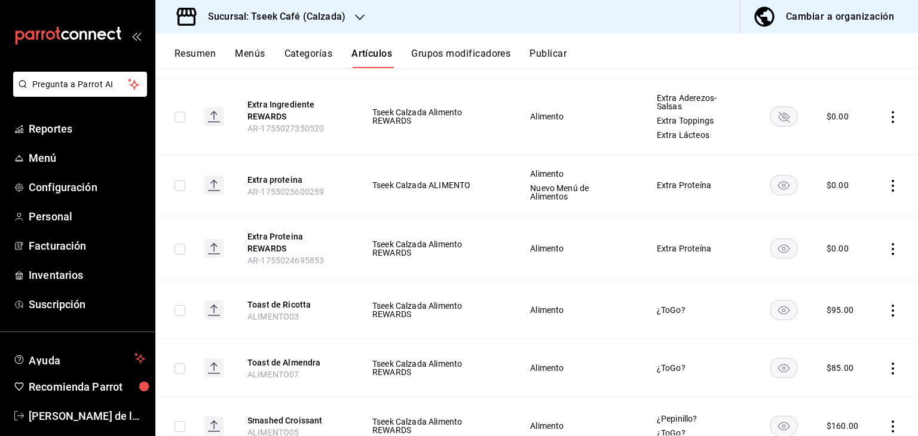
click at [787, 244] on rect "availability-product" at bounding box center [783, 248] width 27 height 20
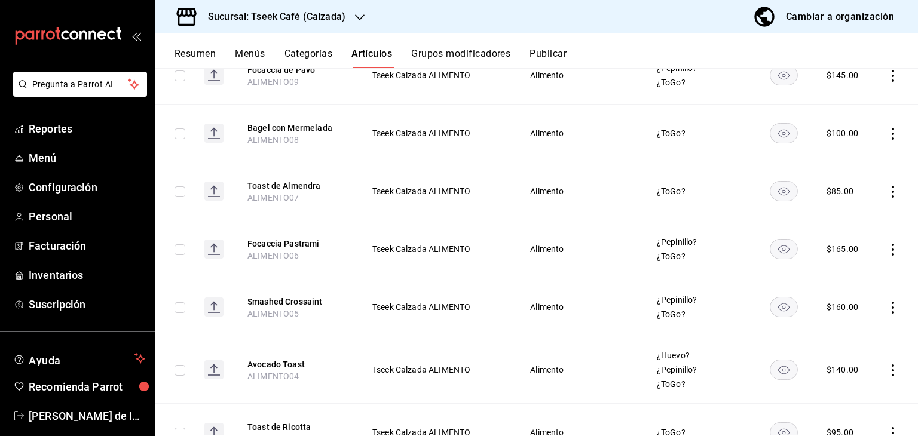
scroll to position [1276, 0]
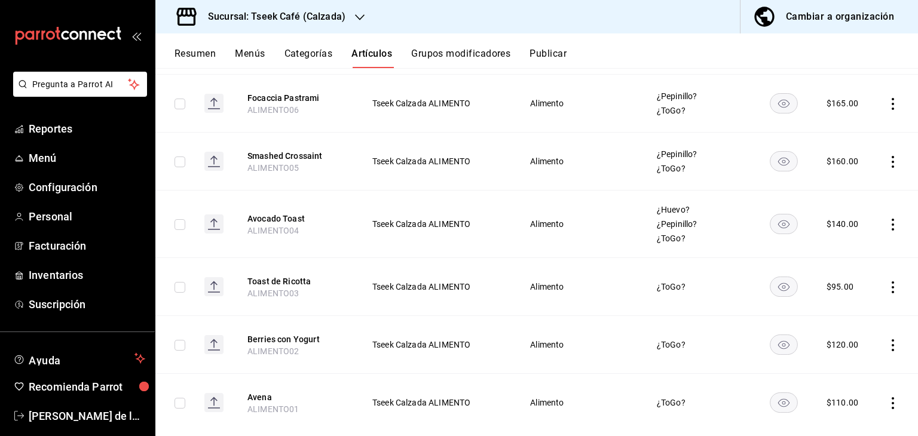
click at [770, 393] on rect "availability-product" at bounding box center [783, 403] width 27 height 20
click at [771, 335] on rect "availability-product" at bounding box center [783, 345] width 27 height 20
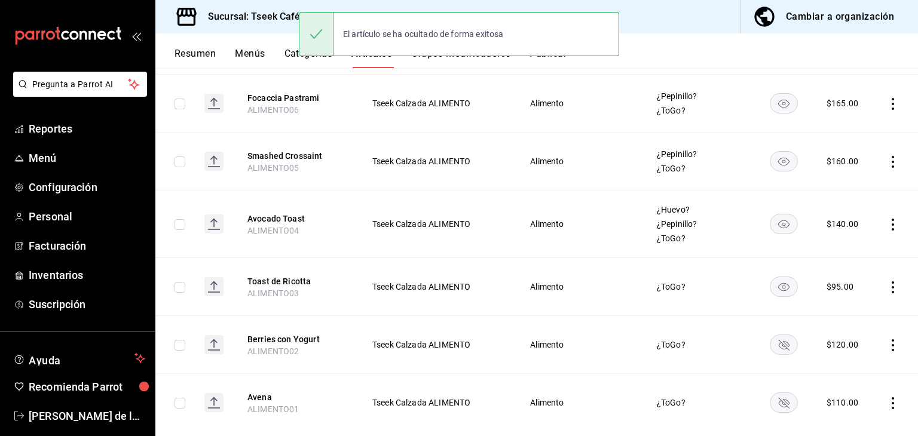
click at [781, 277] on rect "availability-product" at bounding box center [783, 287] width 27 height 20
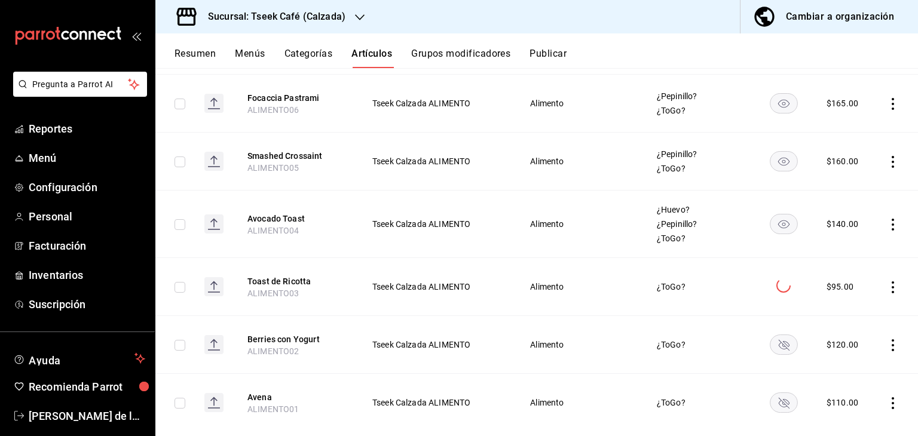
click at [779, 214] on rect "availability-product" at bounding box center [783, 224] width 27 height 20
click at [782, 152] on rect "availability-product" at bounding box center [783, 162] width 27 height 20
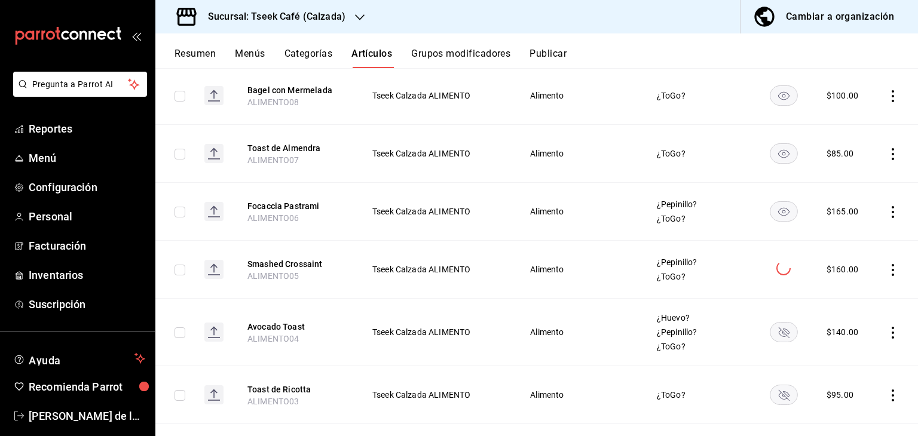
scroll to position [1155, 0]
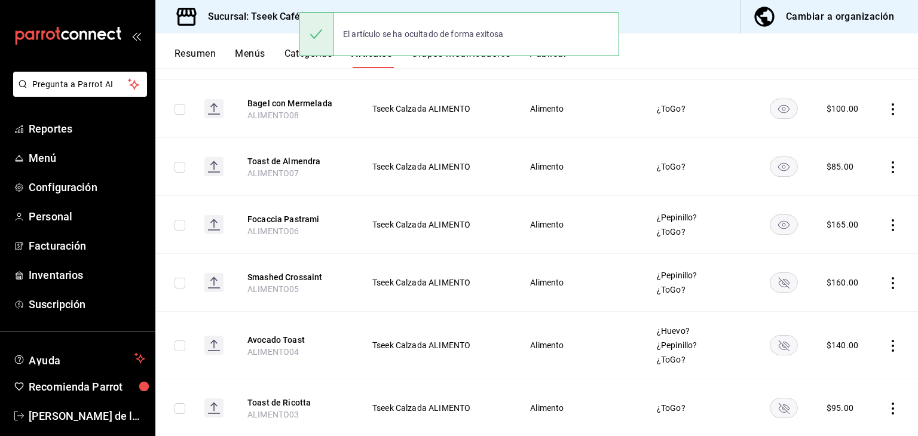
click at [774, 215] on rect "availability-product" at bounding box center [783, 225] width 27 height 20
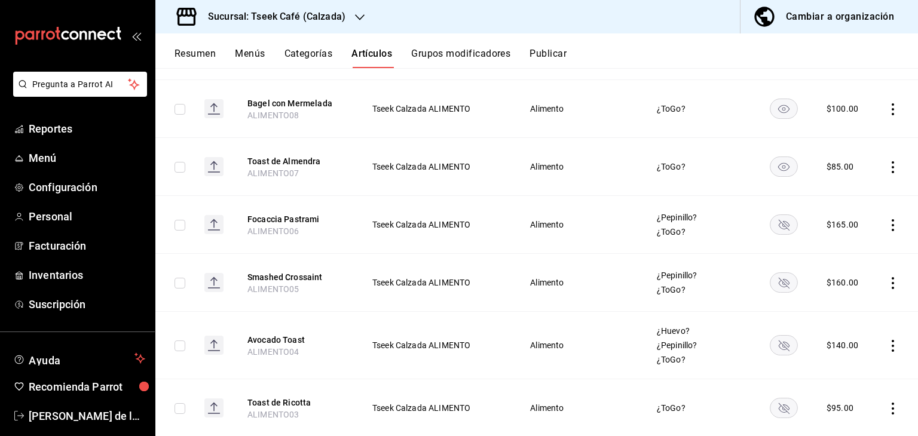
click at [778, 157] on rect "availability-product" at bounding box center [783, 167] width 27 height 20
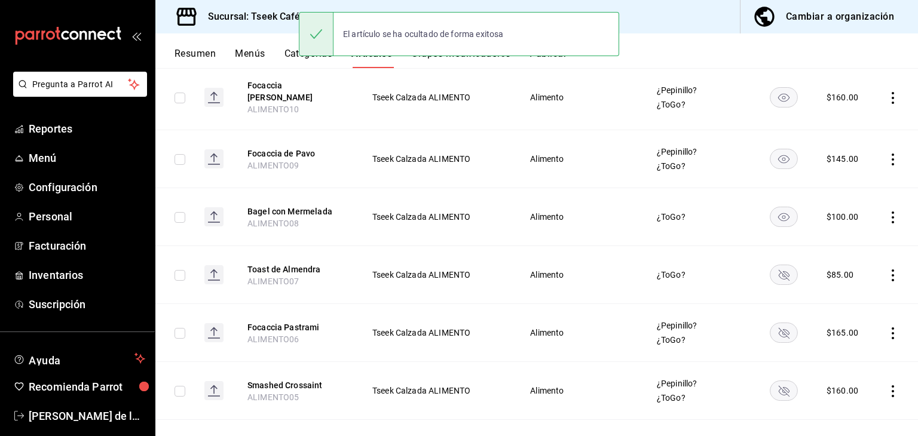
scroll to position [1046, 0]
click at [777, 208] on rect "availability-product" at bounding box center [783, 218] width 27 height 20
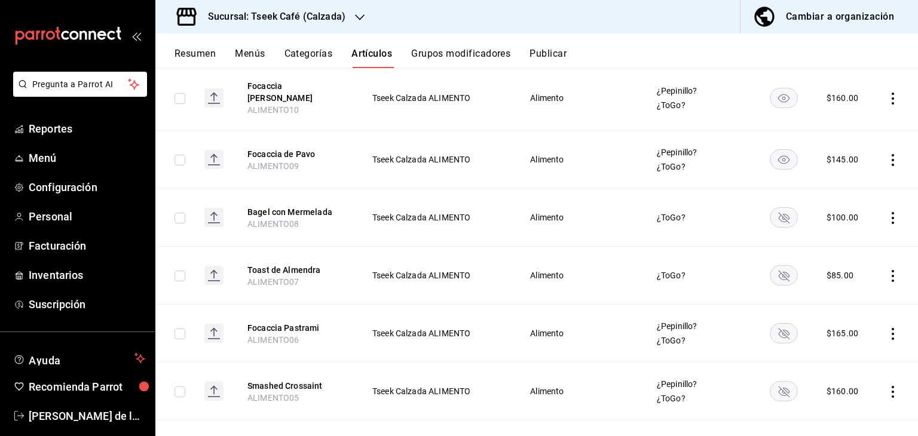
click at [780, 150] on rect "availability-product" at bounding box center [783, 160] width 27 height 20
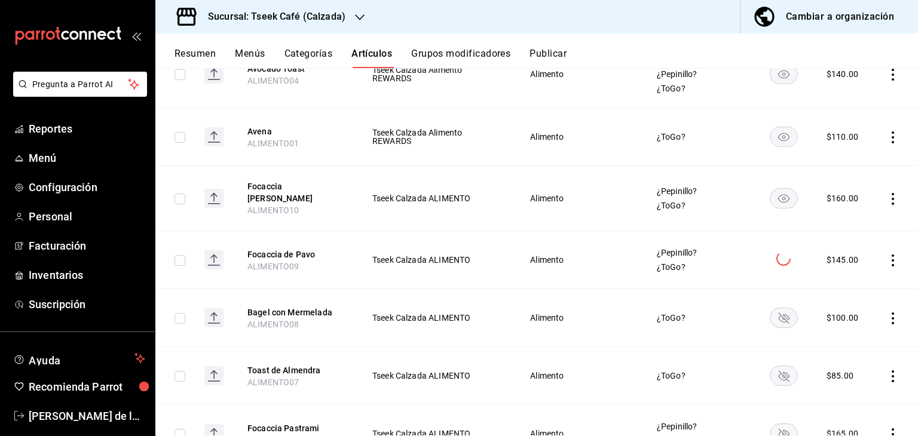
scroll to position [942, 0]
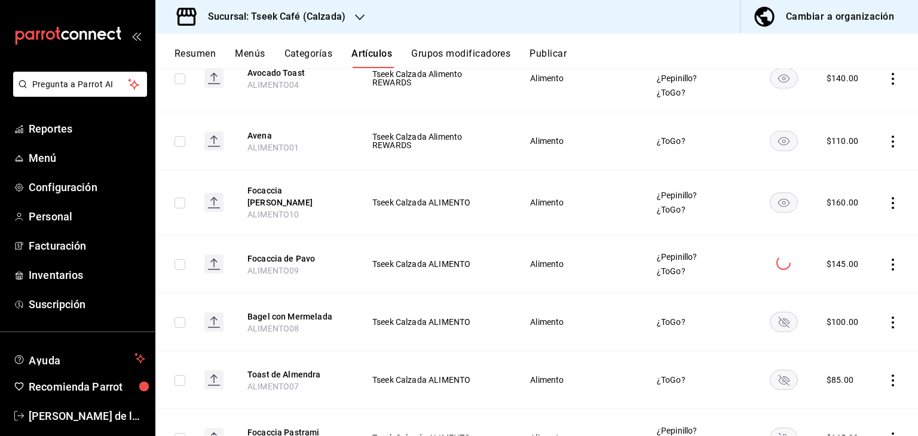
click at [778, 199] on icon "availability-product" at bounding box center [783, 203] width 11 height 8
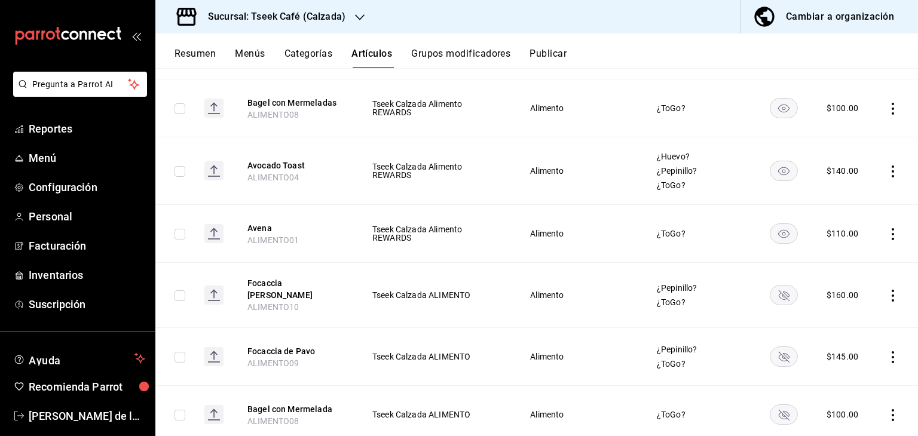
scroll to position [848, 0]
click at [774, 225] on rect "availability-product" at bounding box center [783, 235] width 27 height 20
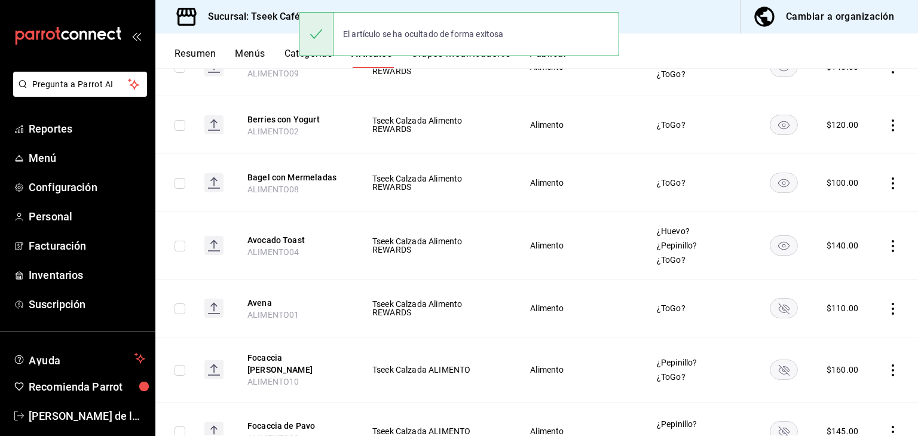
scroll to position [762, 0]
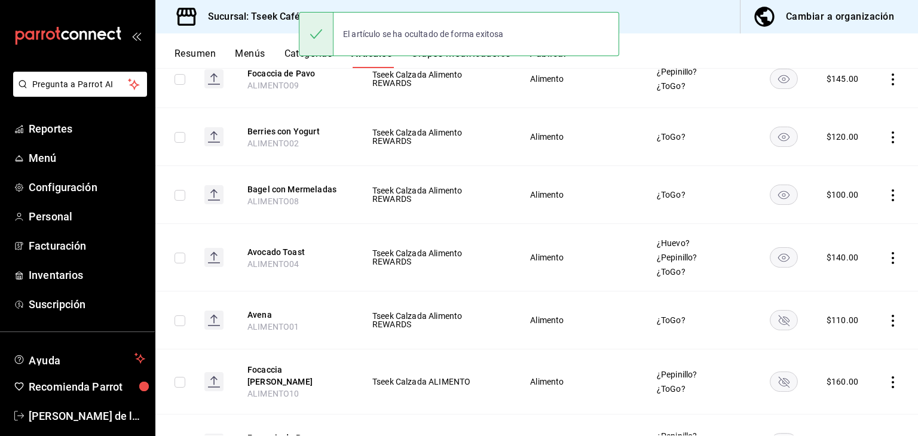
click at [774, 249] on rect "availability-product" at bounding box center [783, 258] width 27 height 20
click at [774, 186] on rect "availability-product" at bounding box center [783, 195] width 27 height 20
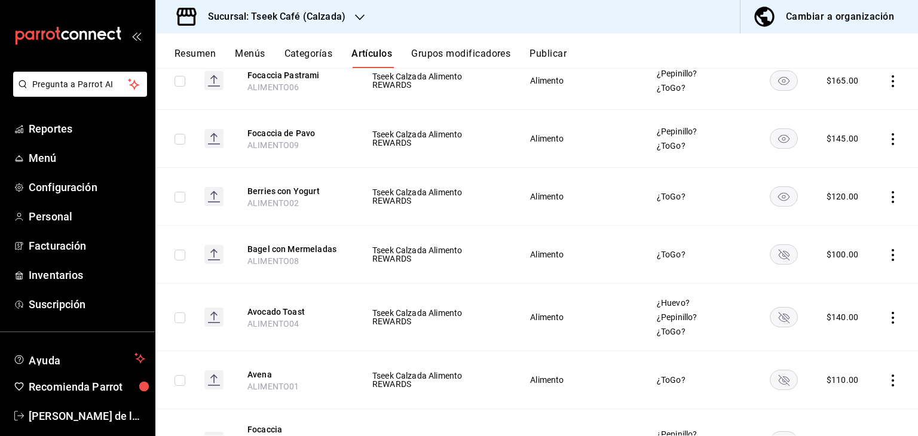
scroll to position [700, 0]
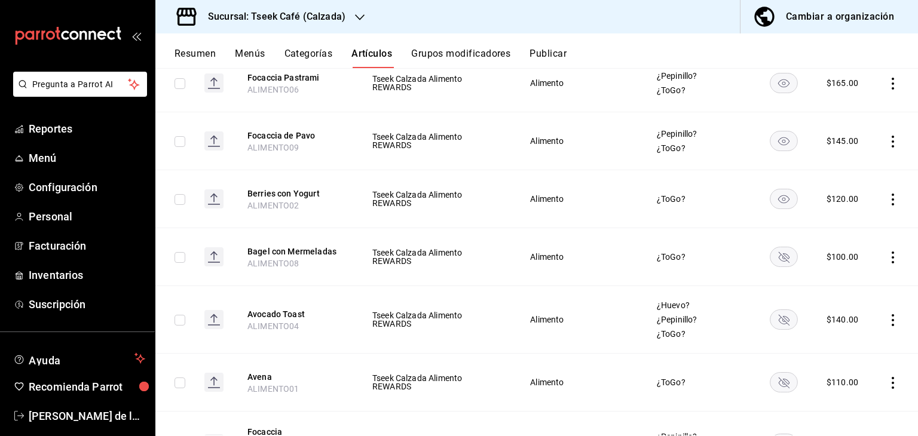
click at [771, 189] on rect "availability-product" at bounding box center [783, 199] width 27 height 20
click at [771, 131] on rect "availability-product" at bounding box center [783, 141] width 27 height 20
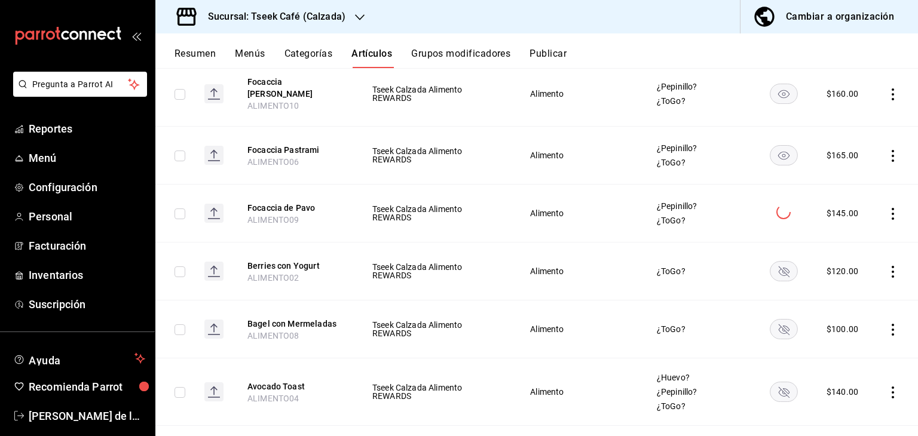
scroll to position [621, 0]
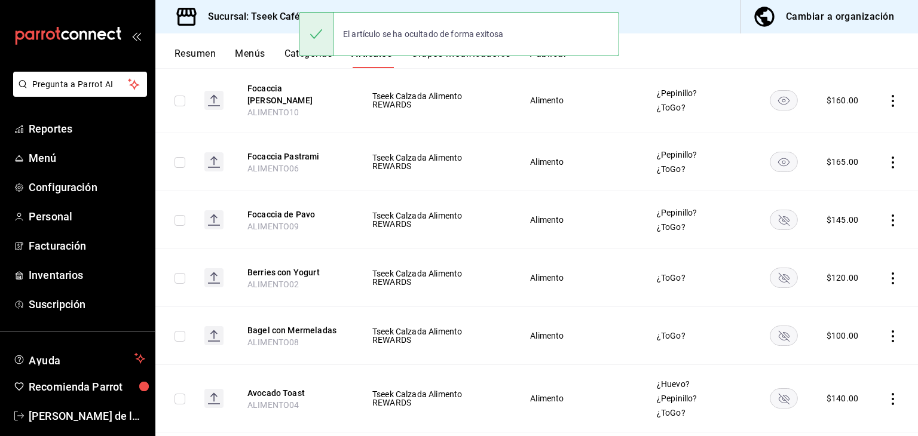
click at [772, 152] on rect "availability-product" at bounding box center [783, 162] width 27 height 20
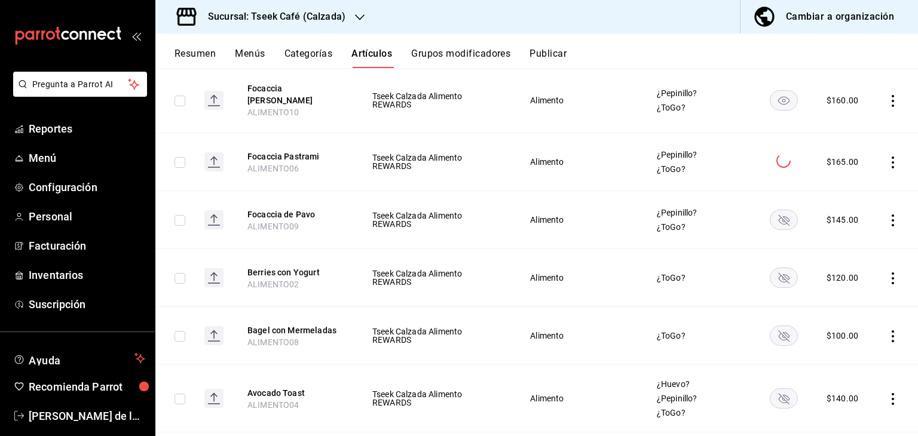
click at [781, 93] on rect "availability-product" at bounding box center [783, 101] width 27 height 20
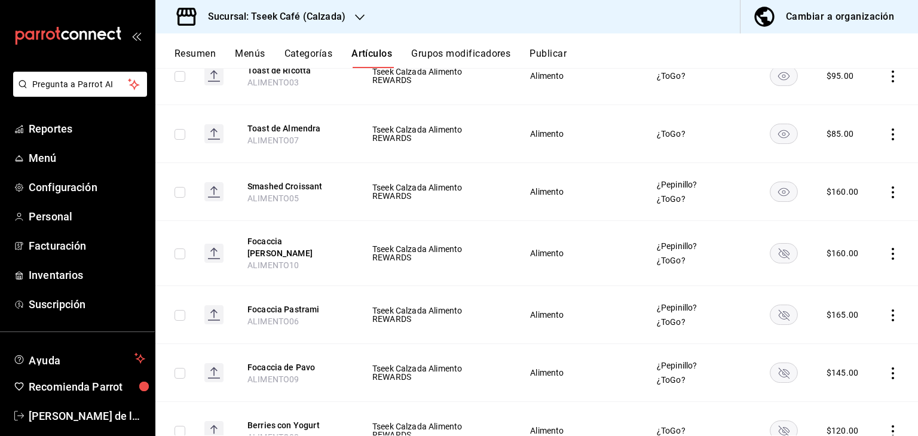
scroll to position [467, 0]
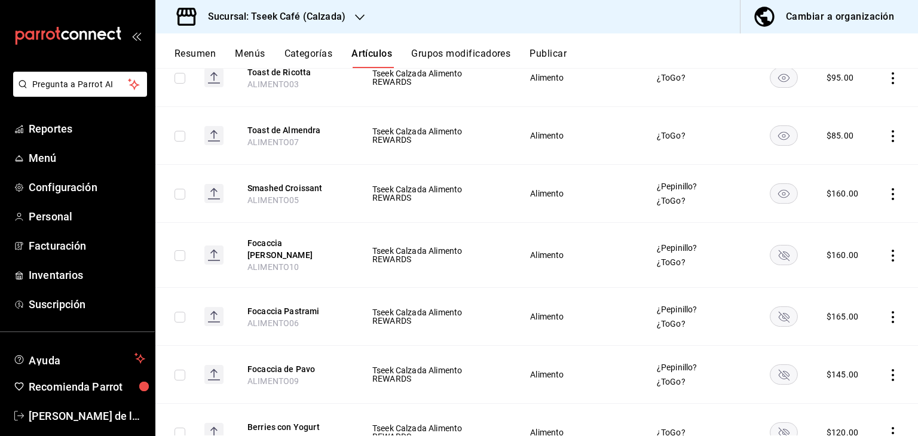
click at [772, 185] on rect "availability-product" at bounding box center [783, 194] width 27 height 20
click at [780, 126] on rect "availability-product" at bounding box center [783, 136] width 27 height 20
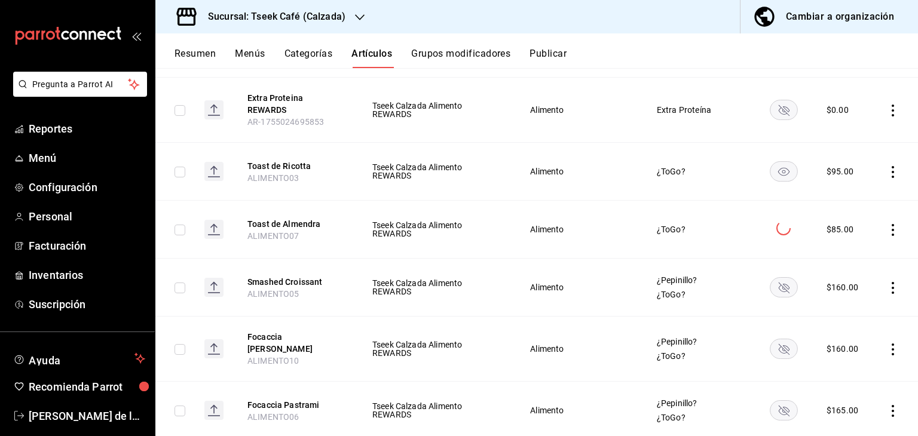
scroll to position [371, 0]
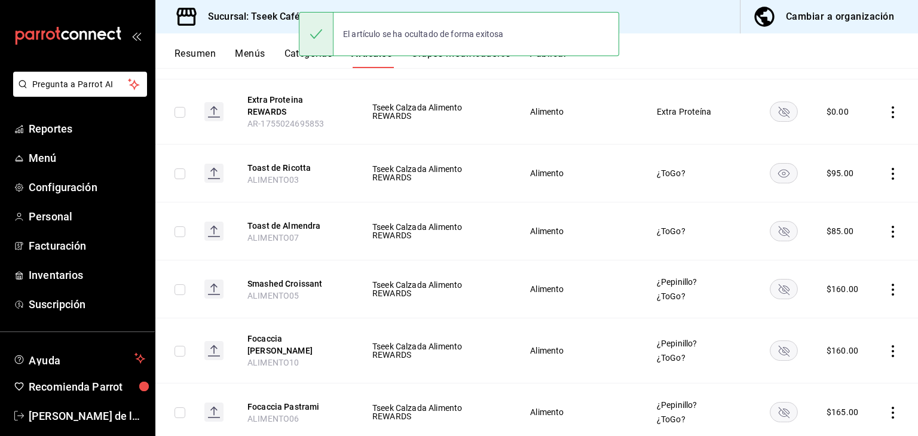
click at [778, 170] on icon "availability-product" at bounding box center [783, 174] width 11 height 8
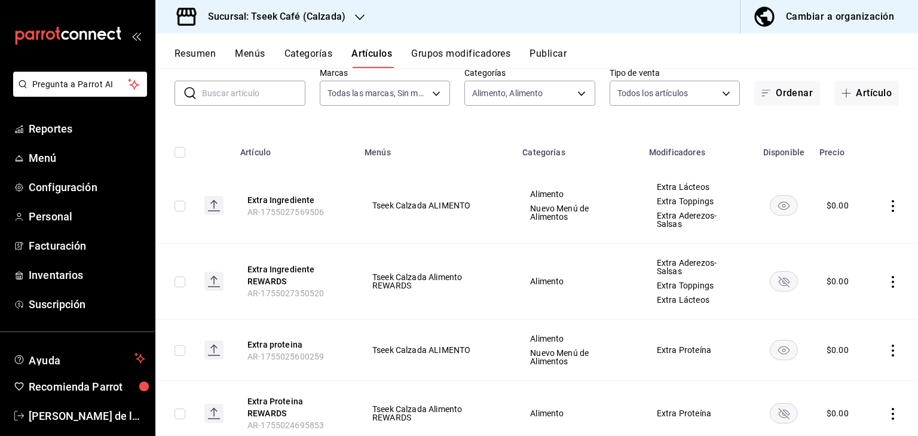
scroll to position [0, 0]
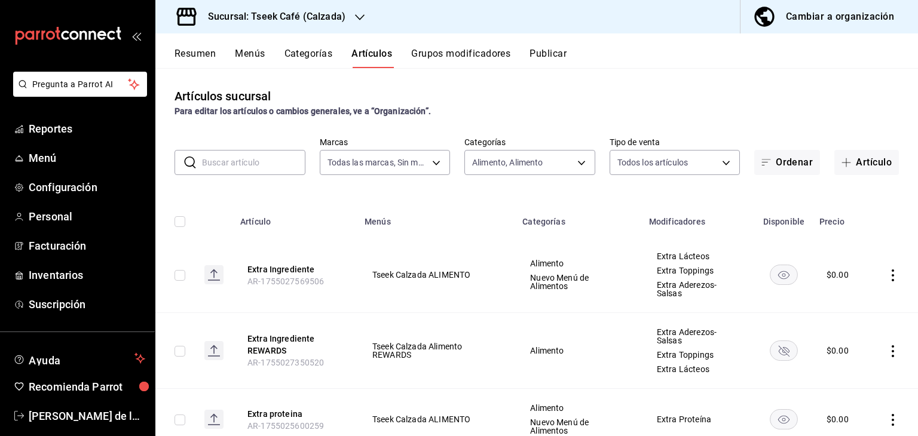
click at [303, 57] on button "Categorías" at bounding box center [308, 58] width 48 height 20
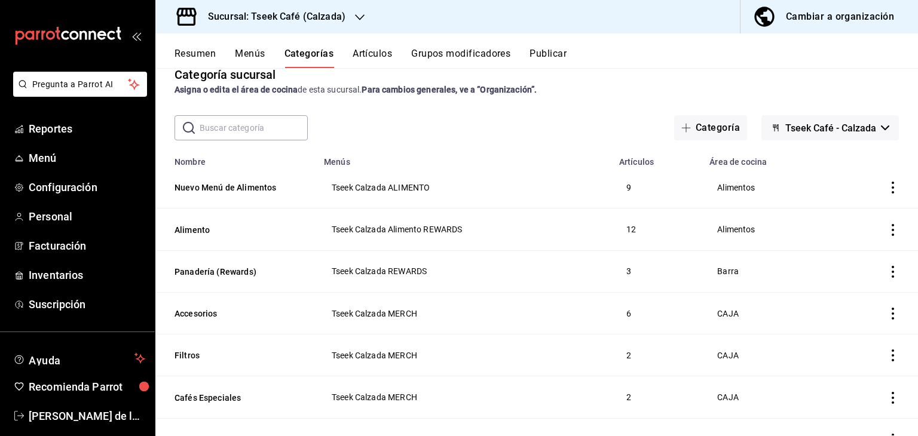
scroll to position [21, 0]
click at [282, 192] on button "Nuevo Menú de Alimentos" at bounding box center [233, 188] width 119 height 12
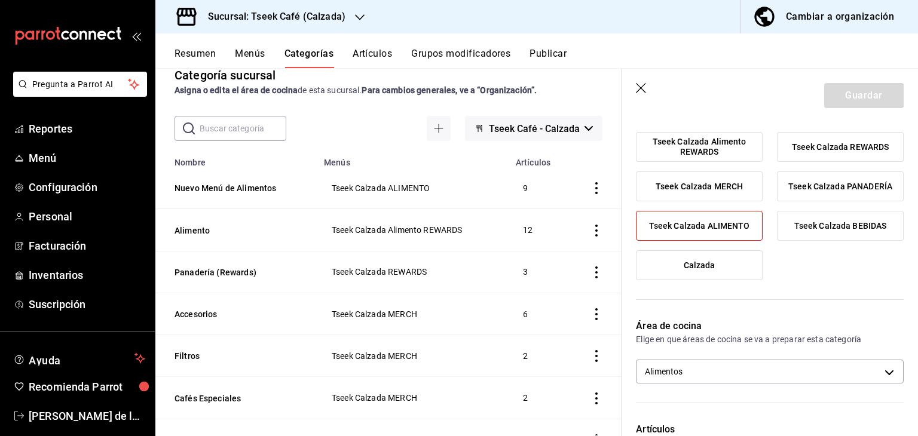
scroll to position [105, 0]
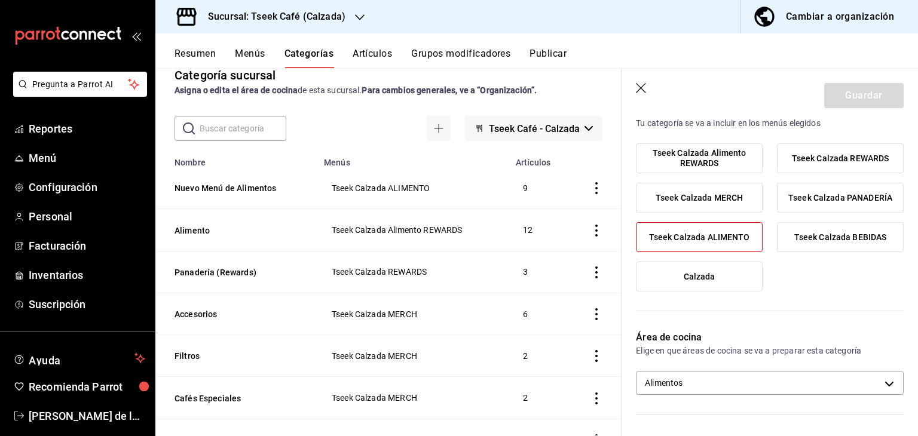
click at [640, 85] on icon "button" at bounding box center [642, 89] width 12 height 12
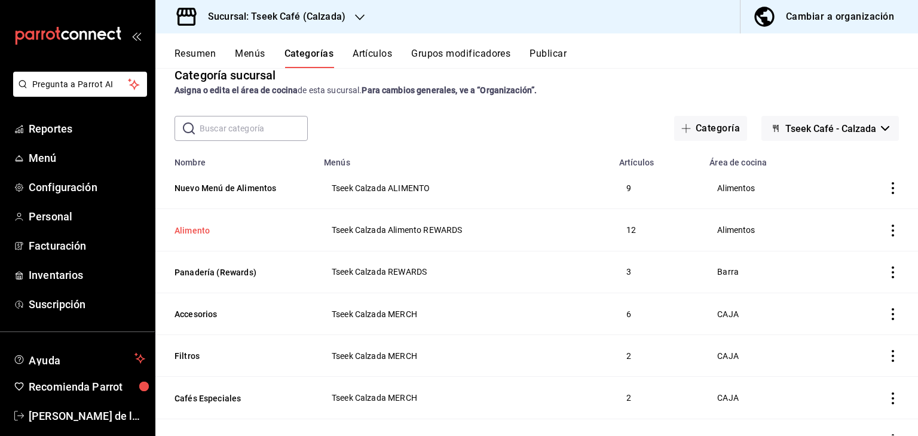
click at [253, 229] on button "Alimento" at bounding box center [233, 231] width 119 height 12
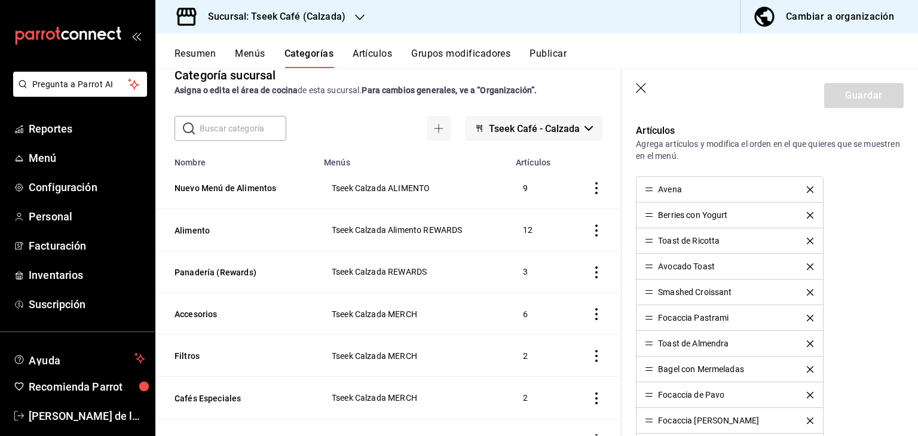
scroll to position [416, 0]
click at [807, 187] on icon "delete" at bounding box center [810, 188] width 7 height 7
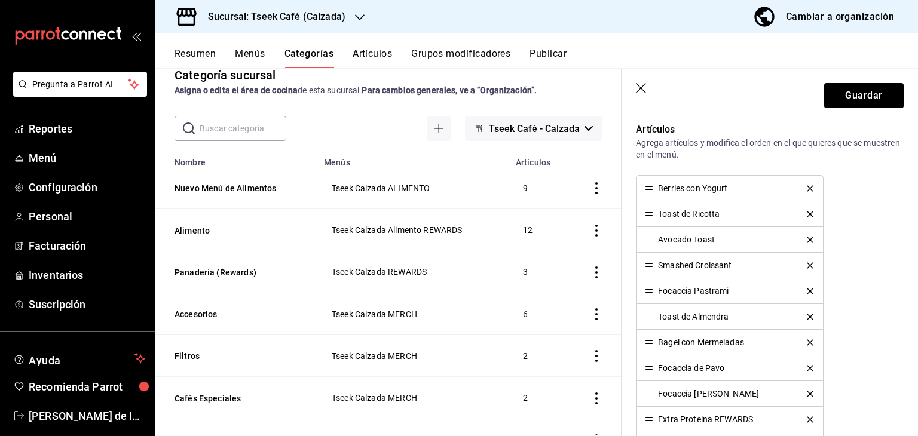
click at [807, 187] on icon "delete" at bounding box center [810, 188] width 7 height 7
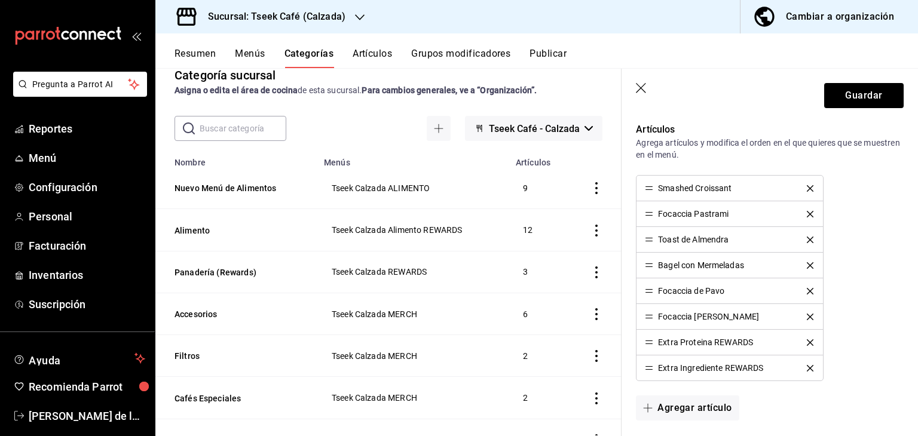
click at [807, 187] on icon "delete" at bounding box center [810, 188] width 7 height 7
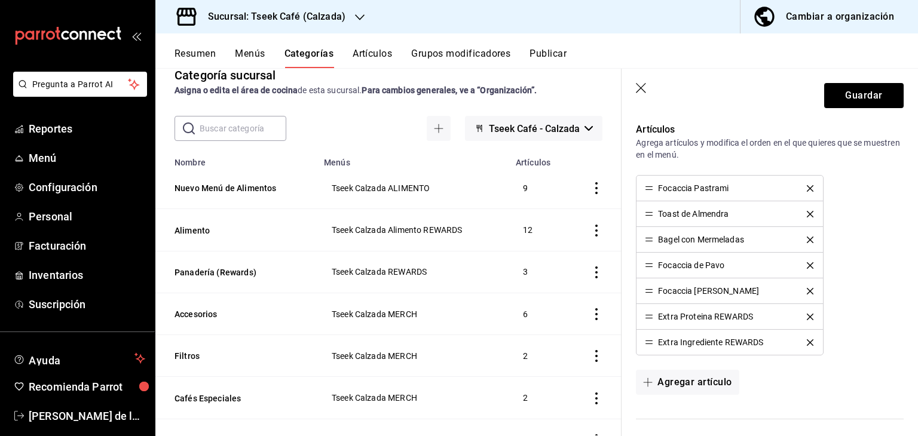
click at [807, 187] on icon "delete" at bounding box center [810, 188] width 7 height 7
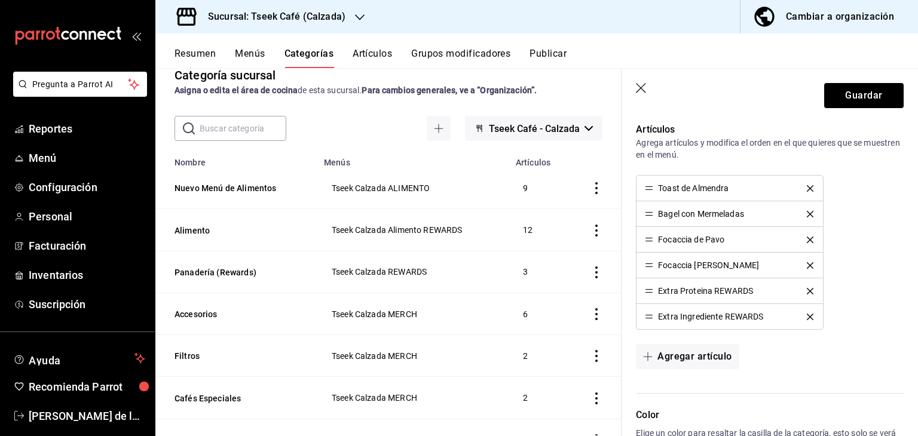
click at [807, 187] on icon "delete" at bounding box center [810, 188] width 7 height 7
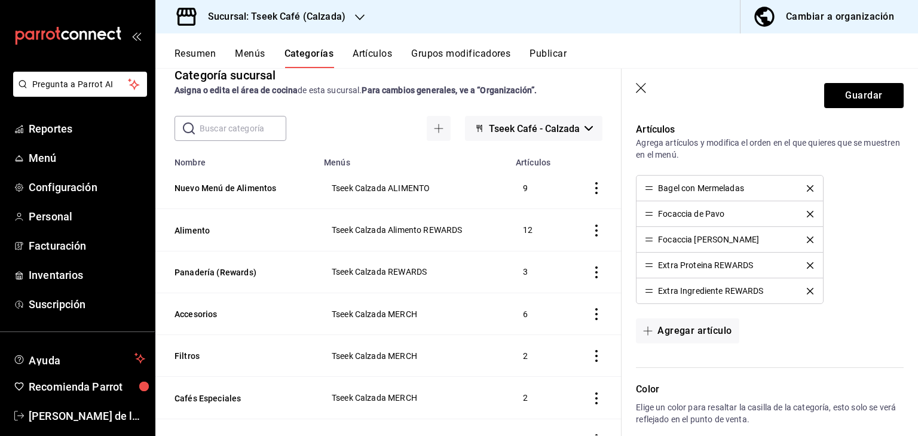
click at [807, 187] on icon "delete" at bounding box center [810, 188] width 7 height 7
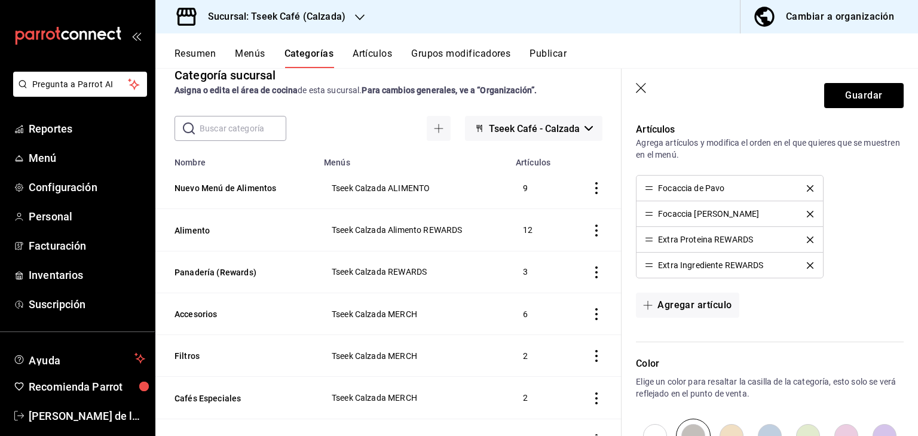
click at [807, 187] on icon "delete" at bounding box center [810, 188] width 7 height 7
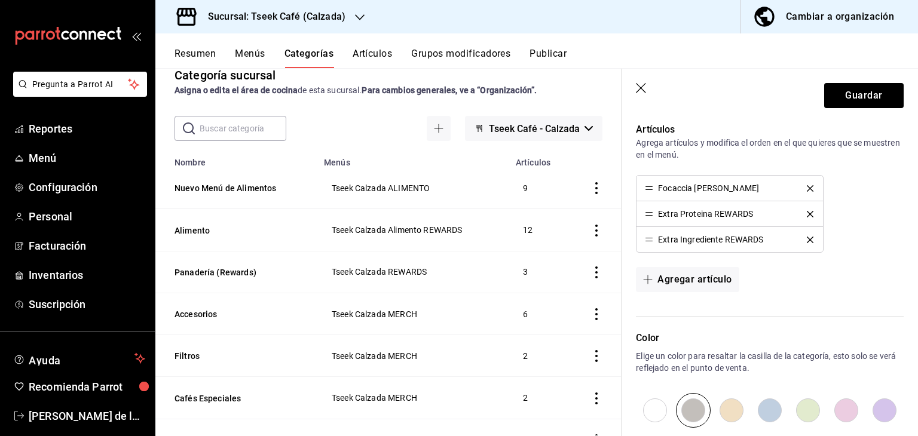
click at [807, 187] on icon "delete" at bounding box center [810, 188] width 7 height 7
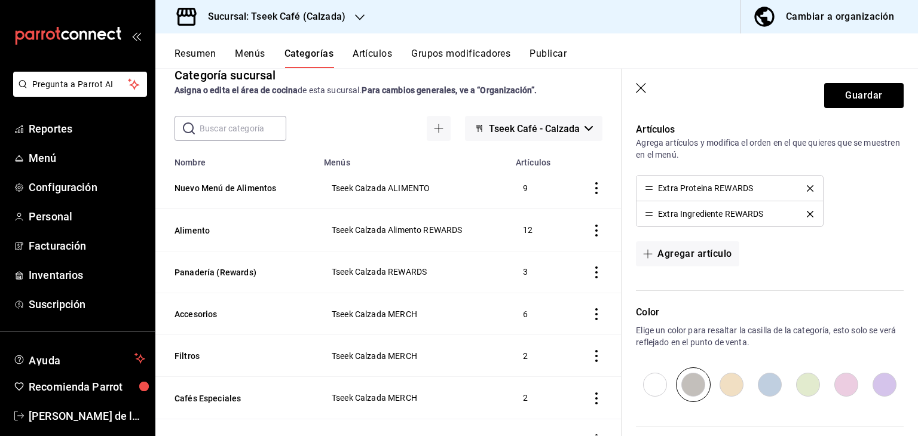
click at [807, 187] on icon "delete" at bounding box center [810, 188] width 7 height 7
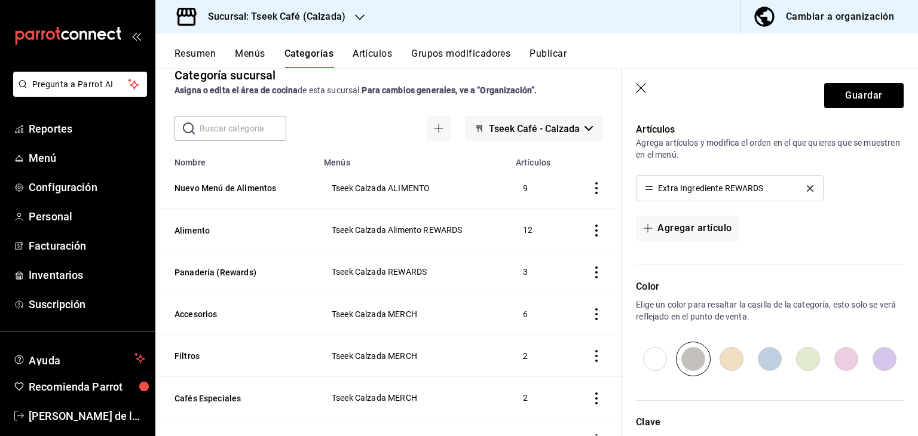
click at [807, 187] on icon "delete" at bounding box center [810, 188] width 7 height 7
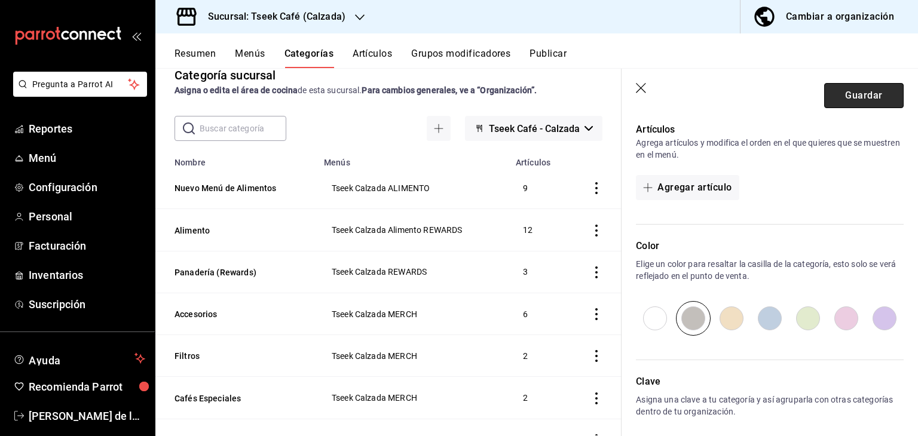
click at [844, 91] on button "Guardar" at bounding box center [863, 95] width 79 height 25
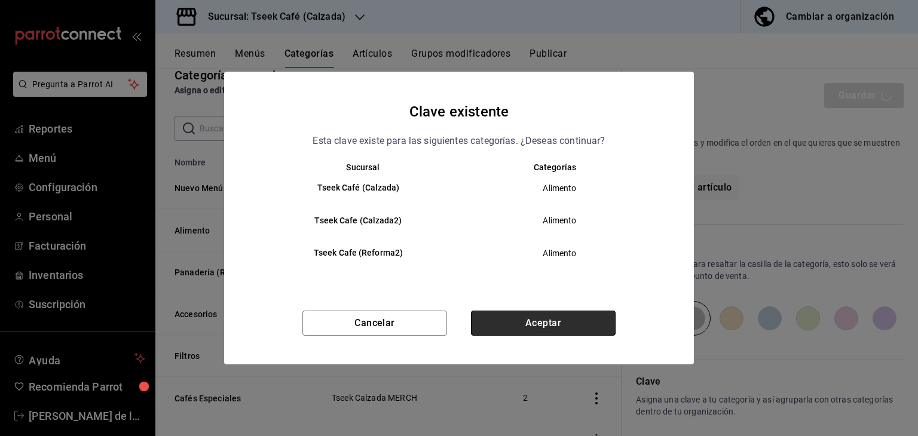
click at [534, 326] on button "Aceptar" at bounding box center [543, 323] width 145 height 25
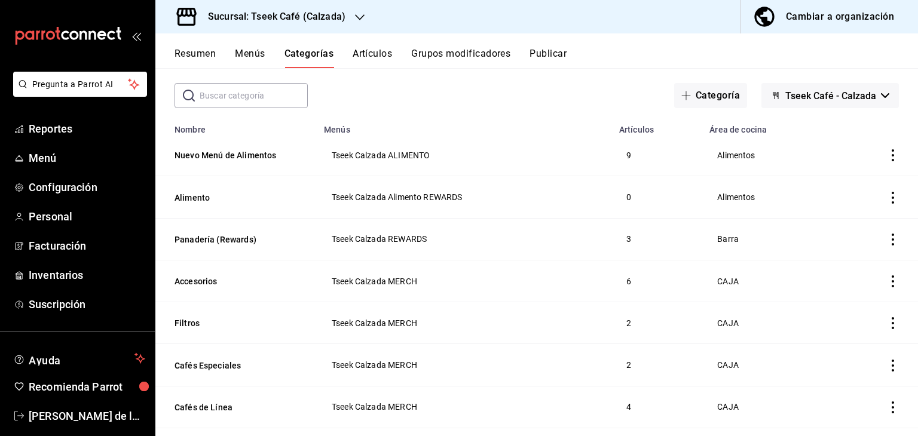
scroll to position [54, 0]
click at [395, 96] on div "​ ​ Categoría Tseek Café - Calzada" at bounding box center [536, 94] width 762 height 25
drag, startPoint x: 323, startPoint y: 130, endPoint x: 382, endPoint y: 134, distance: 59.3
click at [418, 138] on td "Tseek Calzada ALIMENTO" at bounding box center [464, 155] width 295 height 42
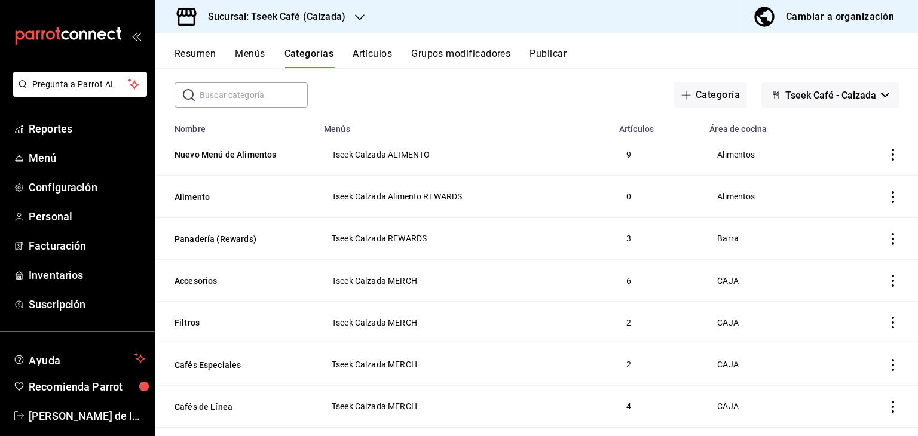
click at [383, 114] on div "Categoría sucursal Asigna o edita el área de cocina de esta sucursal. Para camb…" at bounding box center [536, 251] width 762 height 367
click at [887, 196] on icon "actions" at bounding box center [893, 197] width 12 height 12
click at [851, 273] on span "Eliminar" at bounding box center [847, 274] width 30 height 10
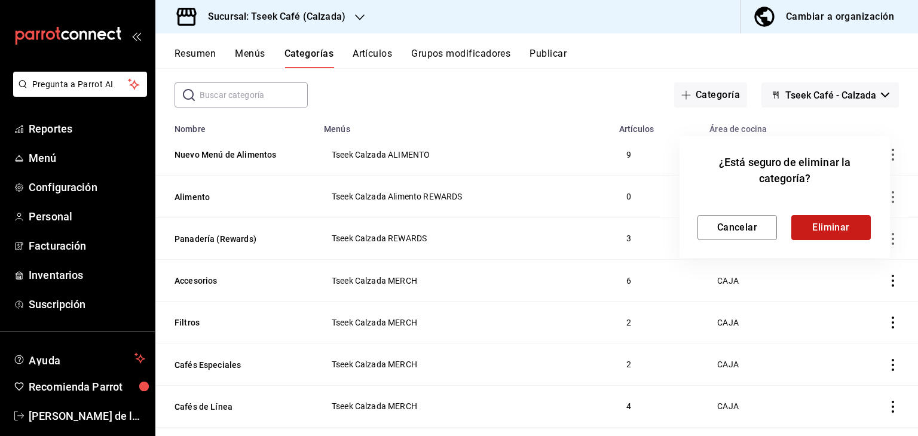
click at [835, 228] on button "Eliminar" at bounding box center [830, 227] width 79 height 25
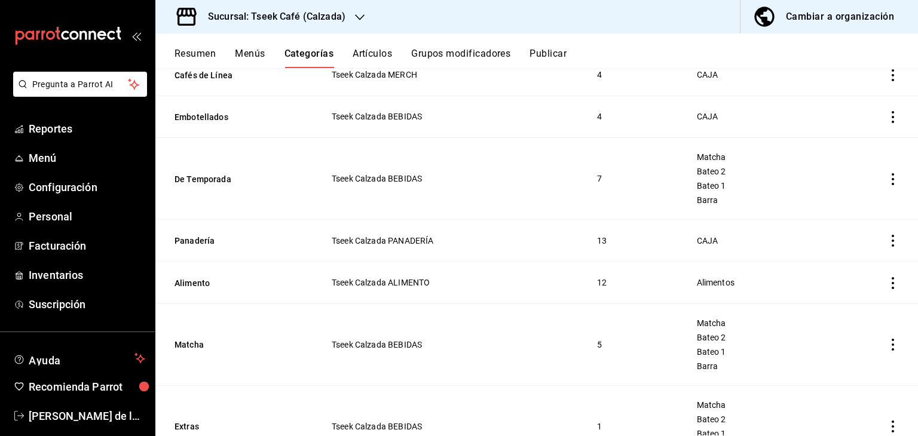
scroll to position [345, 0]
click at [887, 284] on icon "actions" at bounding box center [893, 282] width 12 height 12
click at [206, 280] on div at bounding box center [459, 218] width 918 height 436
click at [200, 282] on button "Alimento" at bounding box center [233, 282] width 119 height 12
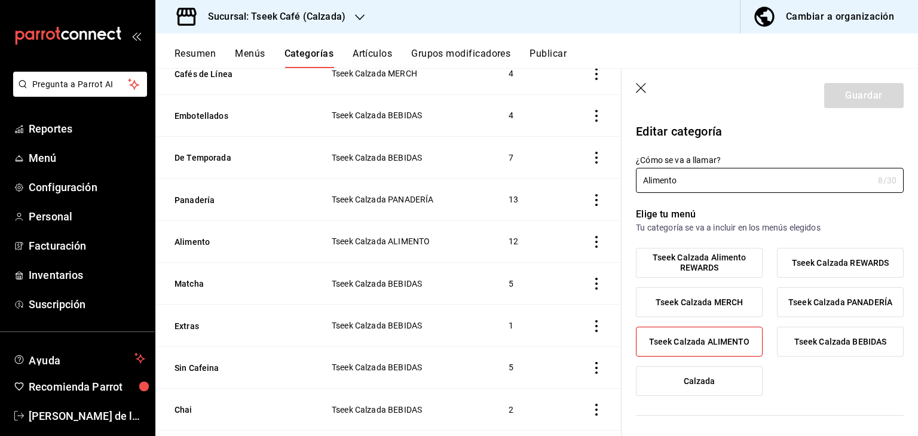
type input "8f0f2c05-baba-4c80-b5e6-4d738a5a7d8f"
radio input "false"
radio input "true"
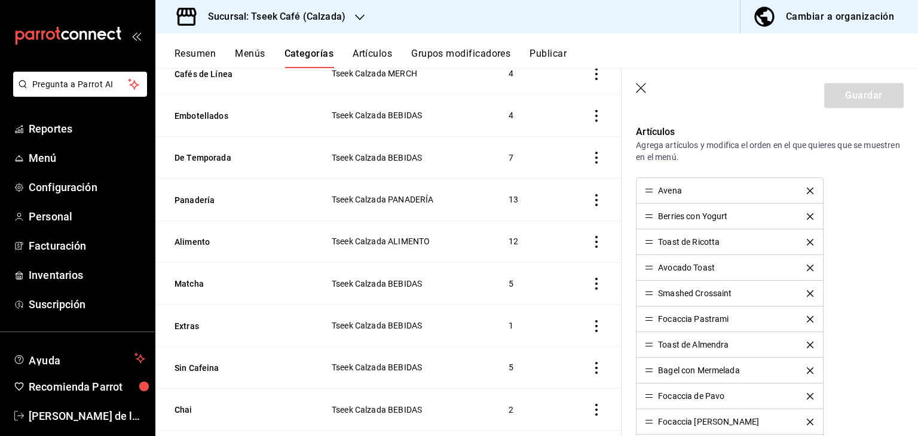
scroll to position [415, 0]
click at [807, 189] on icon "delete" at bounding box center [810, 189] width 7 height 7
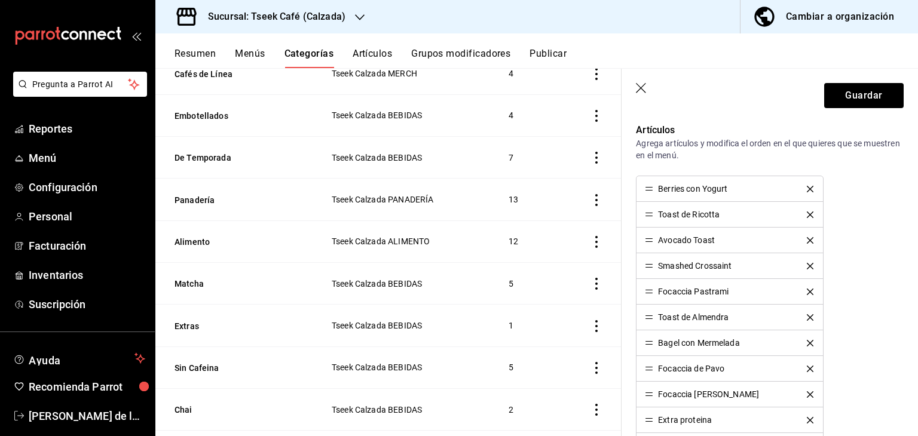
click at [807, 189] on icon "delete" at bounding box center [810, 189] width 7 height 7
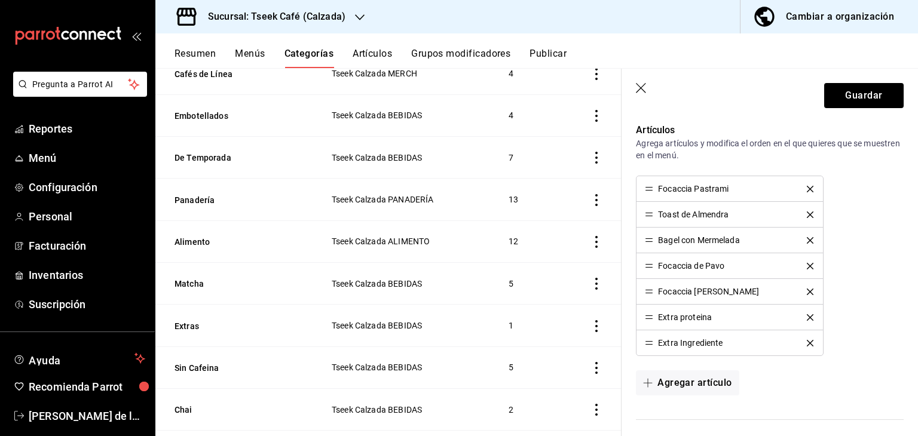
click at [807, 189] on icon "delete" at bounding box center [810, 189] width 7 height 7
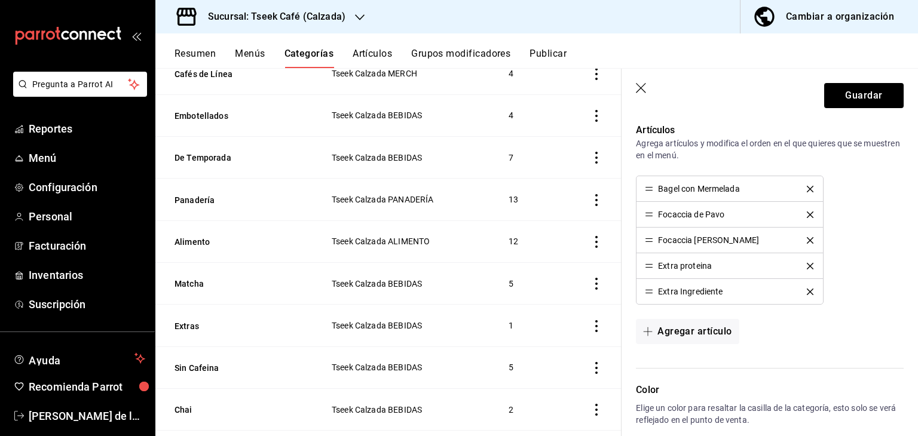
click at [807, 189] on icon "delete" at bounding box center [810, 189] width 7 height 7
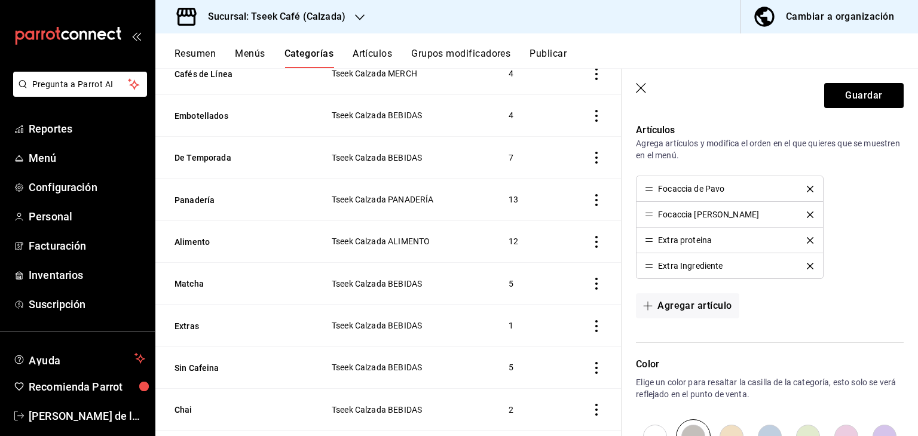
click at [807, 189] on icon "delete" at bounding box center [810, 189] width 7 height 7
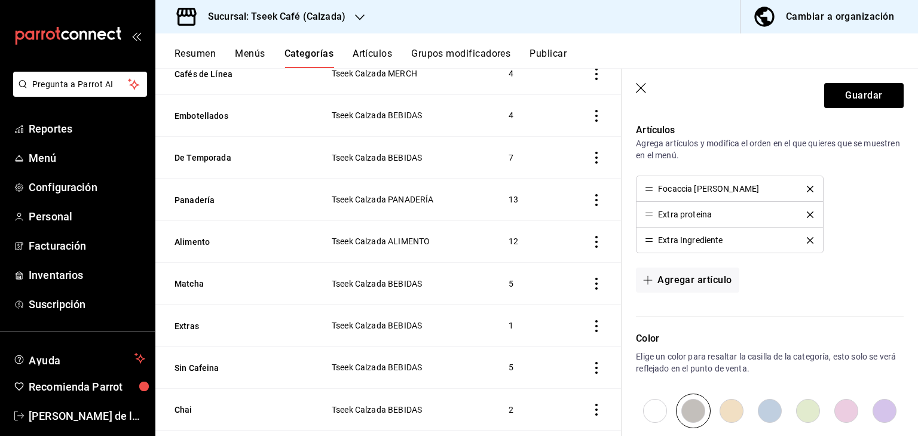
click at [807, 189] on icon "delete" at bounding box center [810, 189] width 7 height 7
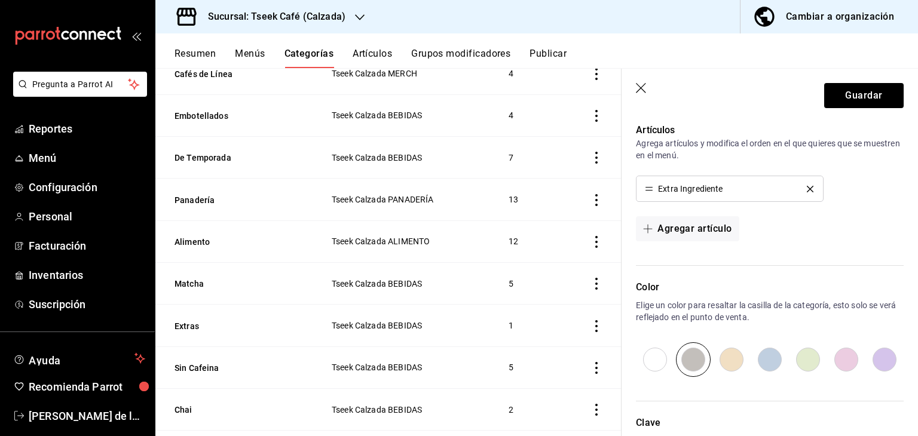
click at [807, 189] on icon "delete" at bounding box center [810, 189] width 7 height 7
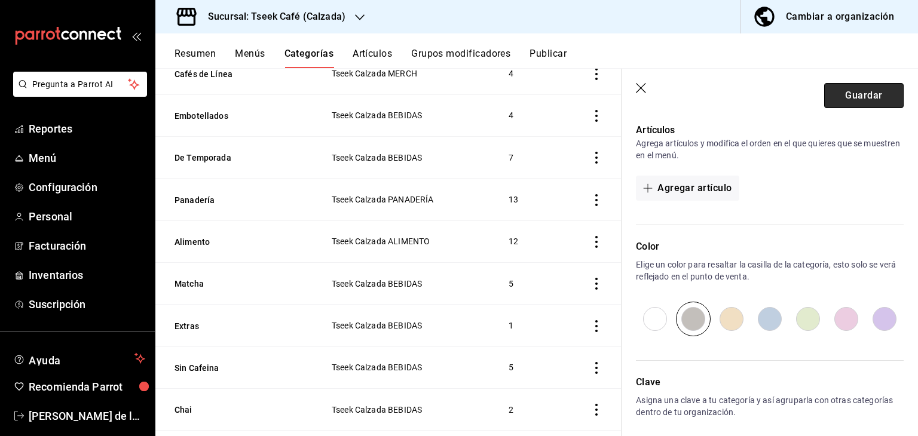
click at [832, 93] on button "Guardar" at bounding box center [863, 95] width 79 height 25
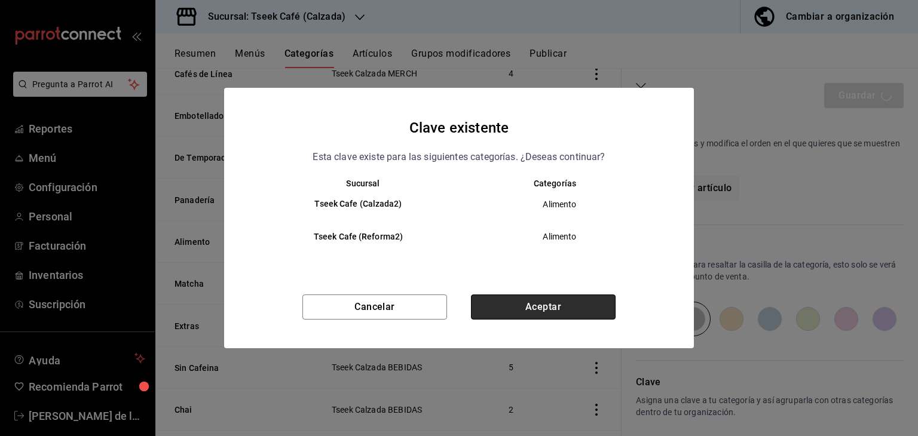
click at [535, 313] on button "Aceptar" at bounding box center [543, 307] width 145 height 25
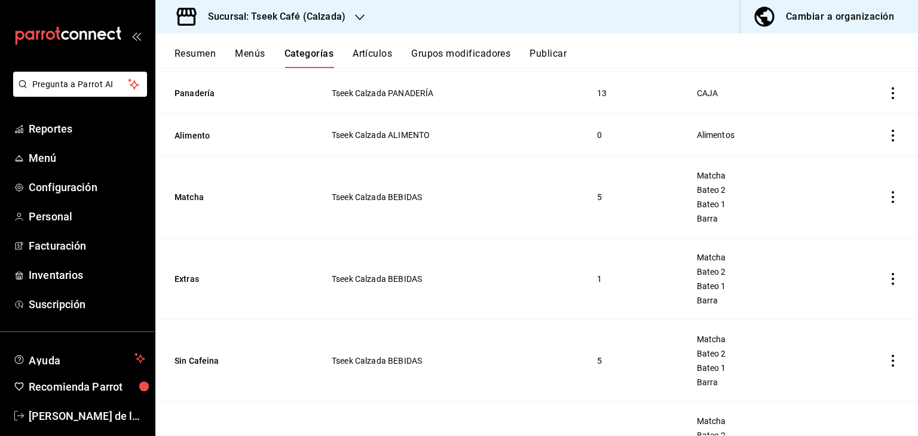
scroll to position [492, 0]
click at [887, 134] on icon "actions" at bounding box center [893, 135] width 12 height 12
click at [828, 213] on div at bounding box center [822, 213] width 22 height 12
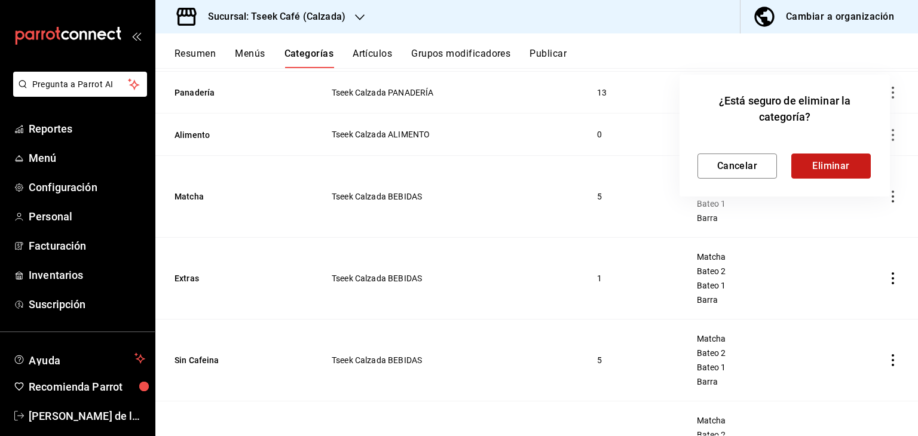
click at [822, 165] on button "Eliminar" at bounding box center [830, 166] width 79 height 25
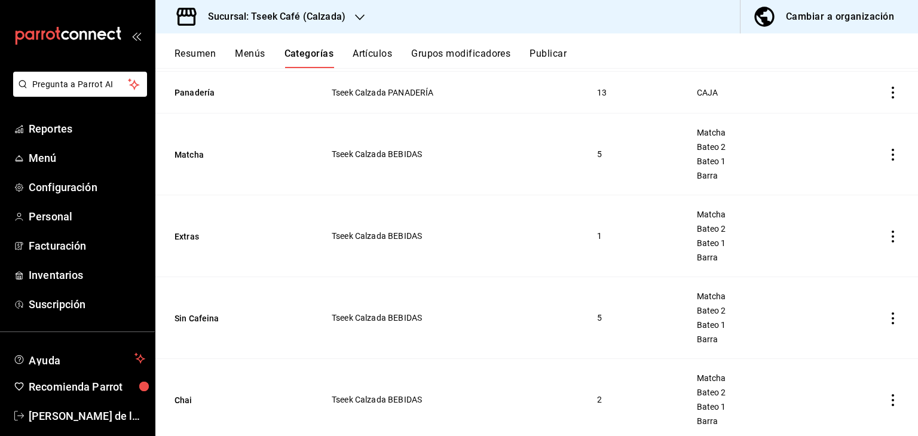
click at [826, 165] on td "categoriesTable" at bounding box center [871, 155] width 91 height 82
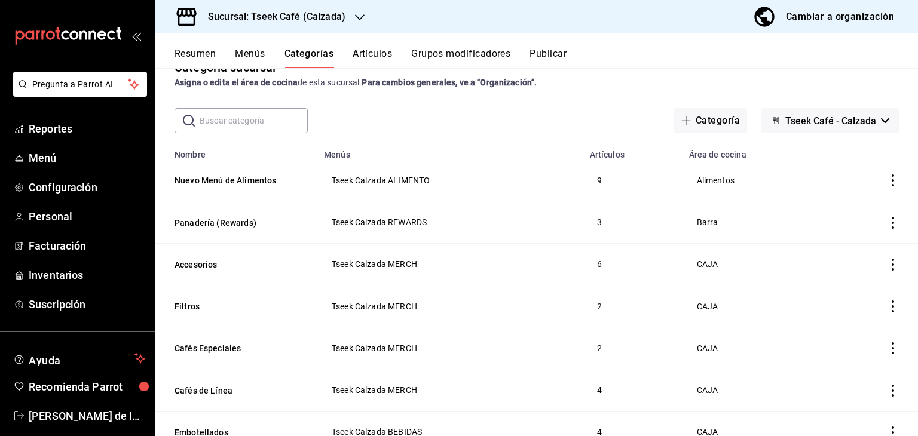
scroll to position [0, 0]
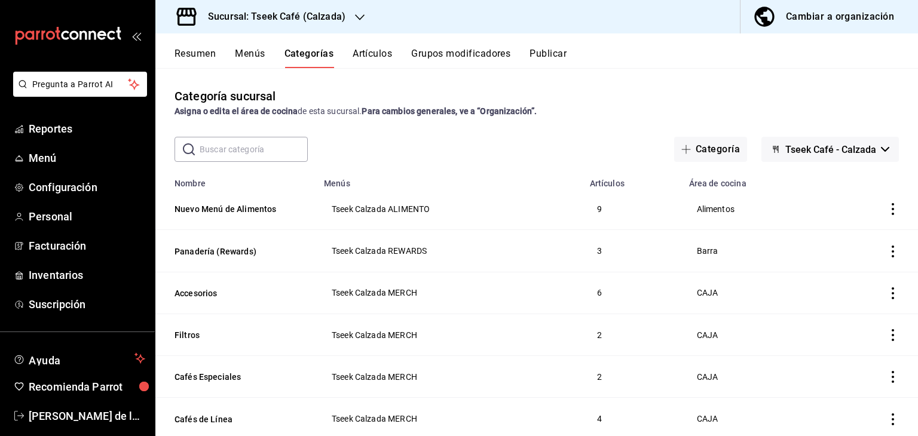
click at [548, 56] on button "Publicar" at bounding box center [547, 58] width 37 height 20
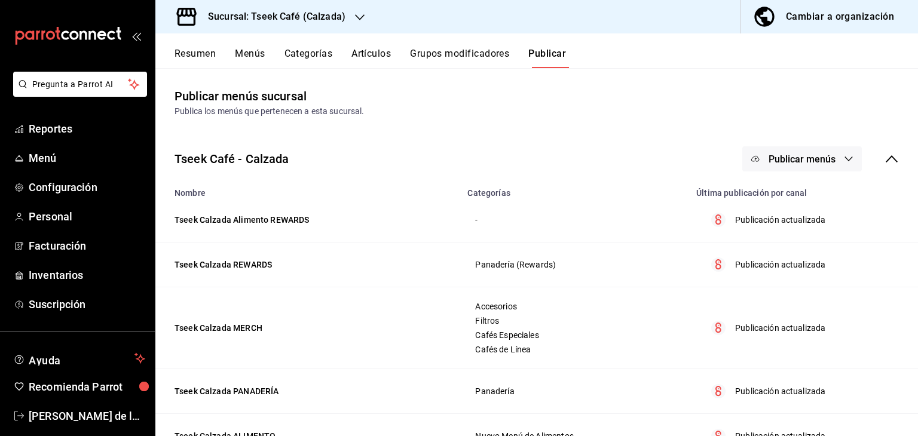
click at [813, 158] on span "Publicar menús" at bounding box center [801, 159] width 67 height 11
click at [810, 201] on span "Punto de venta" at bounding box center [809, 198] width 57 height 13
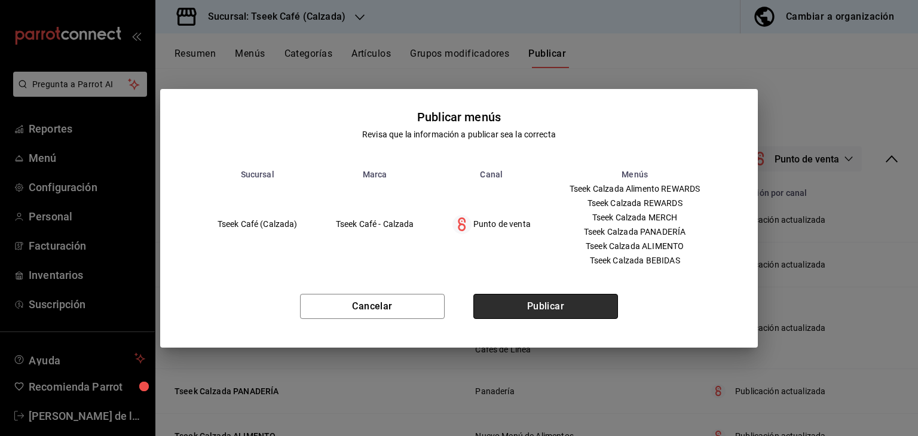
click at [564, 305] on button "Publicar" at bounding box center [545, 306] width 145 height 25
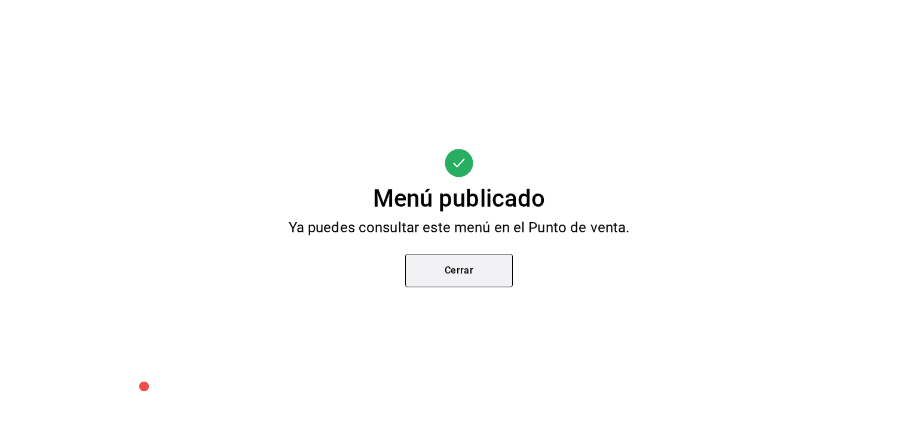
click at [499, 278] on button "Cerrar" at bounding box center [459, 270] width 108 height 33
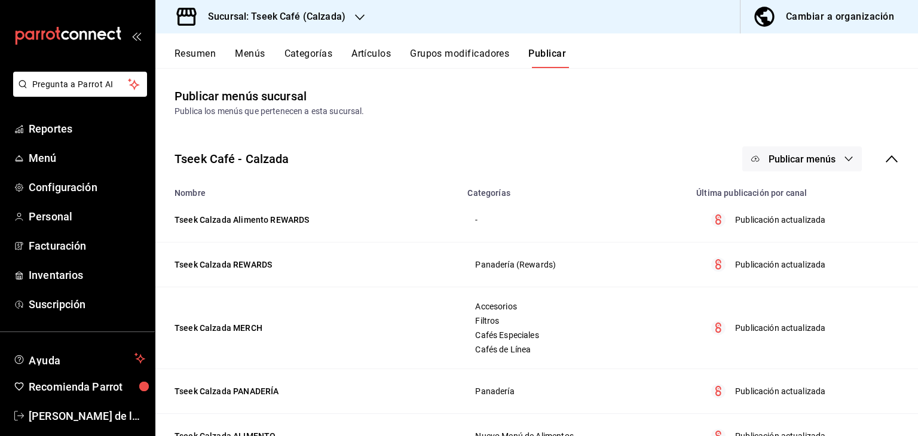
click at [419, 192] on th "Nombre" at bounding box center [307, 189] width 305 height 17
click at [732, 93] on div "Publicar menús sucursal Publica los menús que pertenecen a esta sucursal." at bounding box center [536, 102] width 762 height 30
